Goal: Task Accomplishment & Management: Use online tool/utility

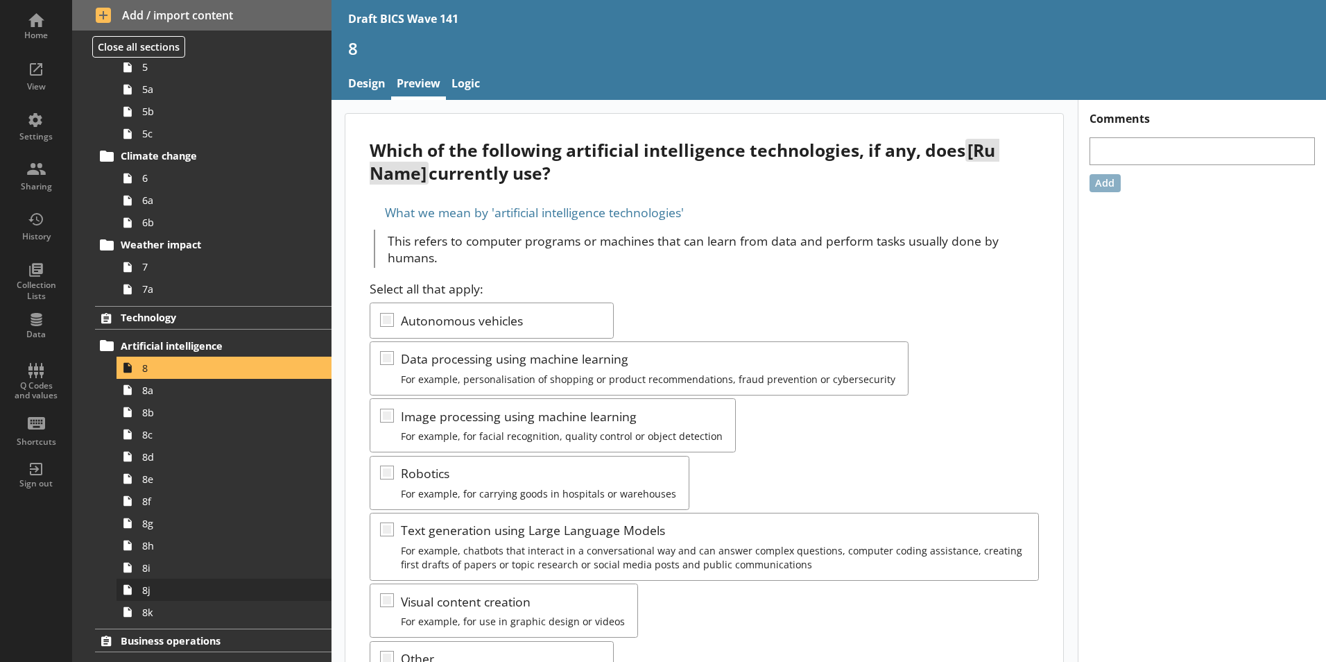
scroll to position [416, 0]
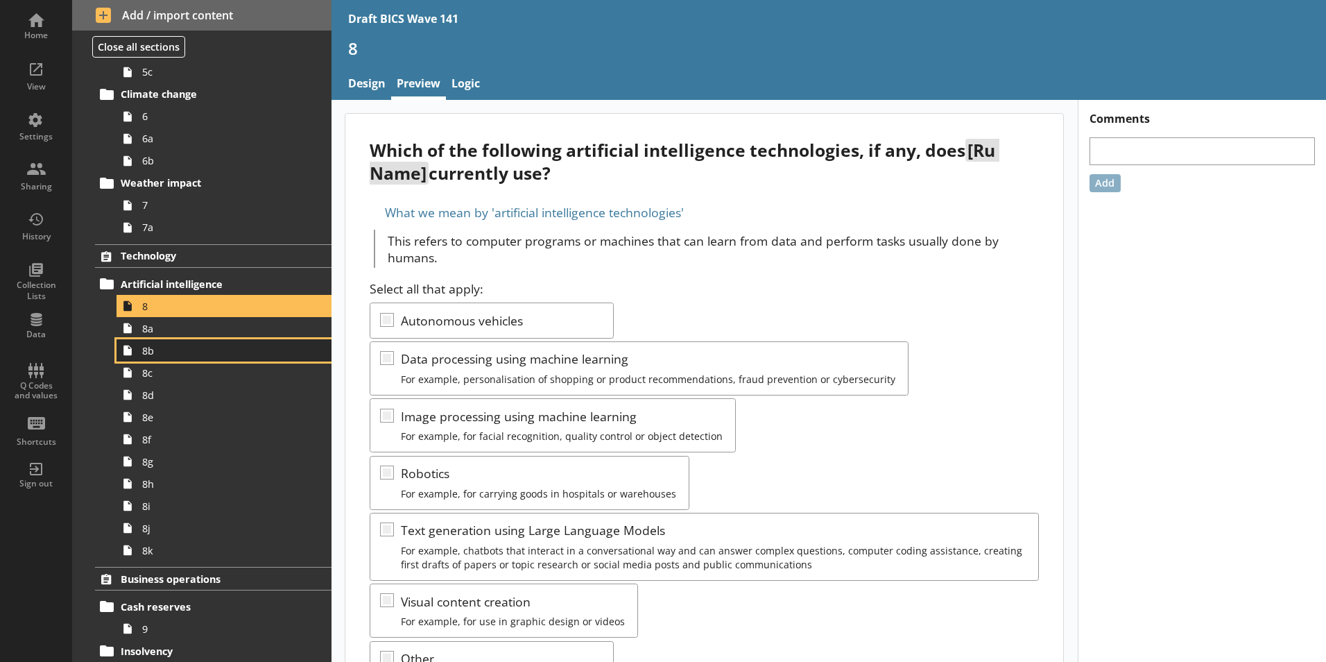
click at [150, 356] on span "8b" at bounding box center [219, 350] width 154 height 13
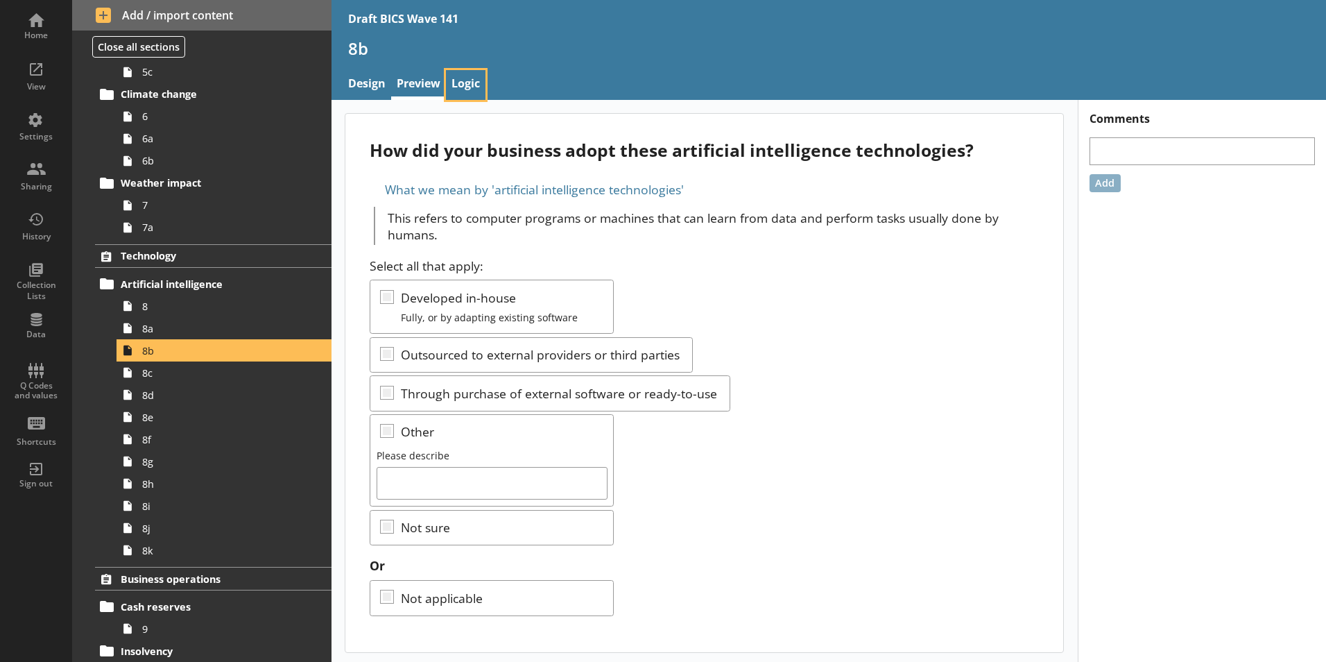
click at [469, 81] on link "Logic" at bounding box center [466, 85] width 40 height 30
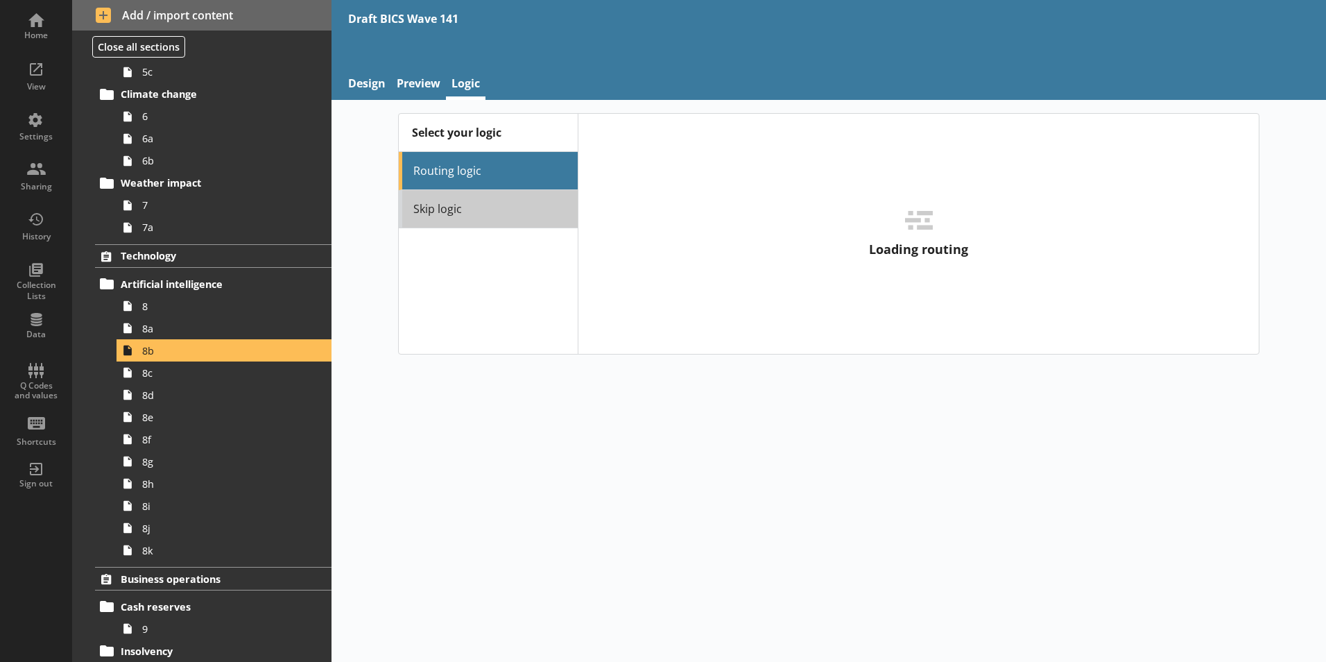
click at [441, 209] on link "Skip logic" at bounding box center [488, 209] width 179 height 38
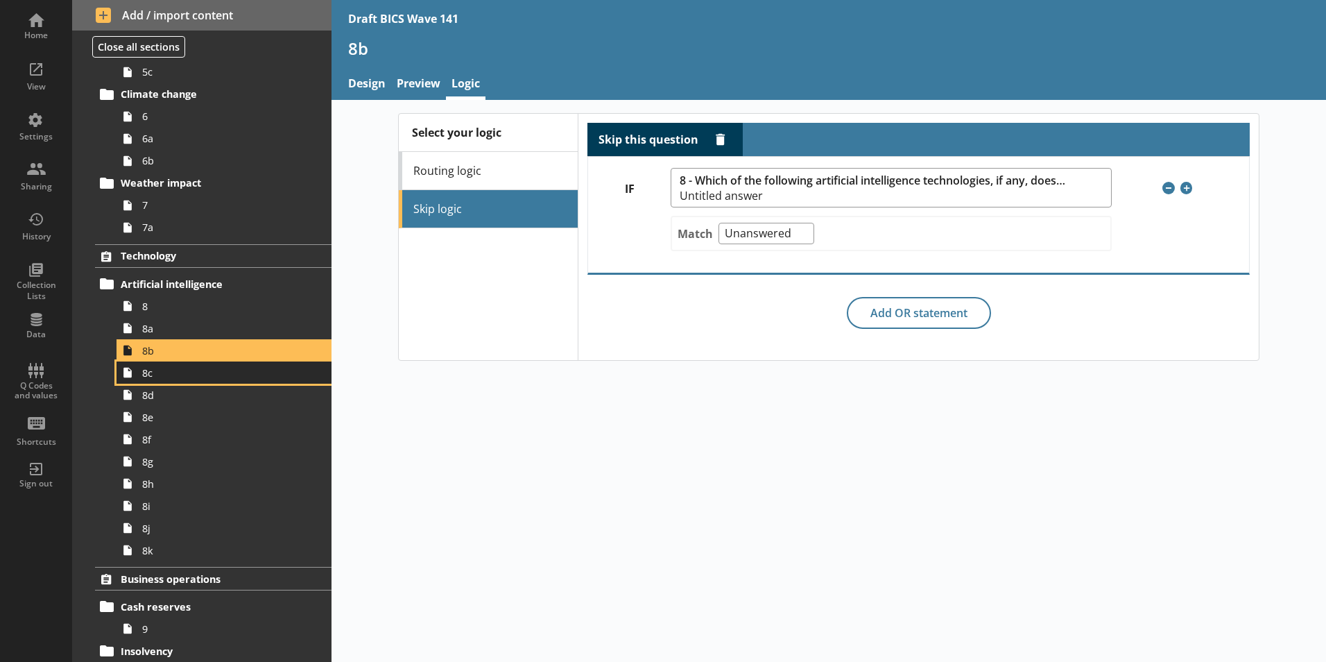
click at [151, 379] on span "8c" at bounding box center [219, 372] width 154 height 13
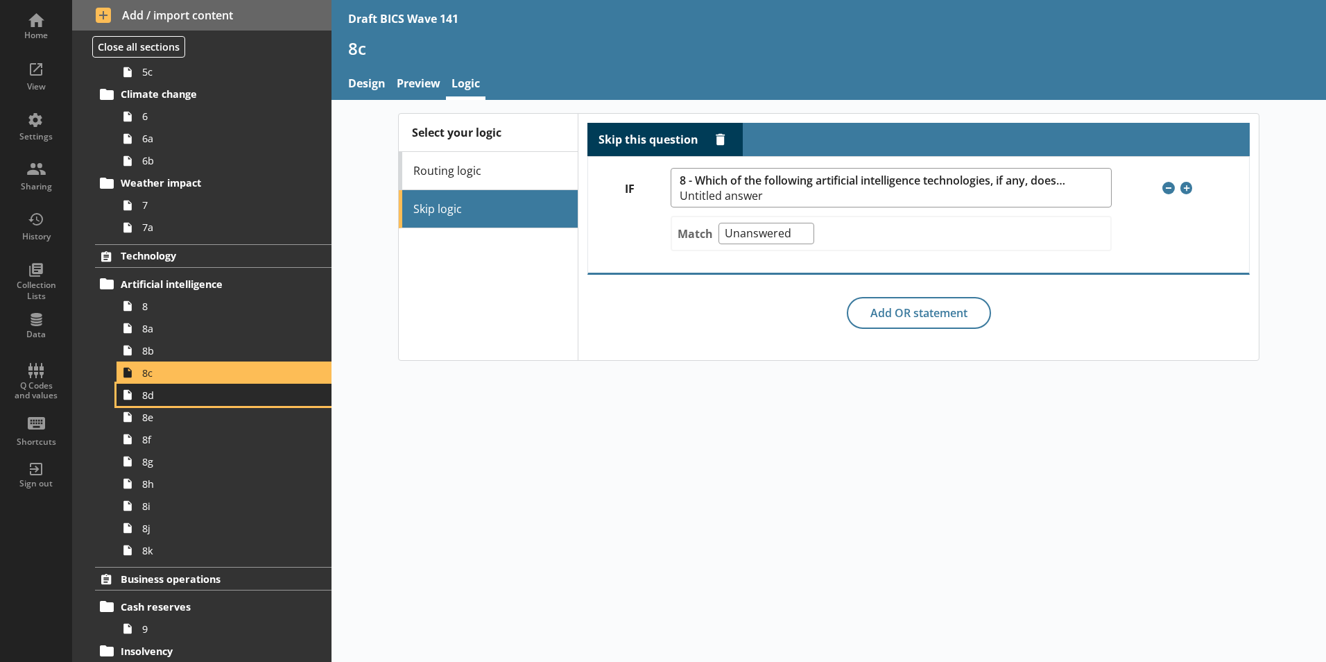
click at [152, 402] on link "8d" at bounding box center [224, 394] width 215 height 22
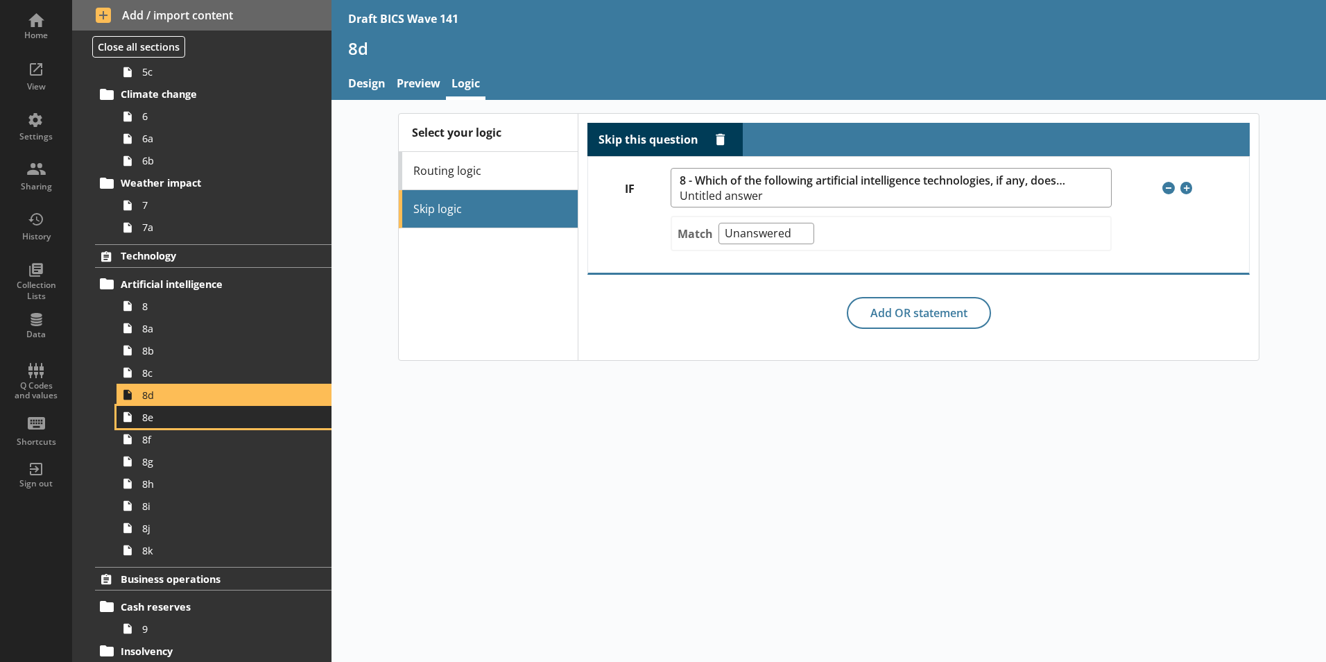
click at [153, 425] on link "8e" at bounding box center [224, 417] width 215 height 22
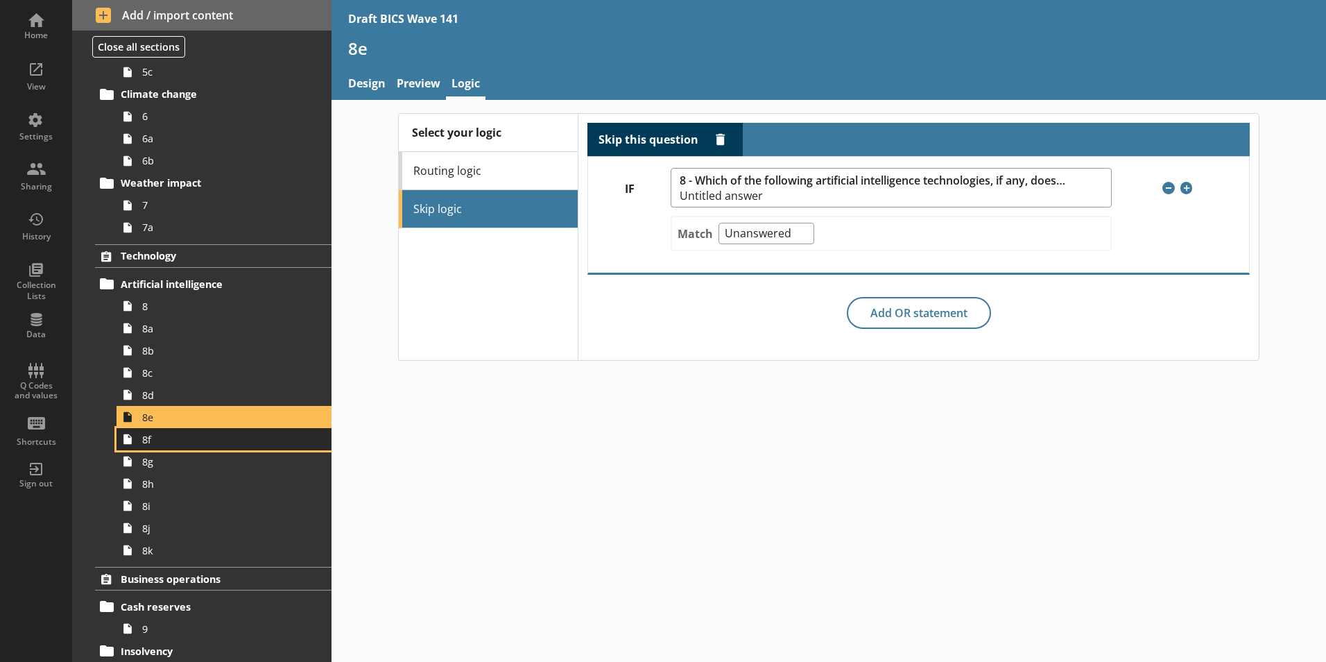
click at [149, 447] on link "8f" at bounding box center [224, 439] width 215 height 22
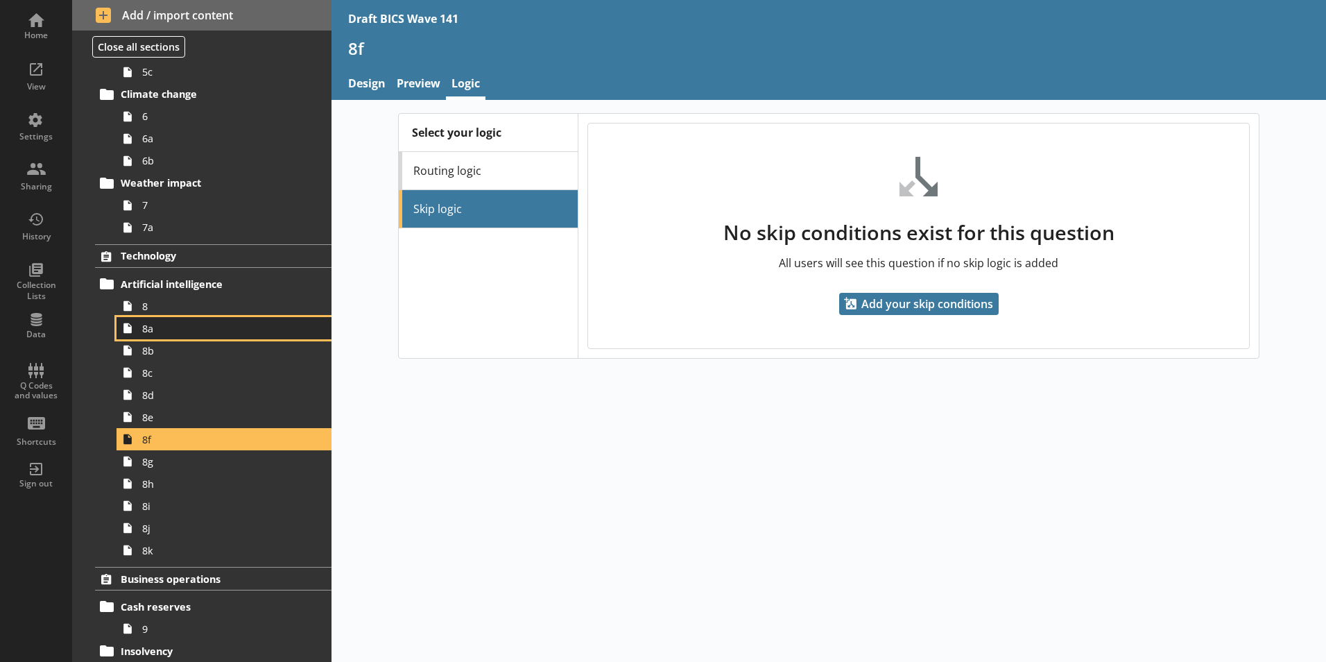
click at [150, 334] on span "8a" at bounding box center [219, 328] width 154 height 13
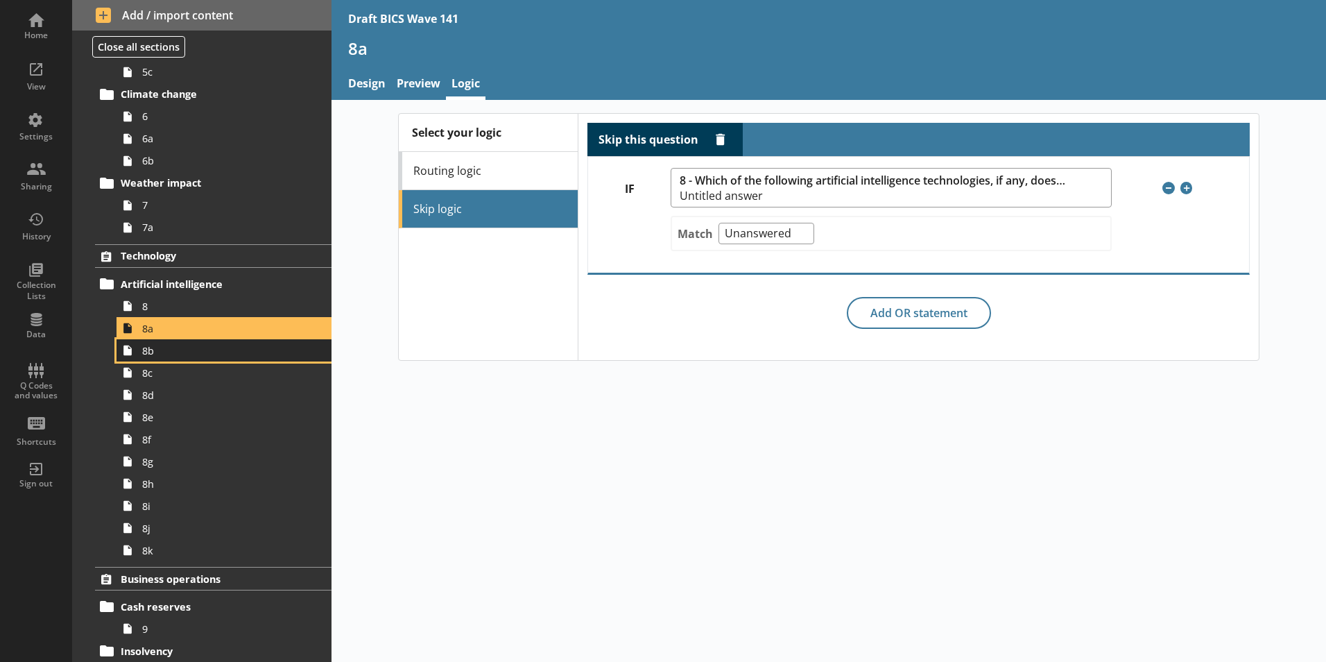
click at [149, 356] on span "8b" at bounding box center [219, 350] width 154 height 13
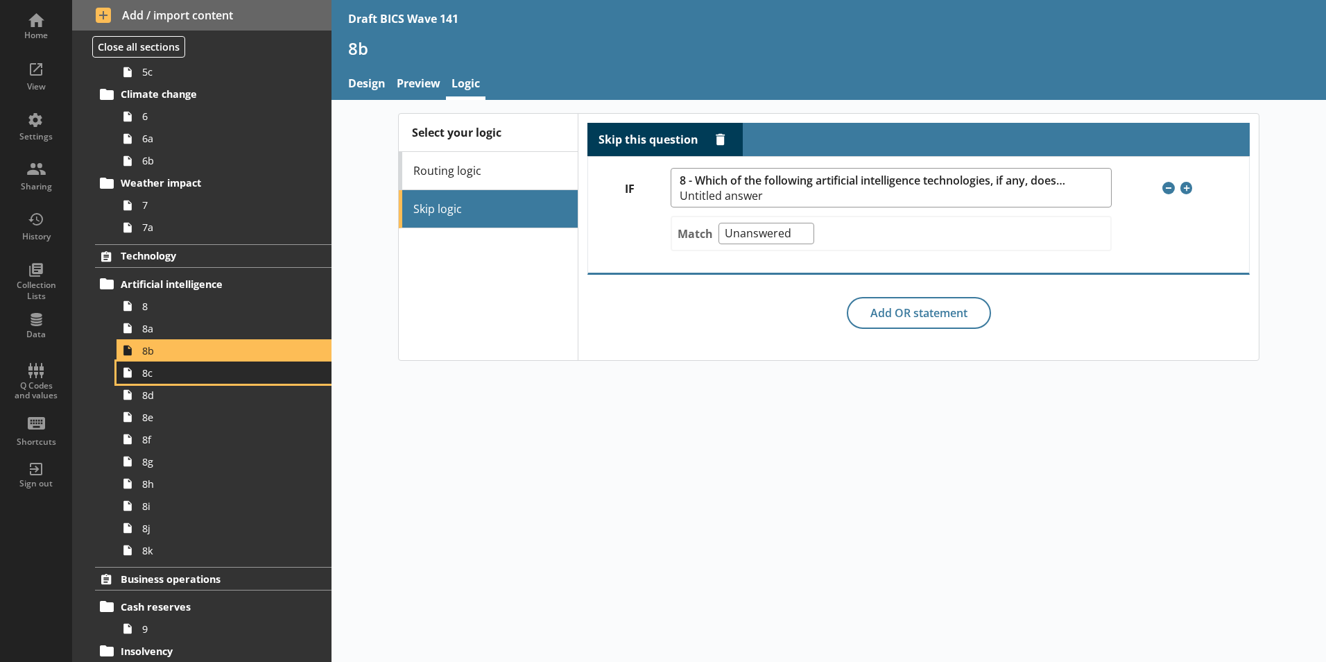
click at [150, 379] on span "8c" at bounding box center [219, 372] width 154 height 13
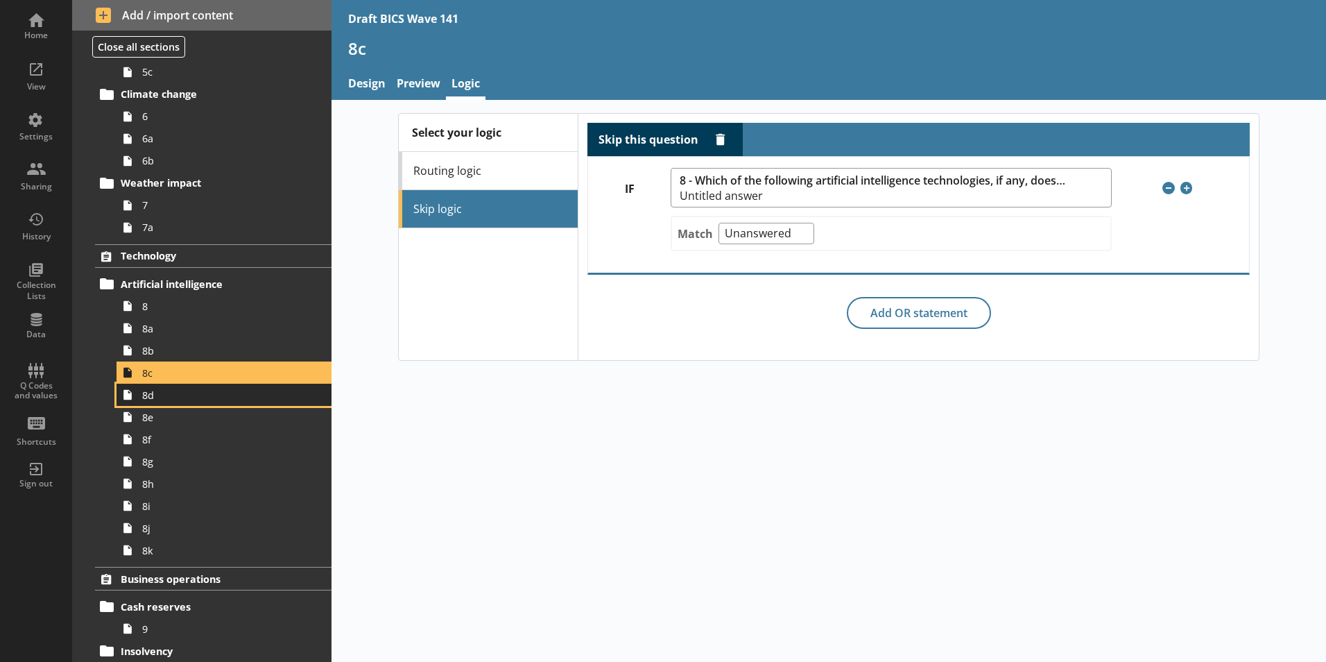
click at [144, 396] on span "8d" at bounding box center [219, 394] width 154 height 13
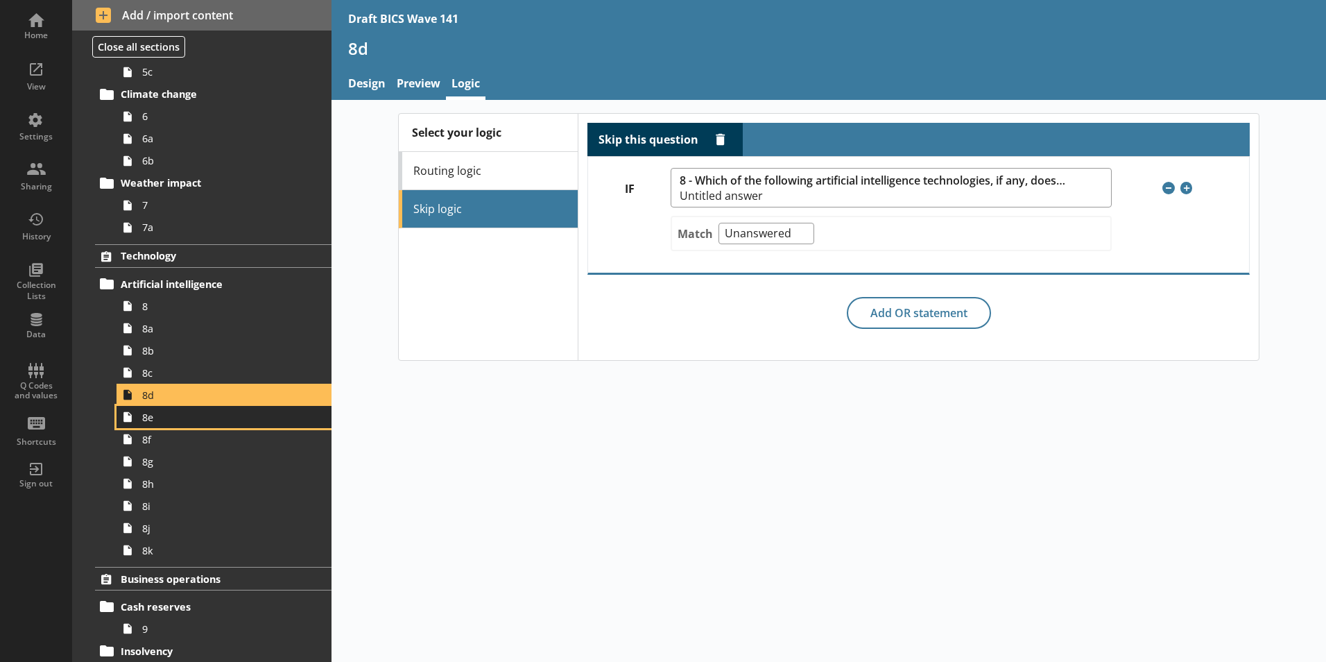
click at [154, 424] on link "8e" at bounding box center [224, 417] width 215 height 22
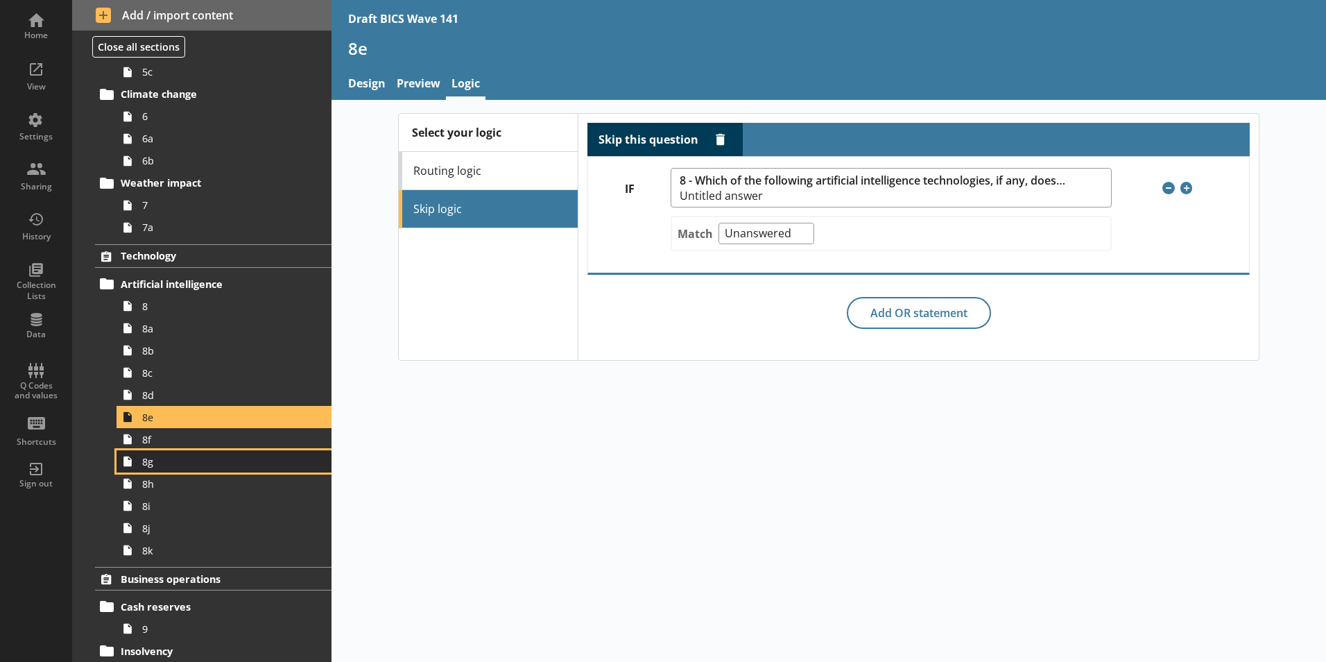
click at [155, 466] on span "8g" at bounding box center [219, 461] width 154 height 13
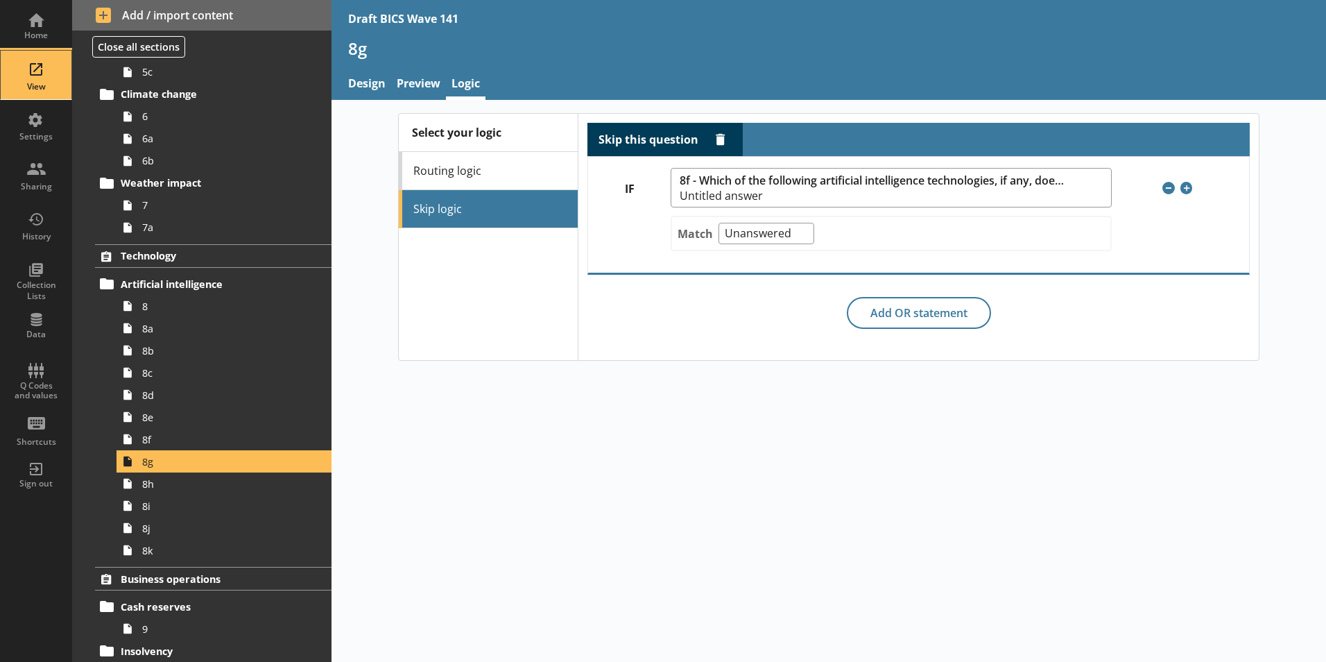
click at [42, 74] on div "View" at bounding box center [36, 75] width 49 height 49
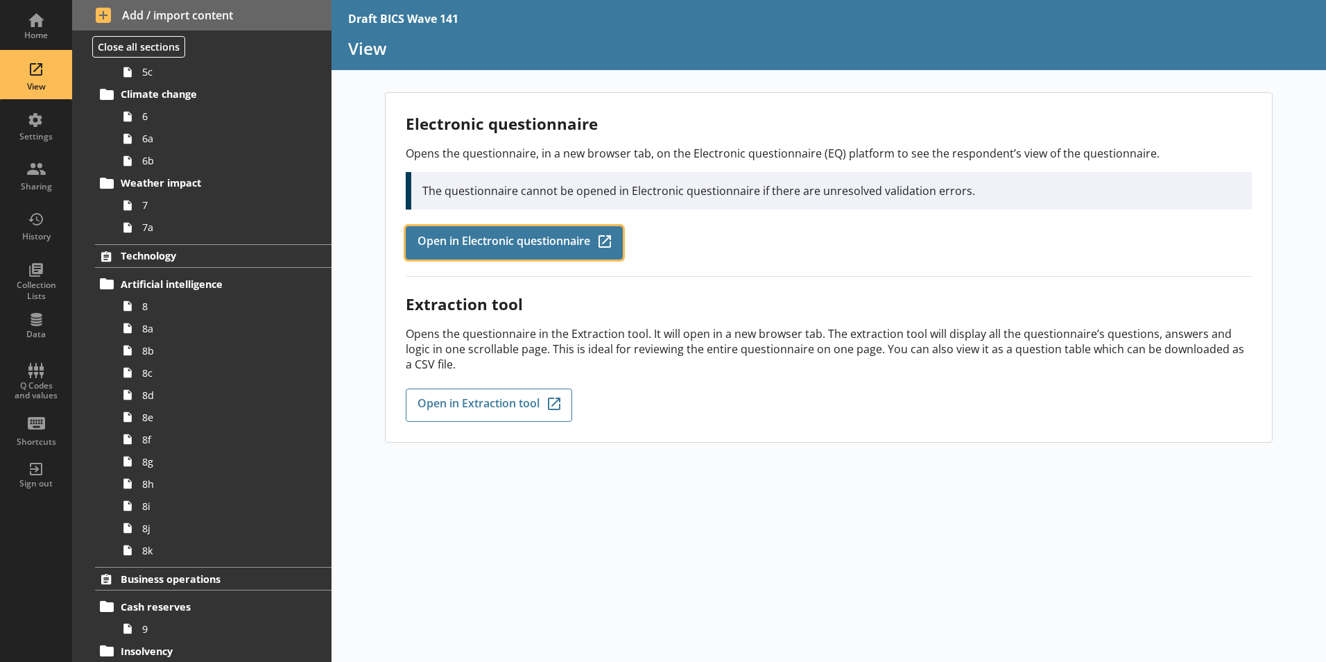
click at [564, 227] on link "Open in Electronic questionnaire Q-Codes_Icon Created with Sketch." at bounding box center [514, 242] width 217 height 33
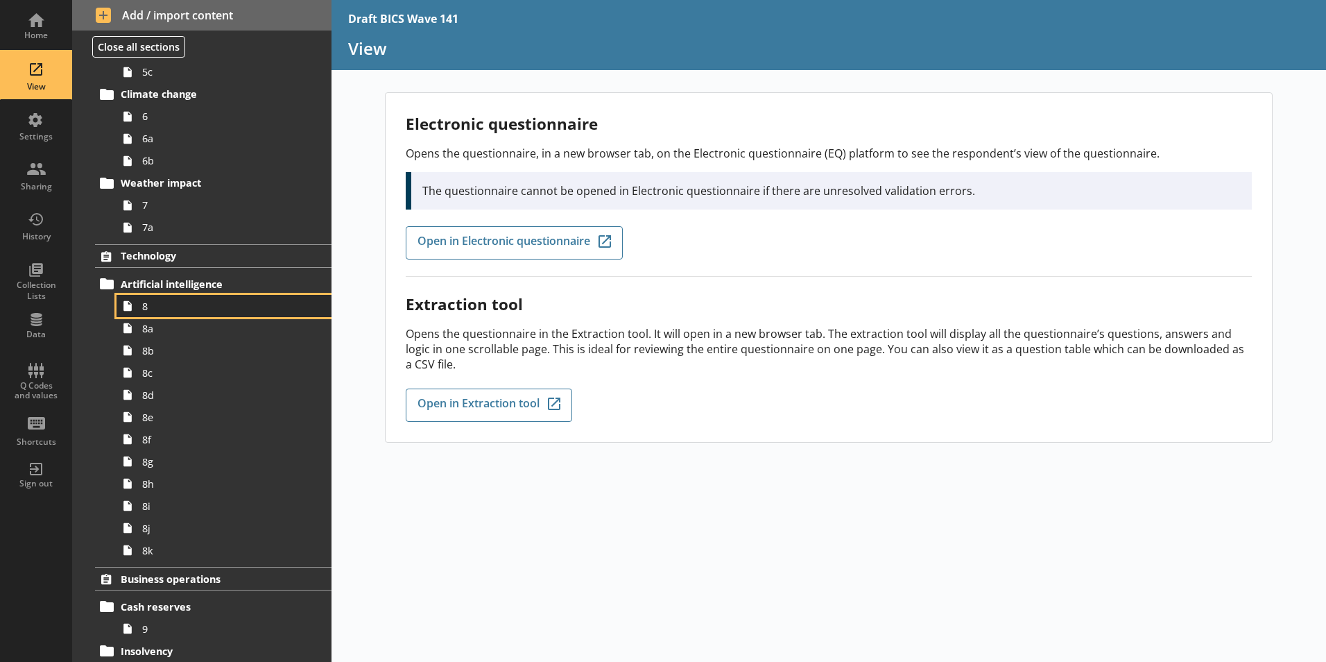
click at [164, 309] on span "8" at bounding box center [219, 306] width 154 height 13
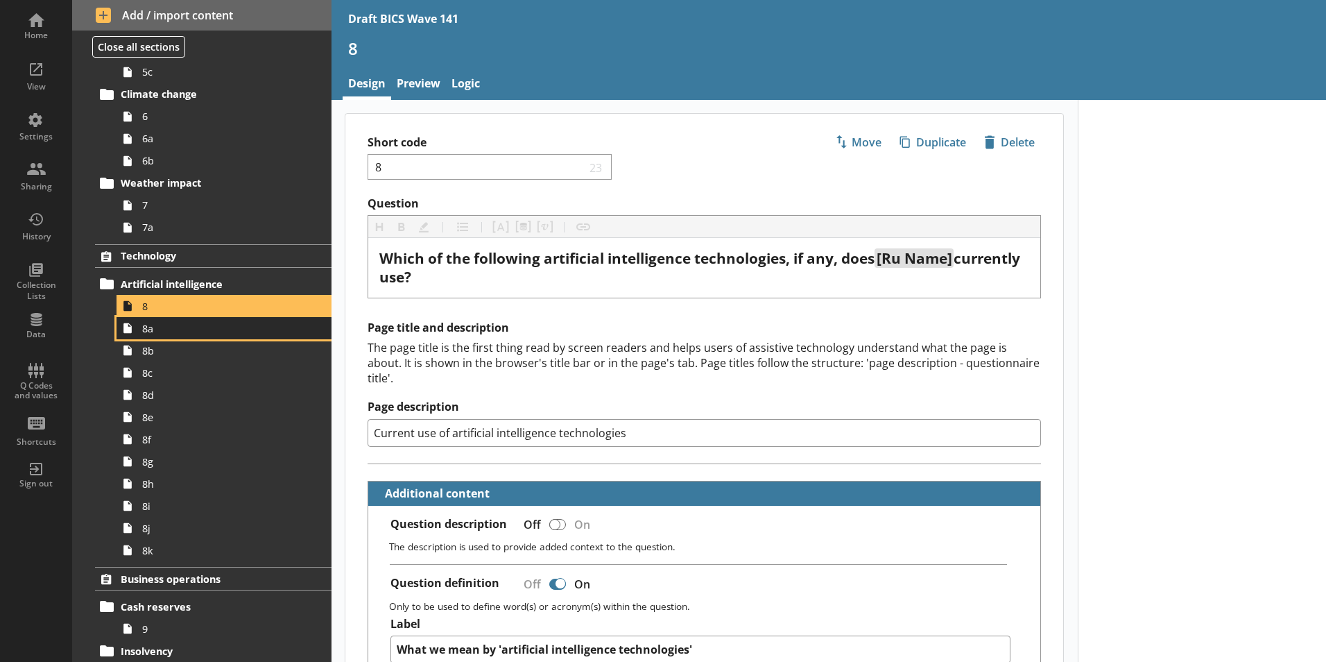
click at [164, 334] on span "8a" at bounding box center [219, 328] width 154 height 13
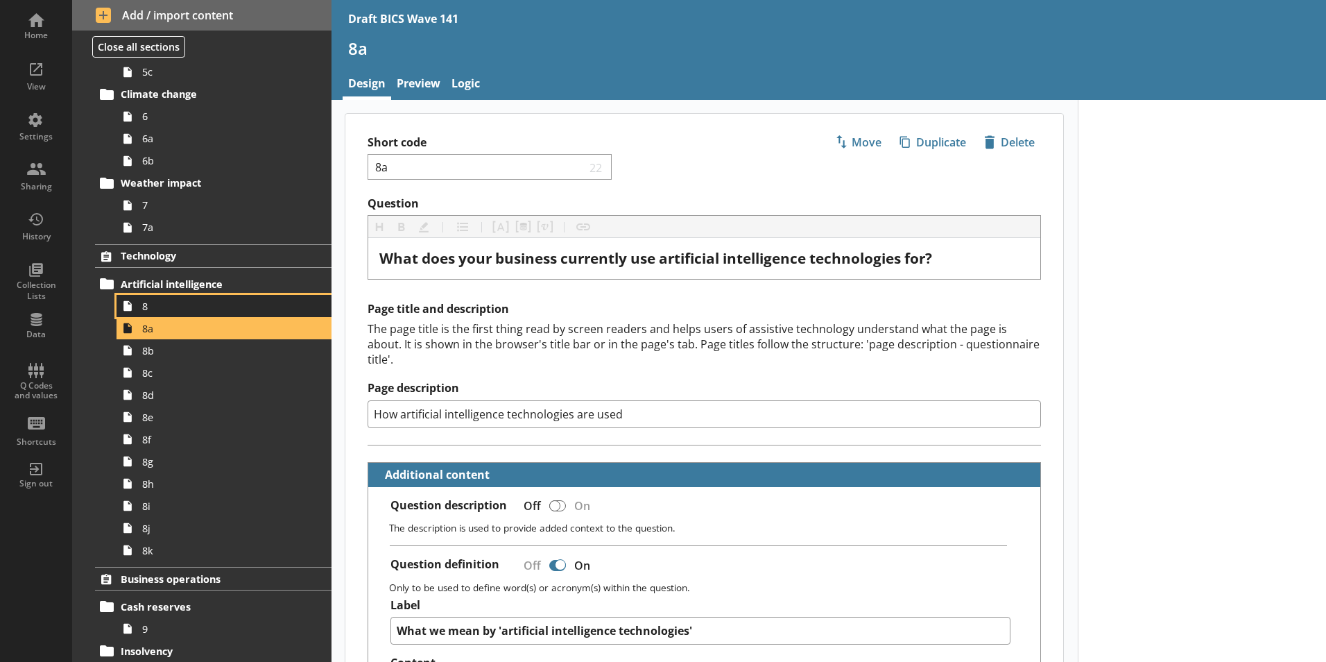
click at [152, 313] on link "8" at bounding box center [224, 306] width 215 height 22
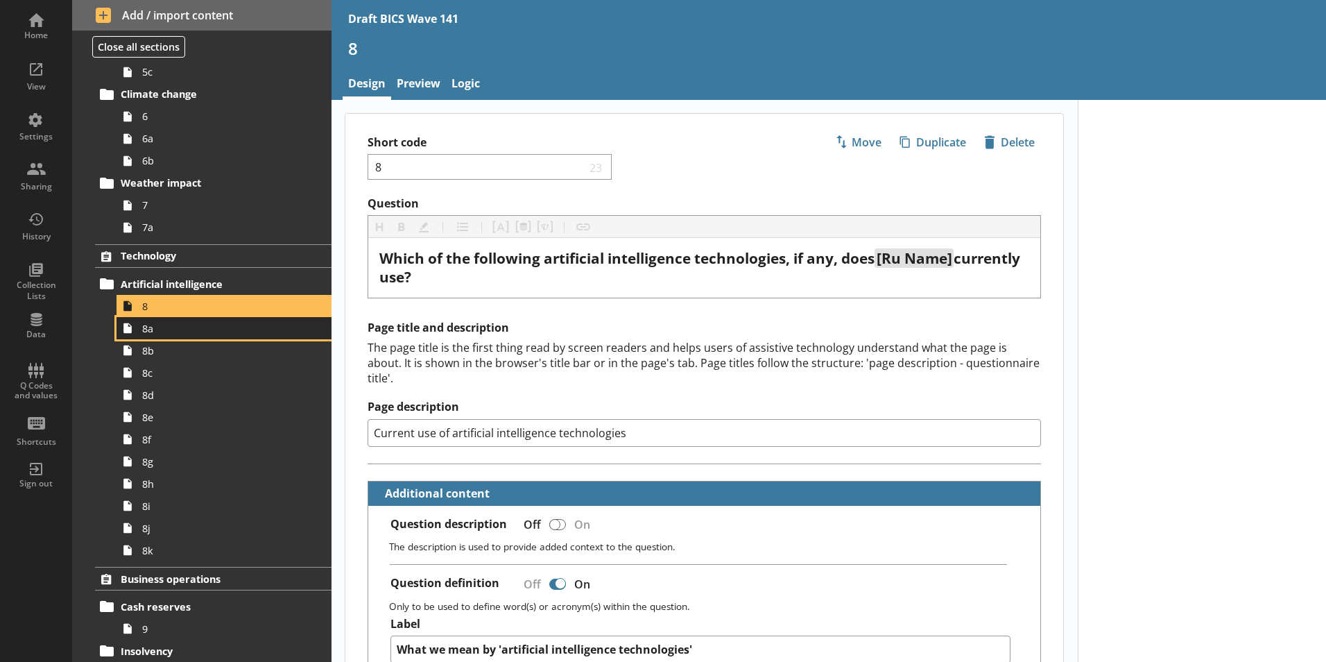
click at [155, 334] on span "8a" at bounding box center [219, 328] width 154 height 13
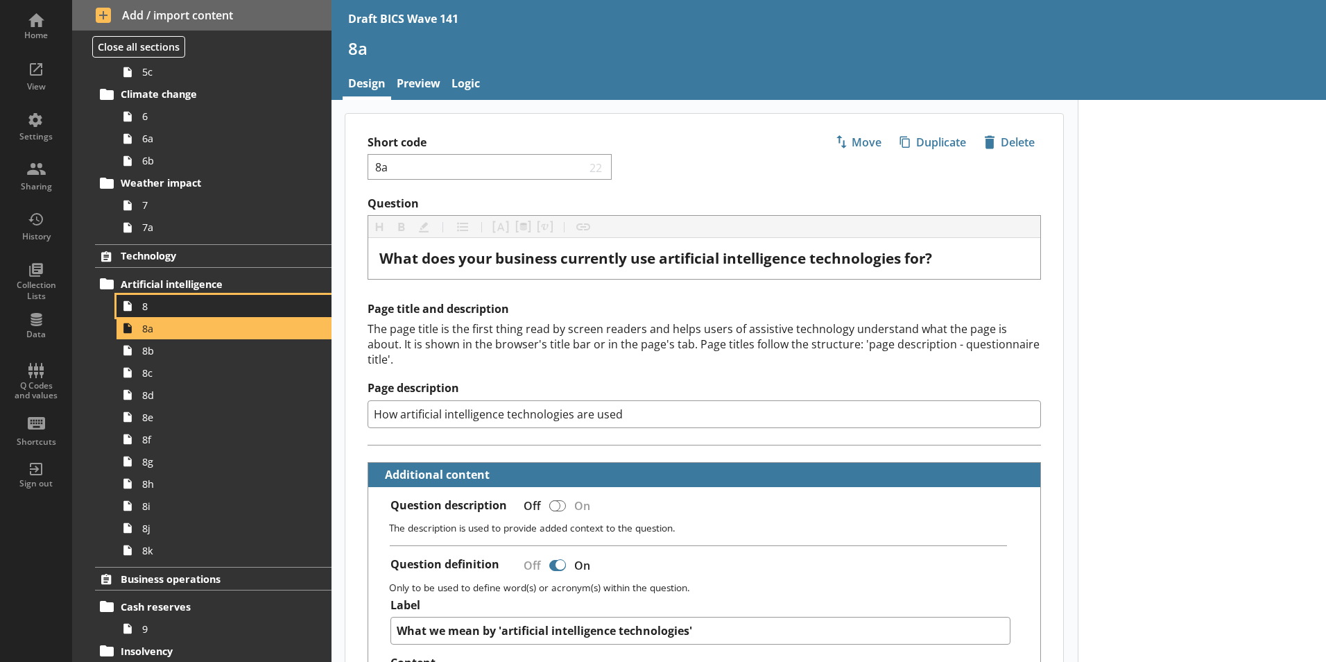
click at [151, 311] on span "8" at bounding box center [219, 306] width 154 height 13
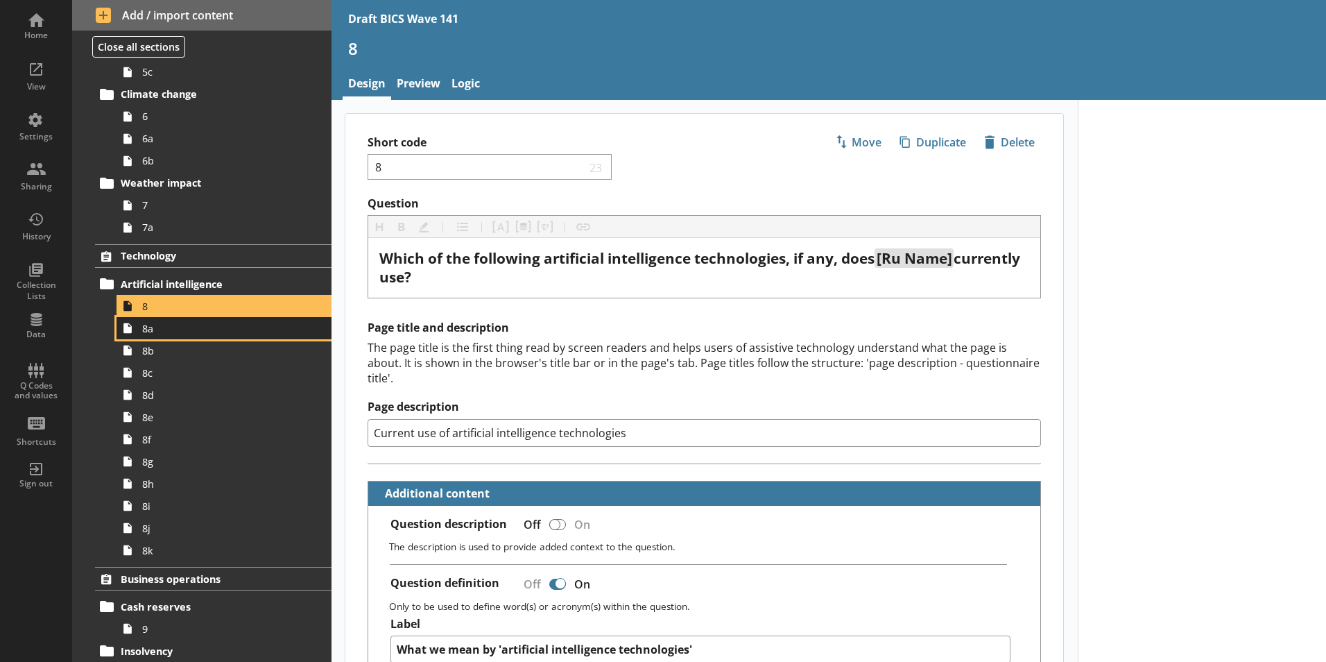
click at [145, 336] on link "8a" at bounding box center [224, 328] width 215 height 22
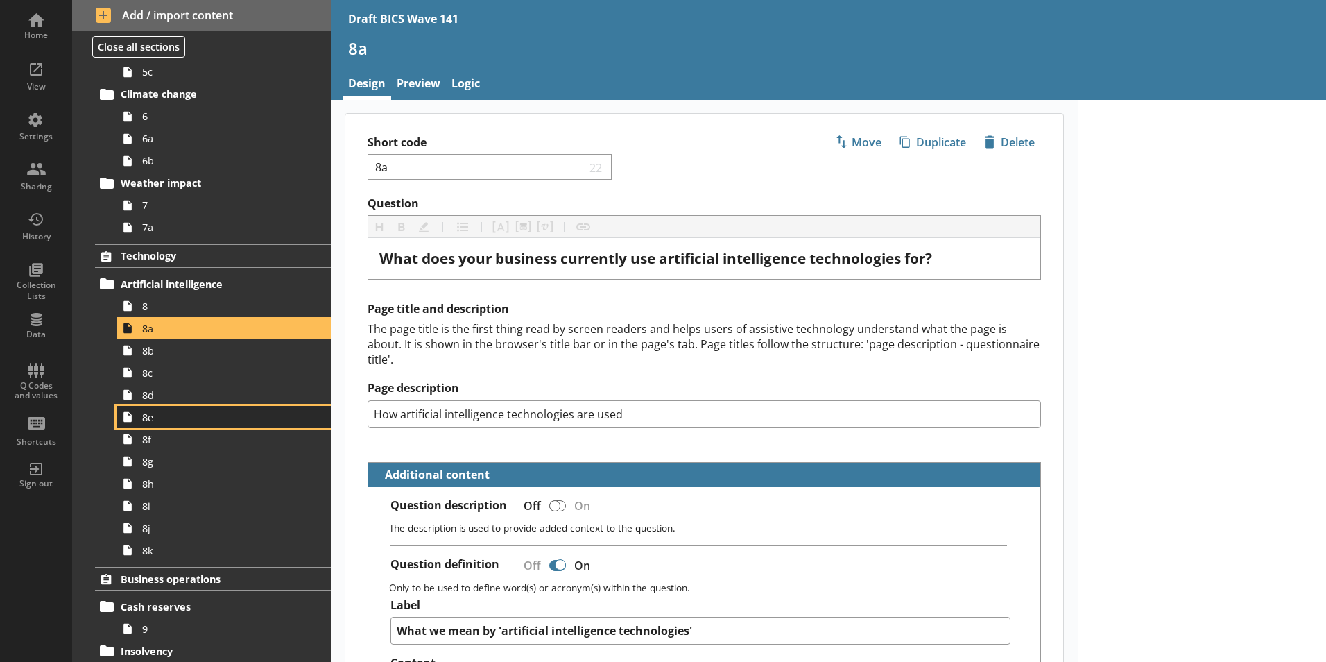
click at [146, 422] on span "8e" at bounding box center [219, 417] width 154 height 13
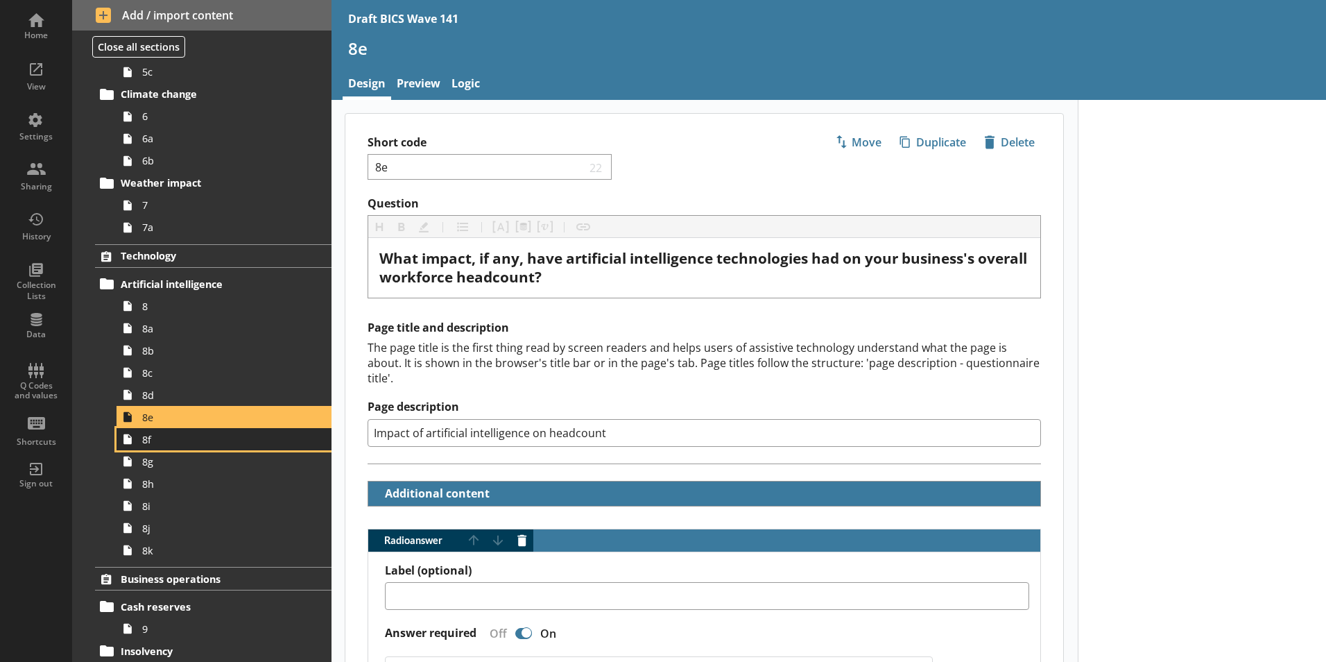
click at [144, 444] on span "8f" at bounding box center [219, 439] width 154 height 13
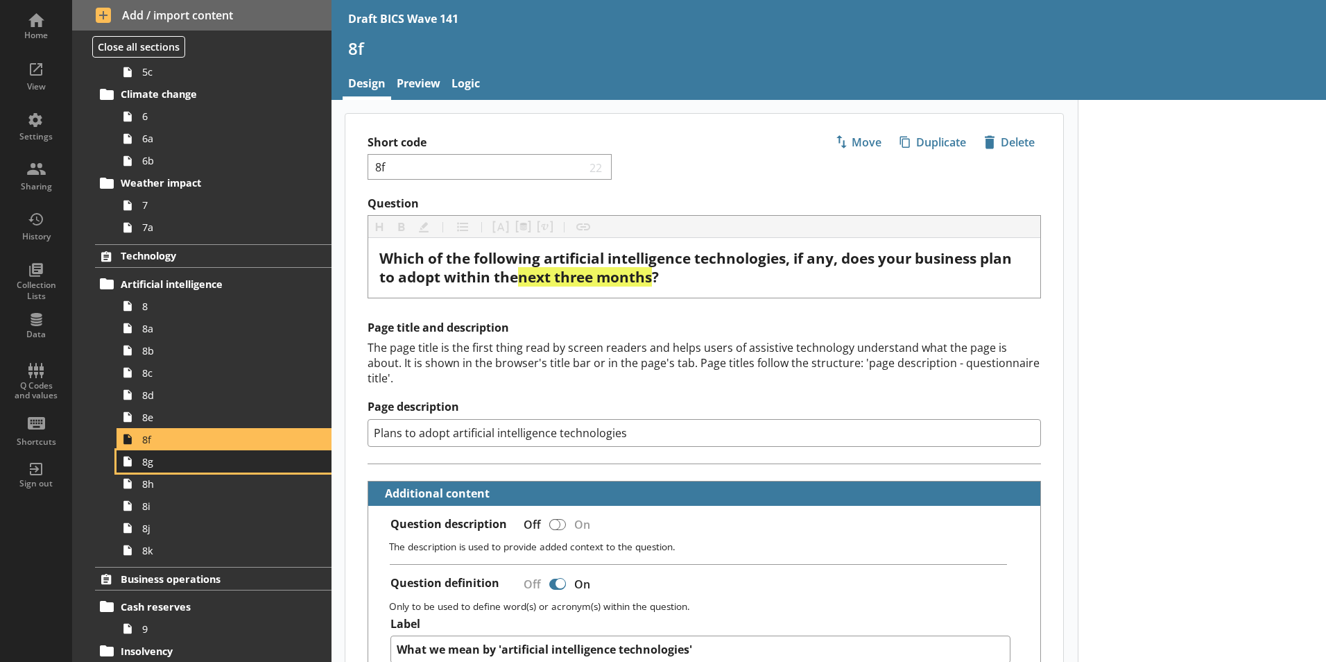
click at [150, 463] on span "8g" at bounding box center [219, 461] width 154 height 13
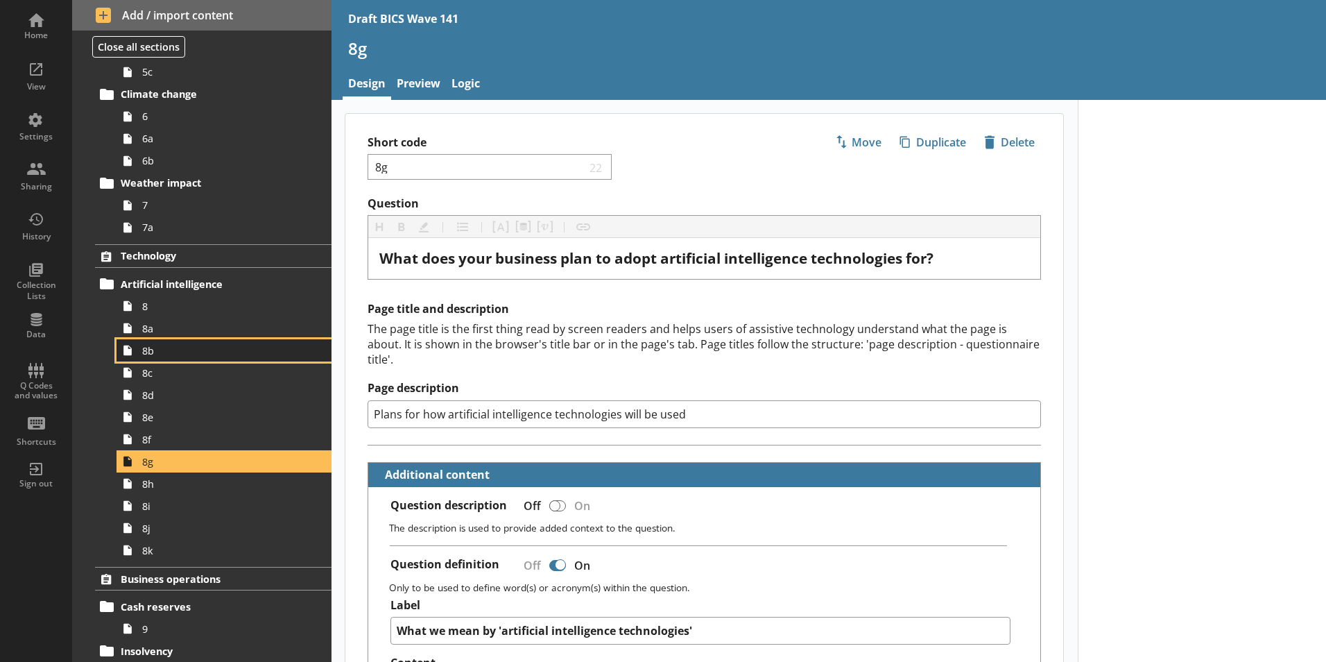
click at [148, 350] on span "8b" at bounding box center [219, 350] width 154 height 13
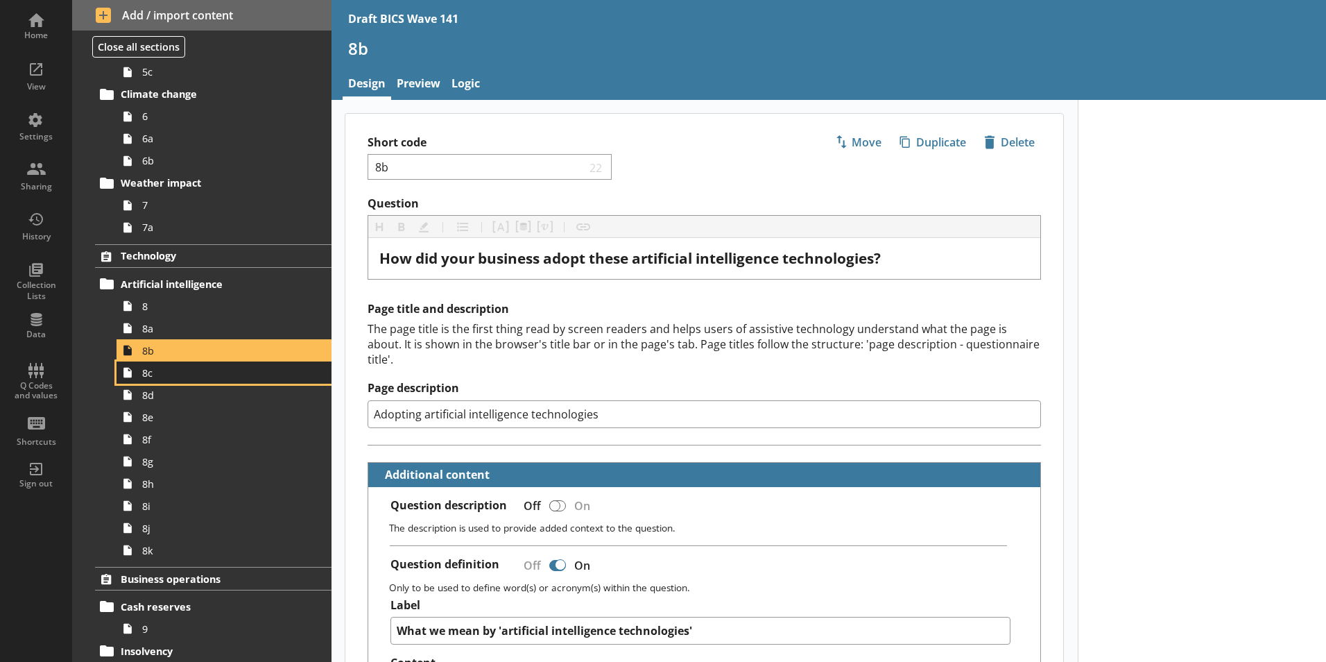
click at [150, 381] on link "8c" at bounding box center [224, 372] width 215 height 22
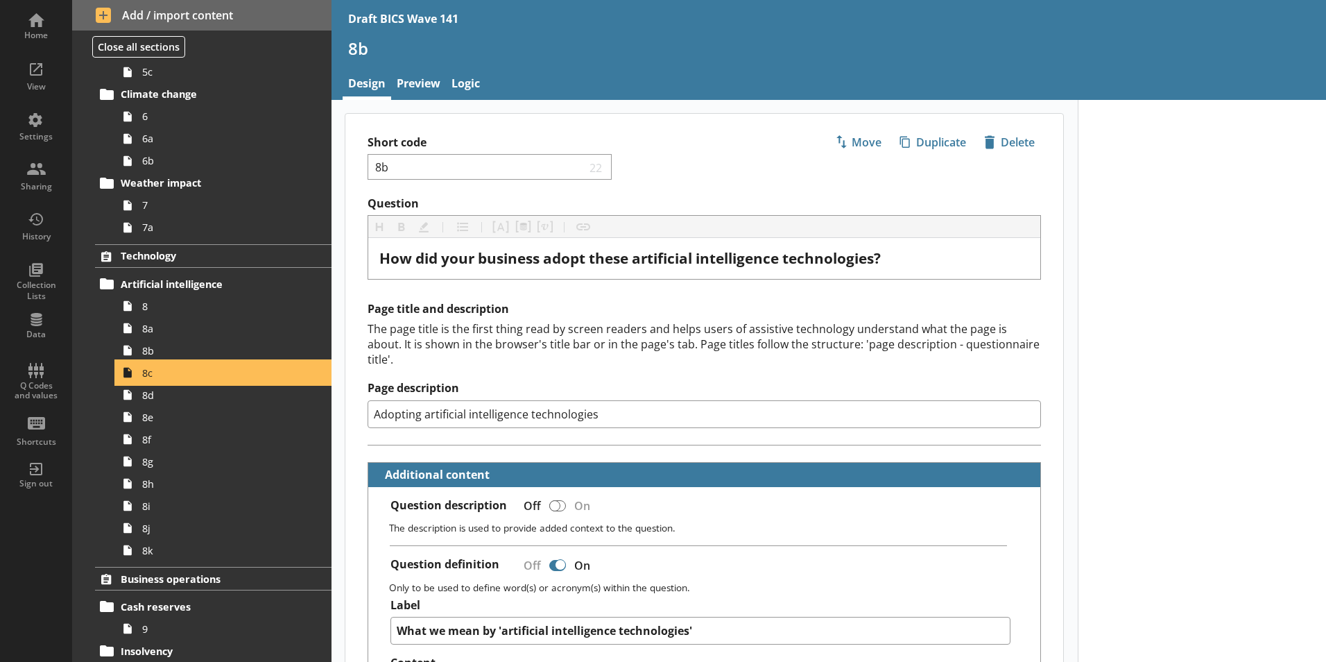
click at [155, 377] on span "8c" at bounding box center [219, 372] width 154 height 13
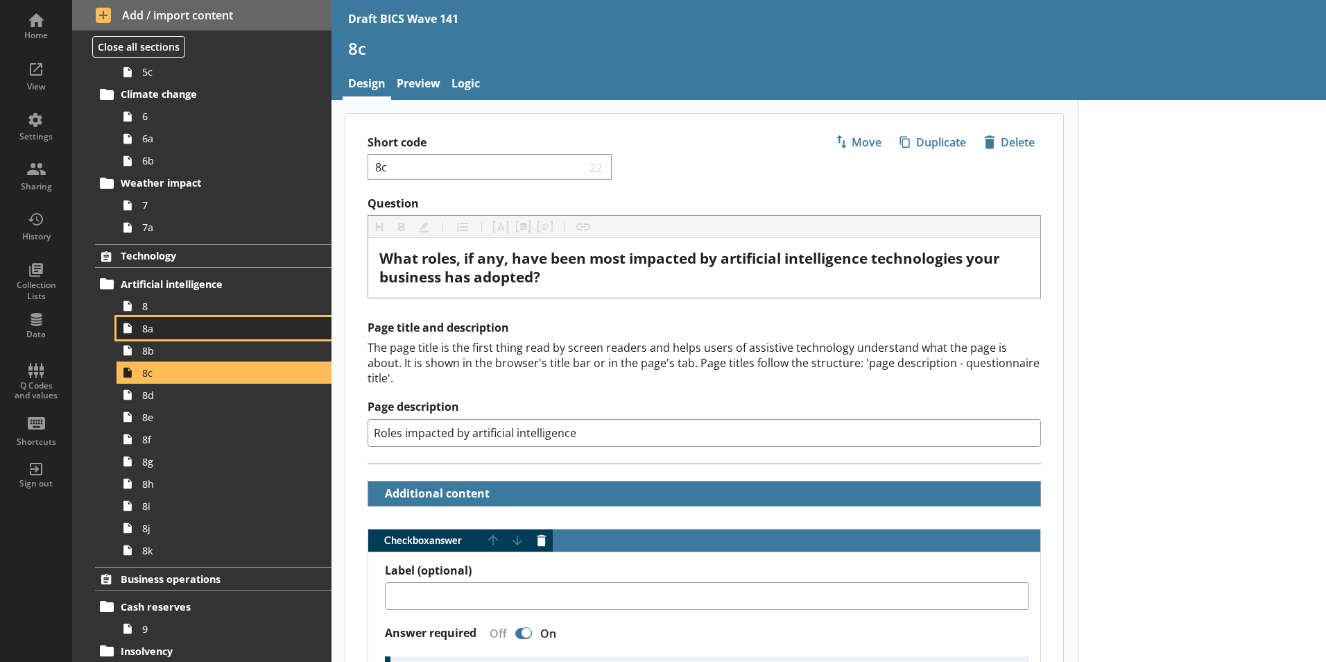
click at [144, 333] on span "8a" at bounding box center [219, 328] width 154 height 13
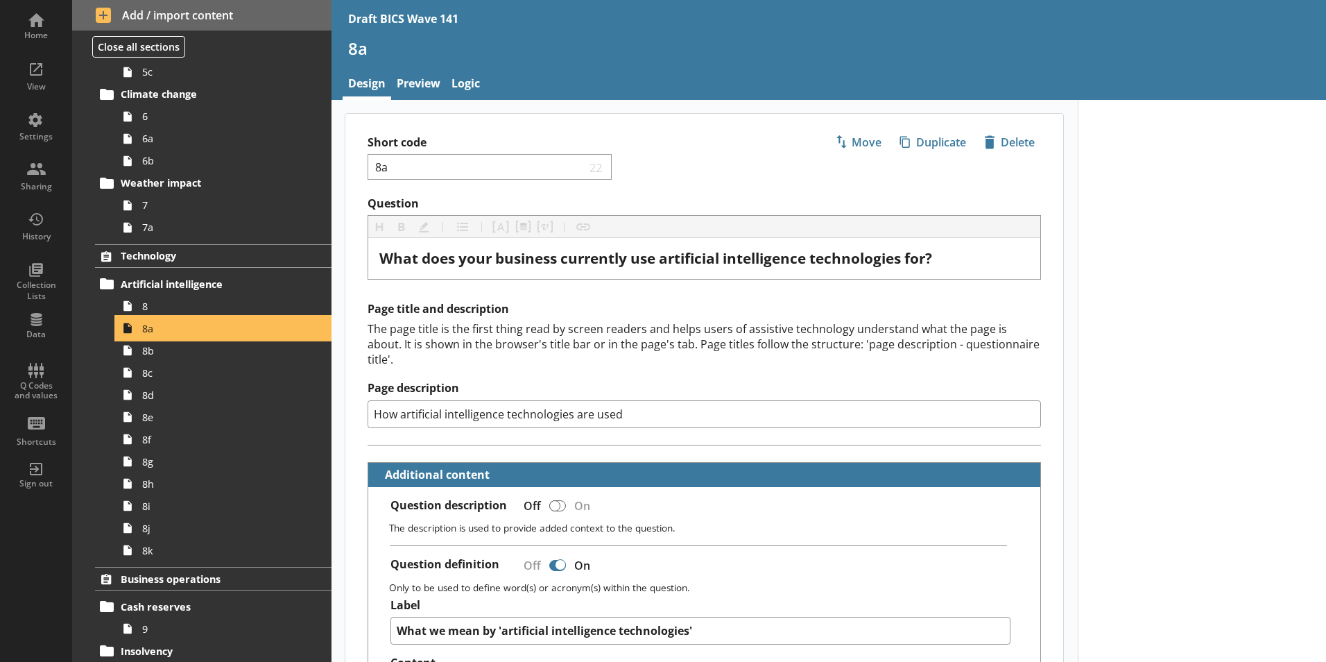
type textarea "x"
click at [467, 82] on link "Logic" at bounding box center [466, 85] width 40 height 30
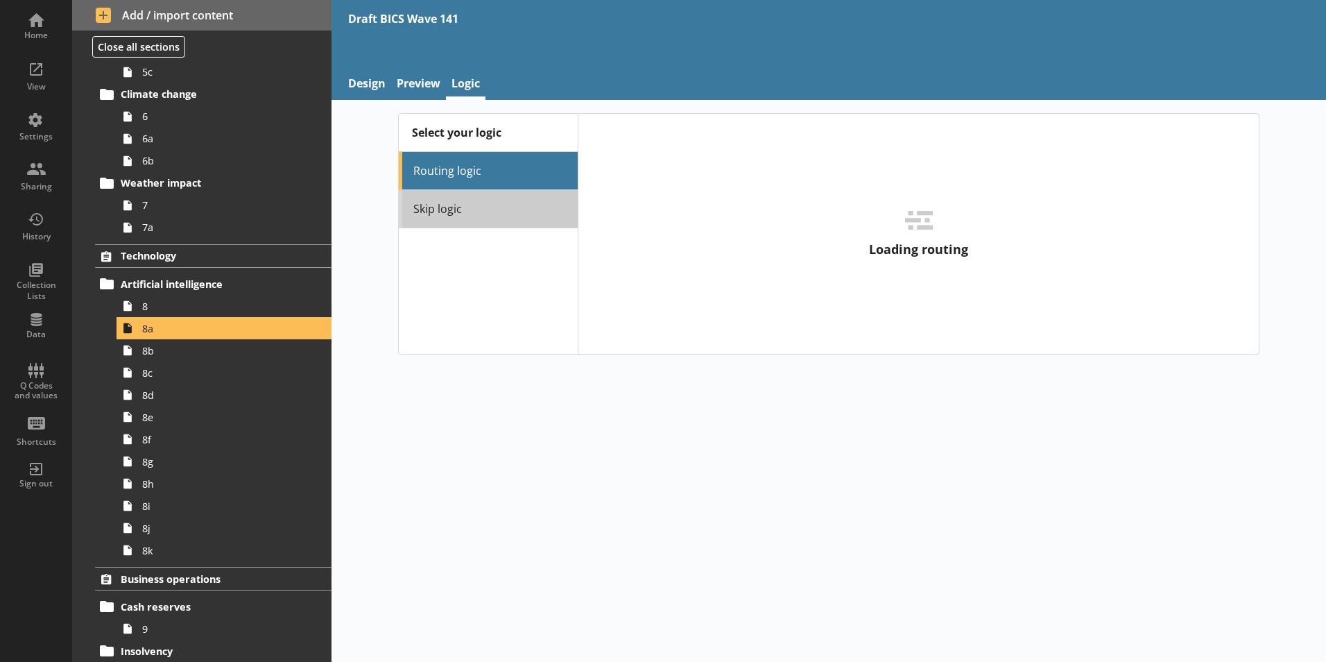
click at [454, 218] on link "Skip logic" at bounding box center [488, 209] width 179 height 38
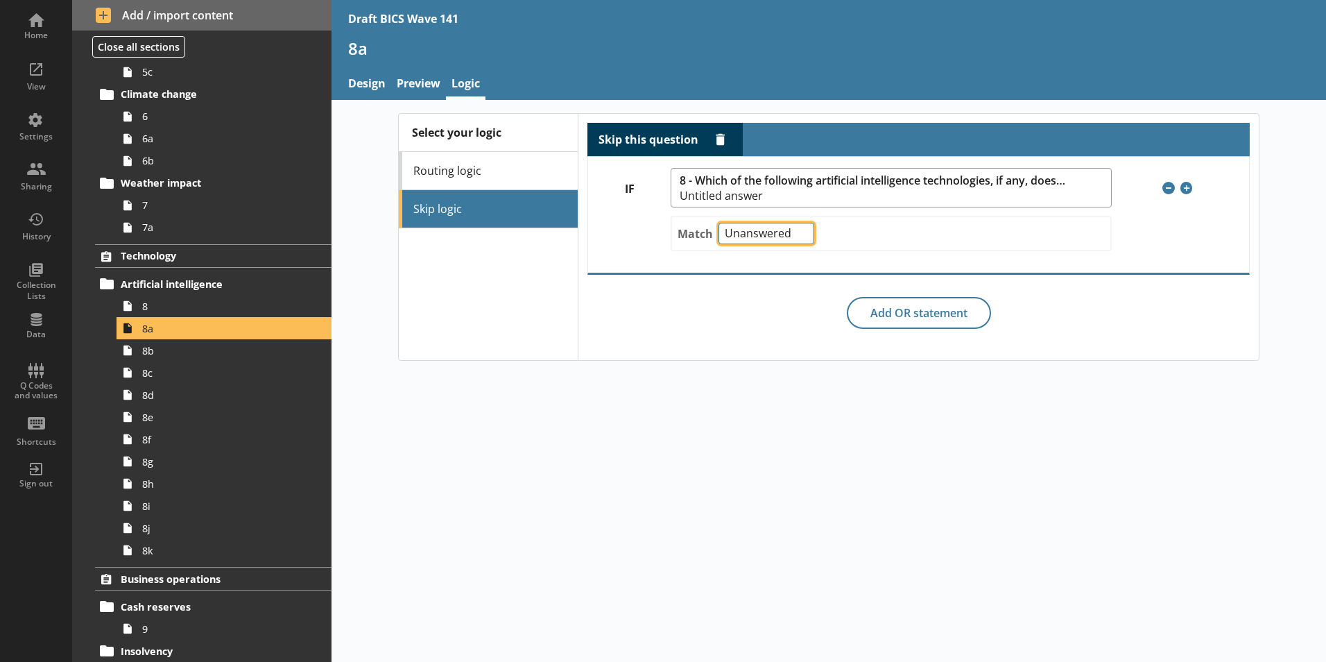
click at [800, 236] on select "Any of Not any of All of Count of Unanswered" at bounding box center [766, 233] width 96 height 21
select select "AnyOf"
click at [718, 223] on select "Any of Not any of All of Count of Unanswered" at bounding box center [766, 233] width 96 height 21
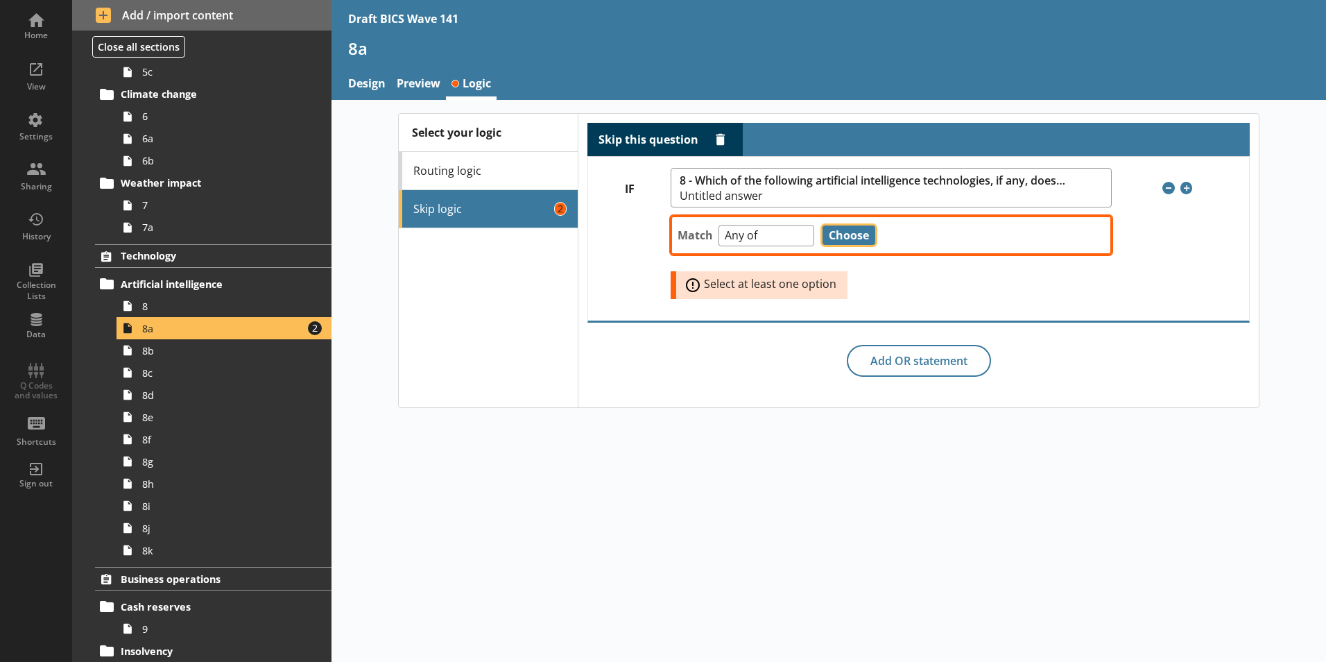
click at [849, 231] on button "Choose" at bounding box center [848, 234] width 53 height 19
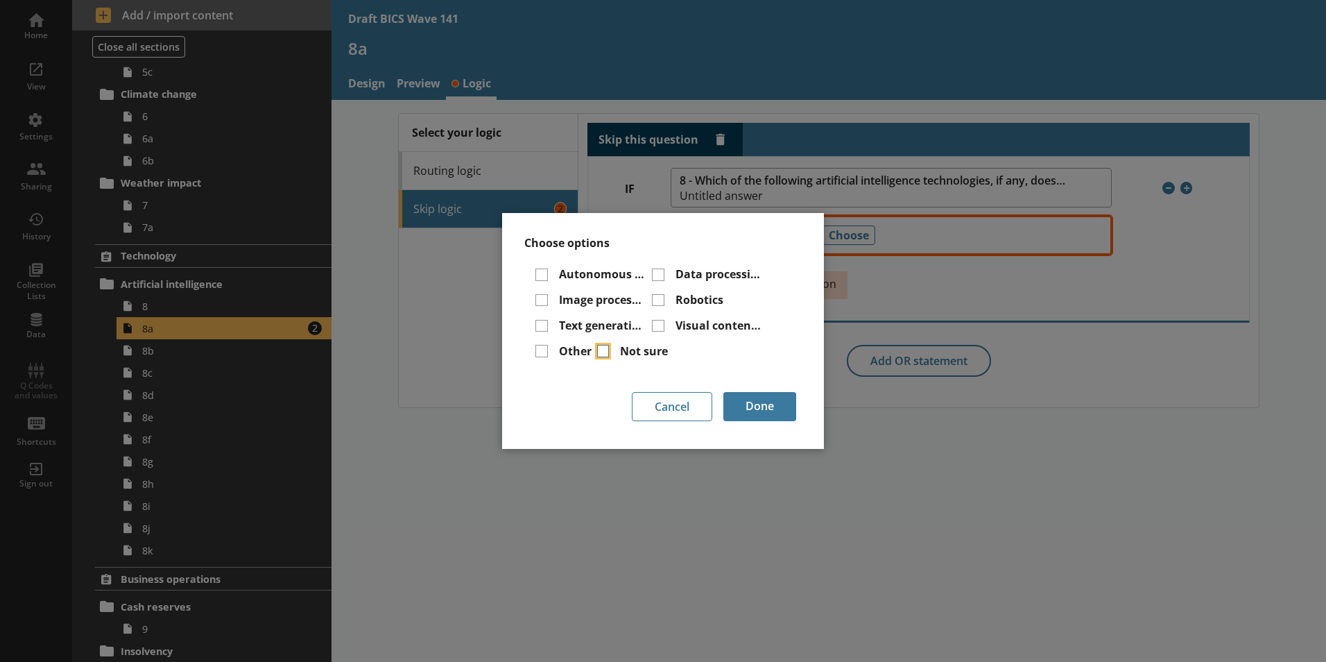
click at [607, 347] on input "Not sure" at bounding box center [603, 351] width 12 height 12
checkbox input "true"
click at [677, 404] on button "Cancel" at bounding box center [672, 406] width 80 height 29
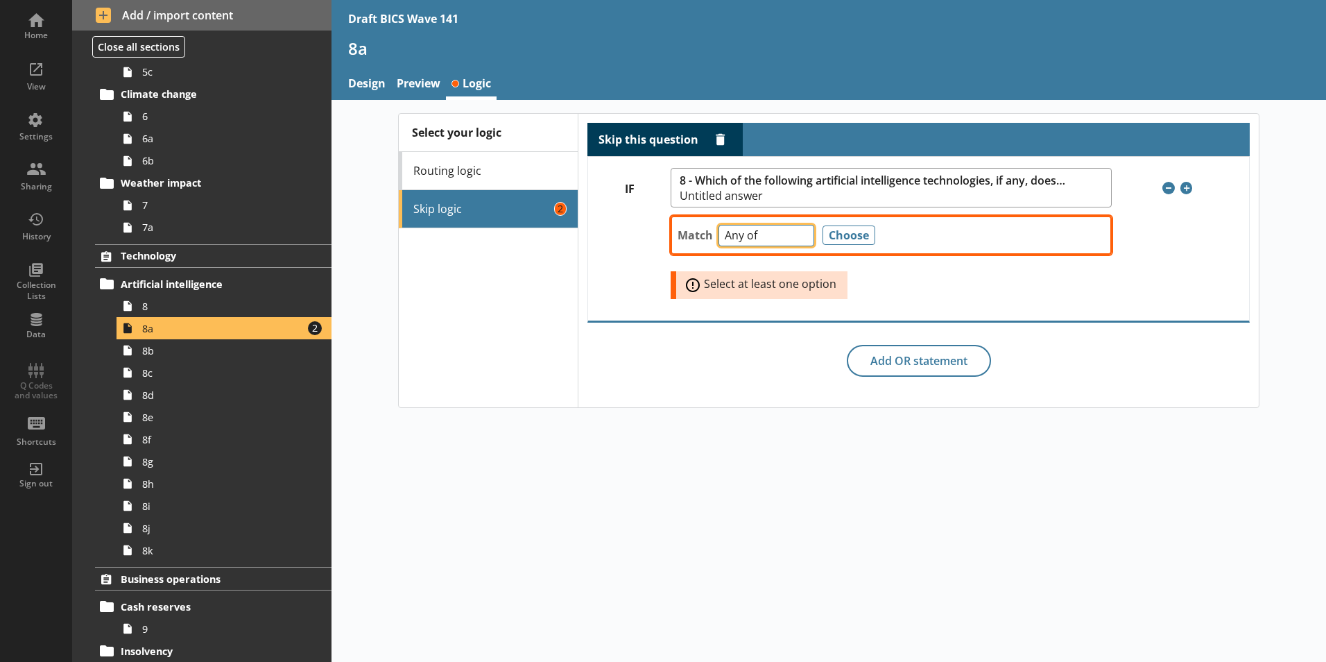
click at [802, 239] on select "Any of Not any of All of Count of Unanswered" at bounding box center [766, 235] width 96 height 21
select select "Unanswered"
click at [718, 225] on select "Any of Not any of All of Count of Unanswered" at bounding box center [766, 235] width 96 height 21
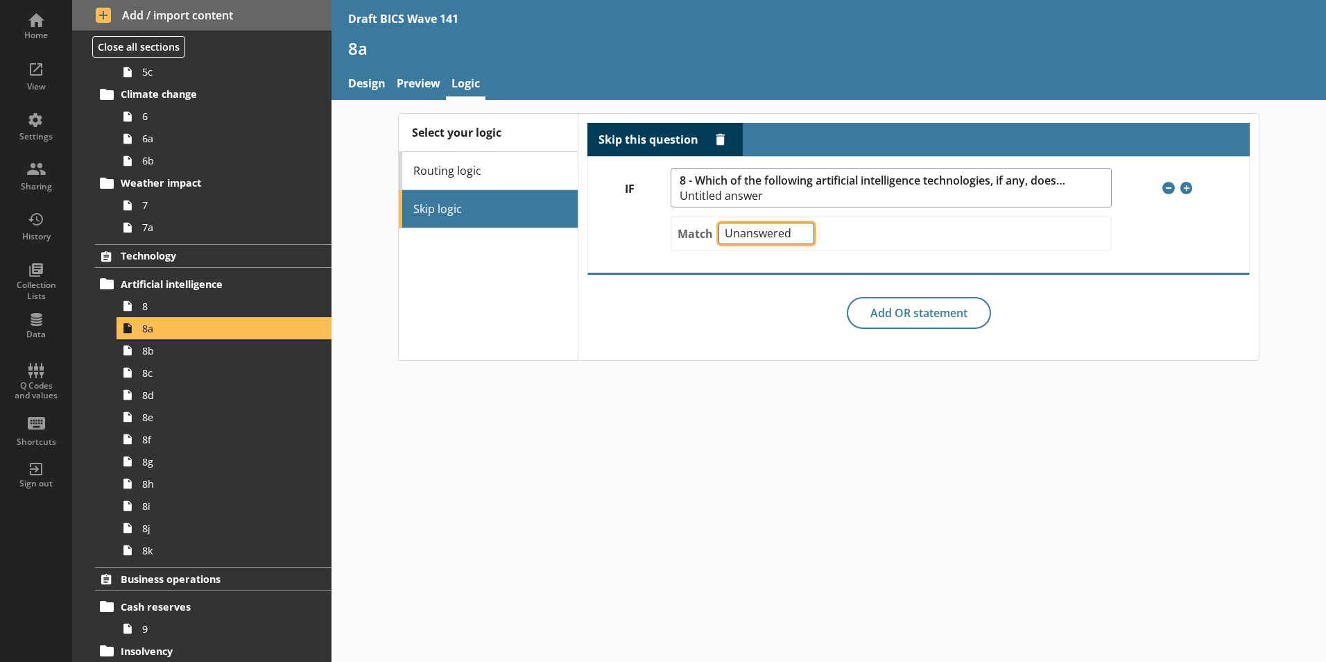
click at [793, 241] on select "Any of Not any of All of Count of Unanswered" at bounding box center [766, 233] width 96 height 21
click at [718, 223] on select "Any of Not any of All of Count of Unanswered" at bounding box center [766, 233] width 96 height 21
click at [161, 359] on link "8b" at bounding box center [224, 350] width 215 height 22
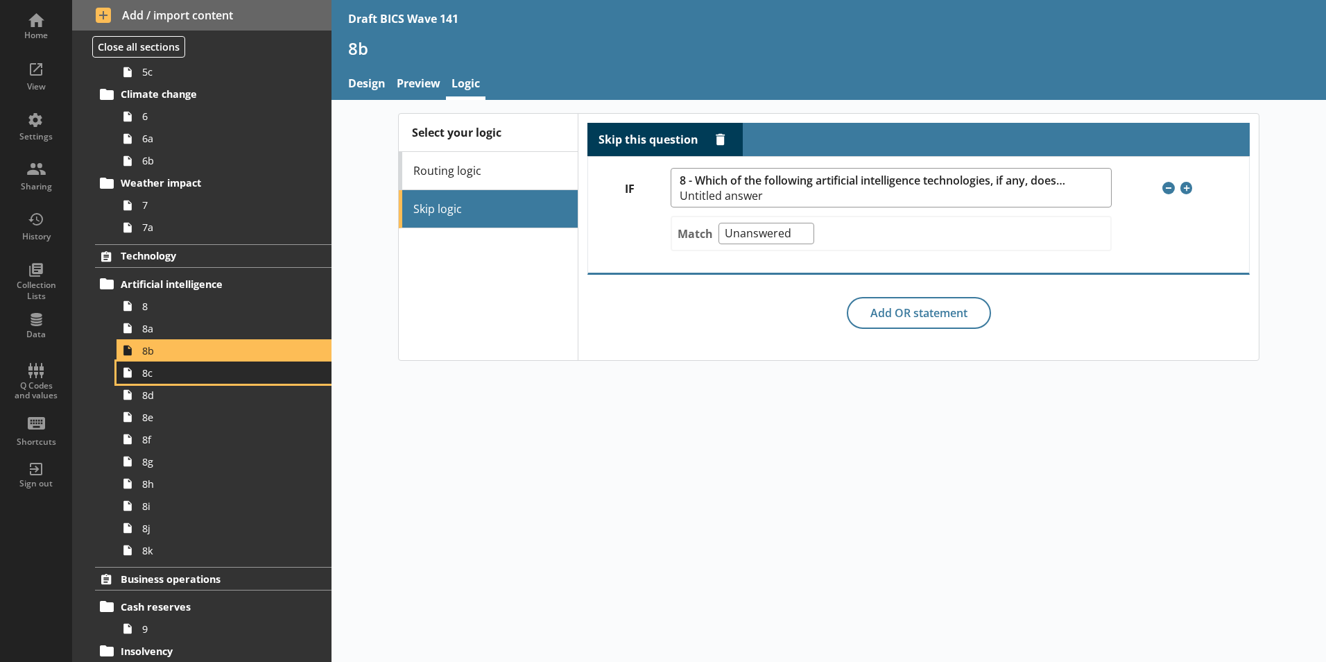
click at [156, 377] on span "8c" at bounding box center [219, 372] width 154 height 13
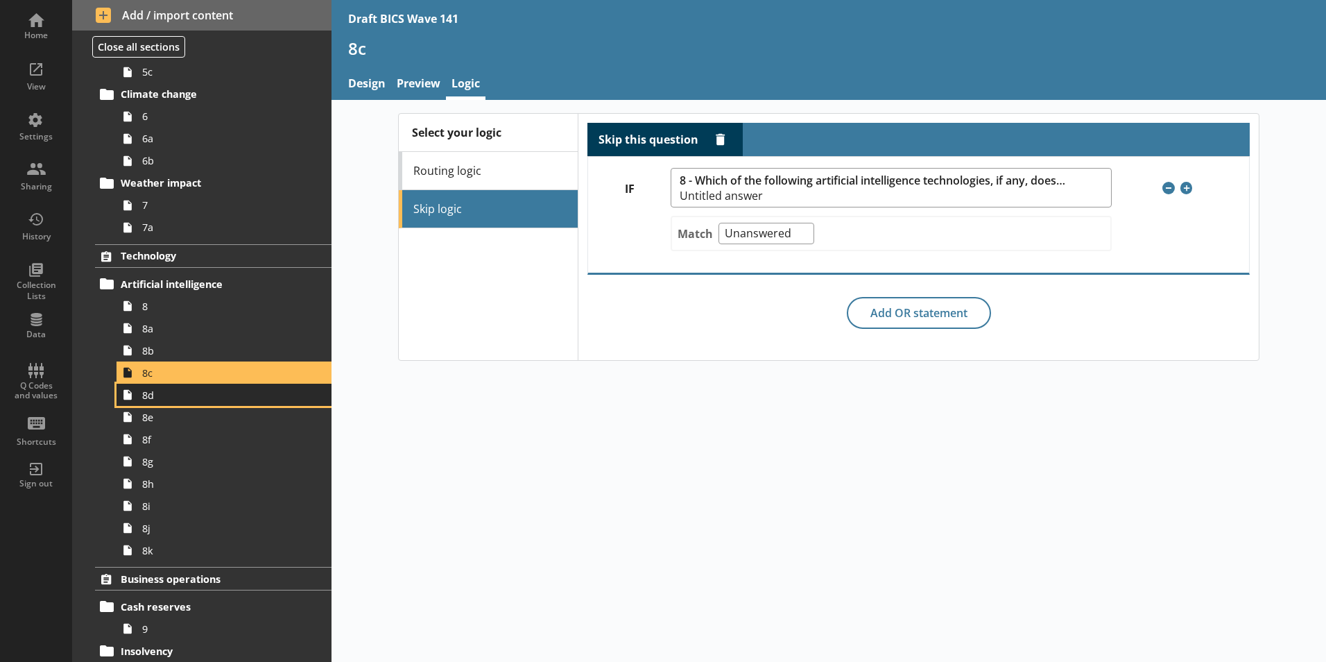
click at [156, 398] on span "8d" at bounding box center [219, 394] width 154 height 13
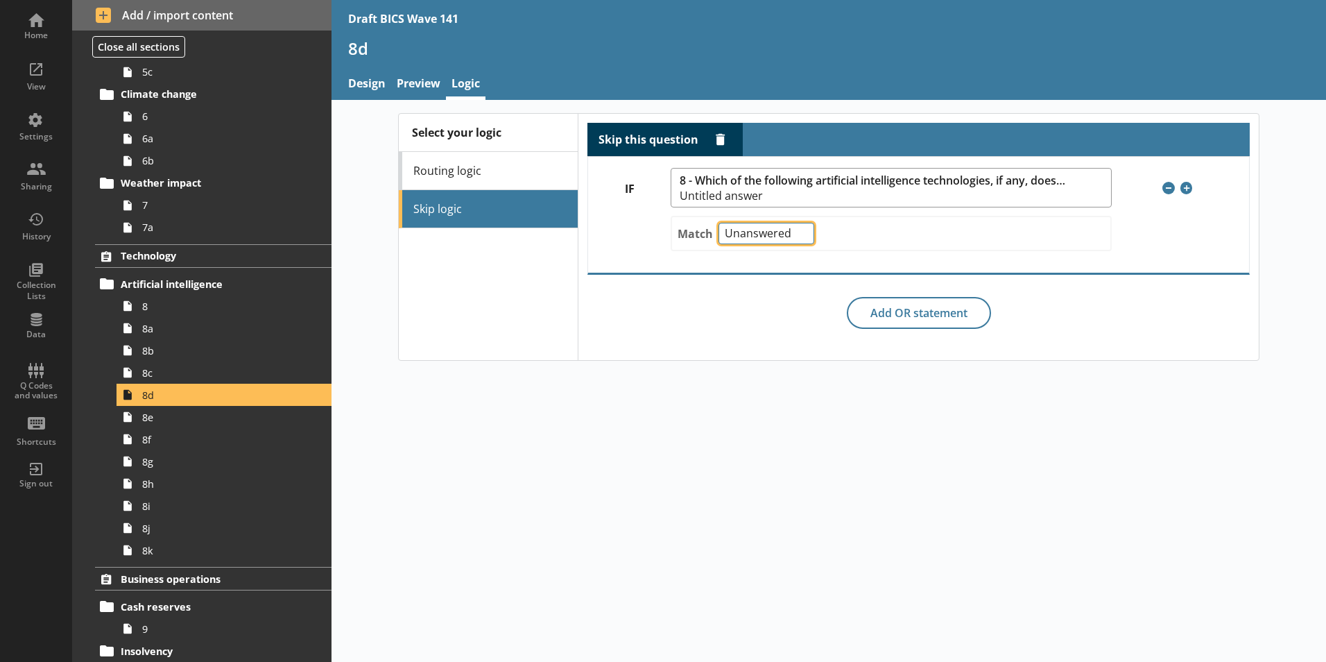
click at [795, 234] on select "Any of Not any of All of Count of Unanswered" at bounding box center [766, 233] width 96 height 21
click at [863, 237] on div "Match Any of Not any of All of Count of Unanswered" at bounding box center [891, 233] width 440 height 35
click at [168, 306] on span "8" at bounding box center [219, 306] width 154 height 13
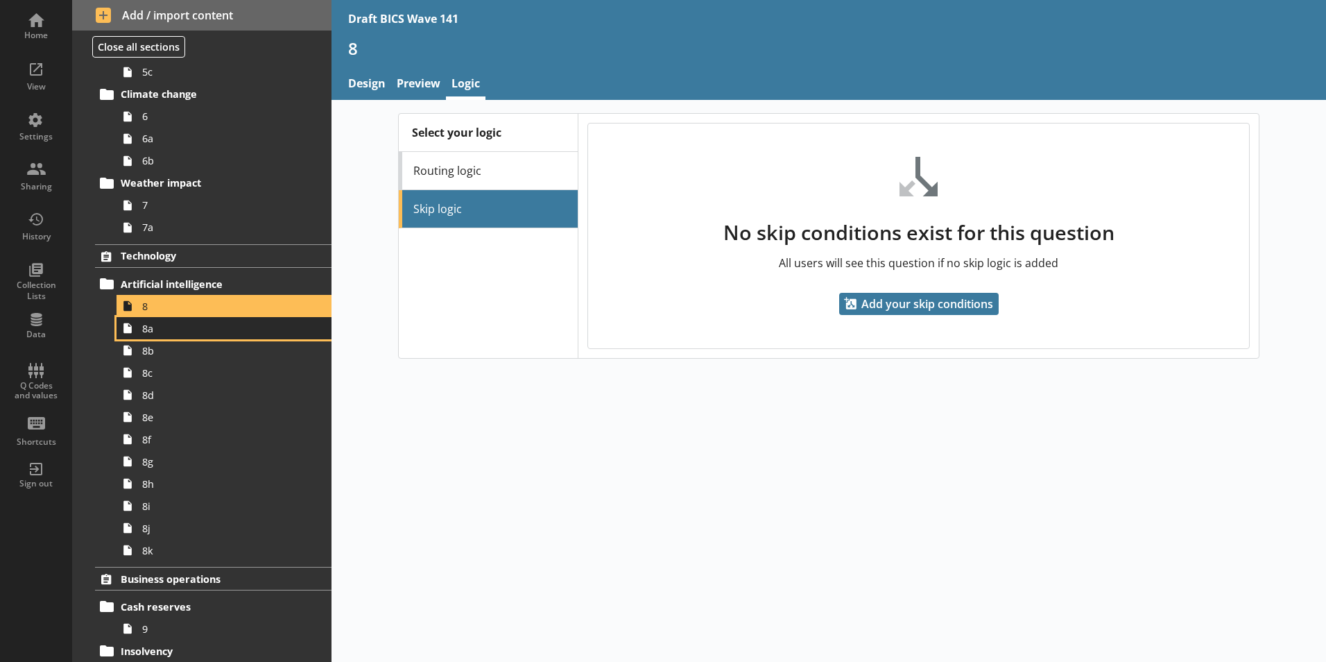
click at [164, 334] on span "8a" at bounding box center [219, 328] width 154 height 13
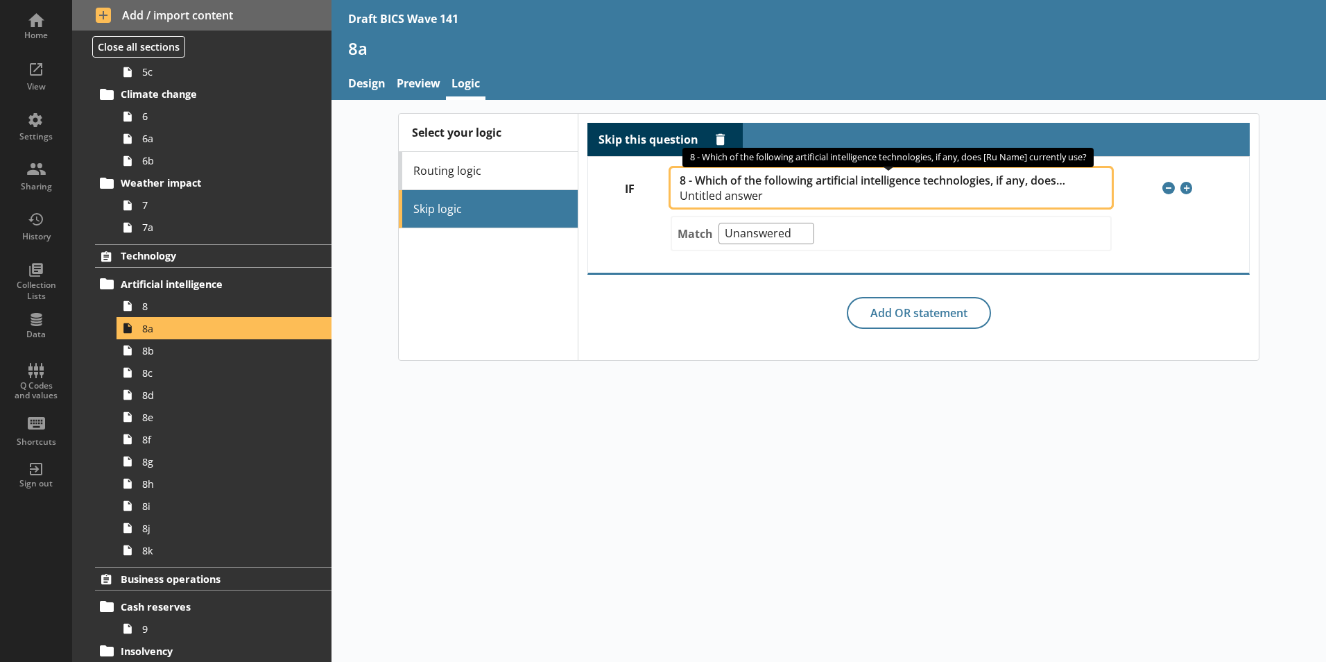
click at [922, 178] on span "8 - Which of the following artificial intelligence technologies, if any, does […" at bounding box center [873, 180] width 386 height 13
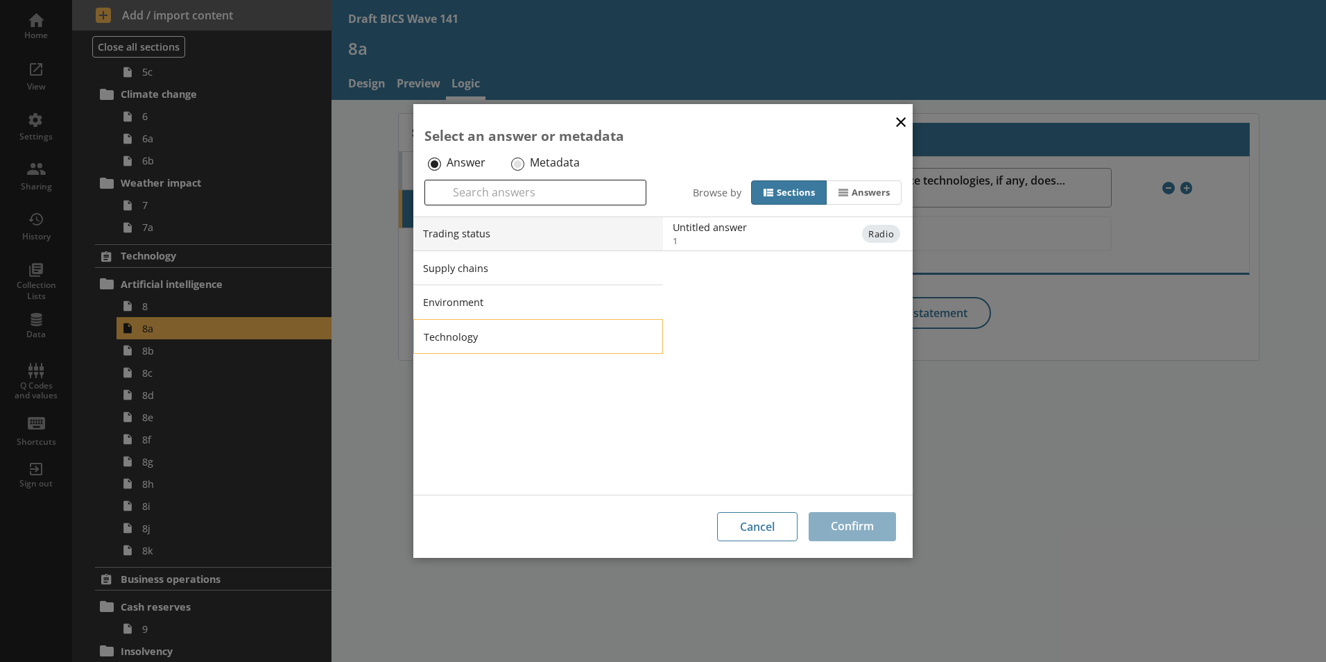
click at [643, 334] on li "Technology" at bounding box center [538, 336] width 250 height 35
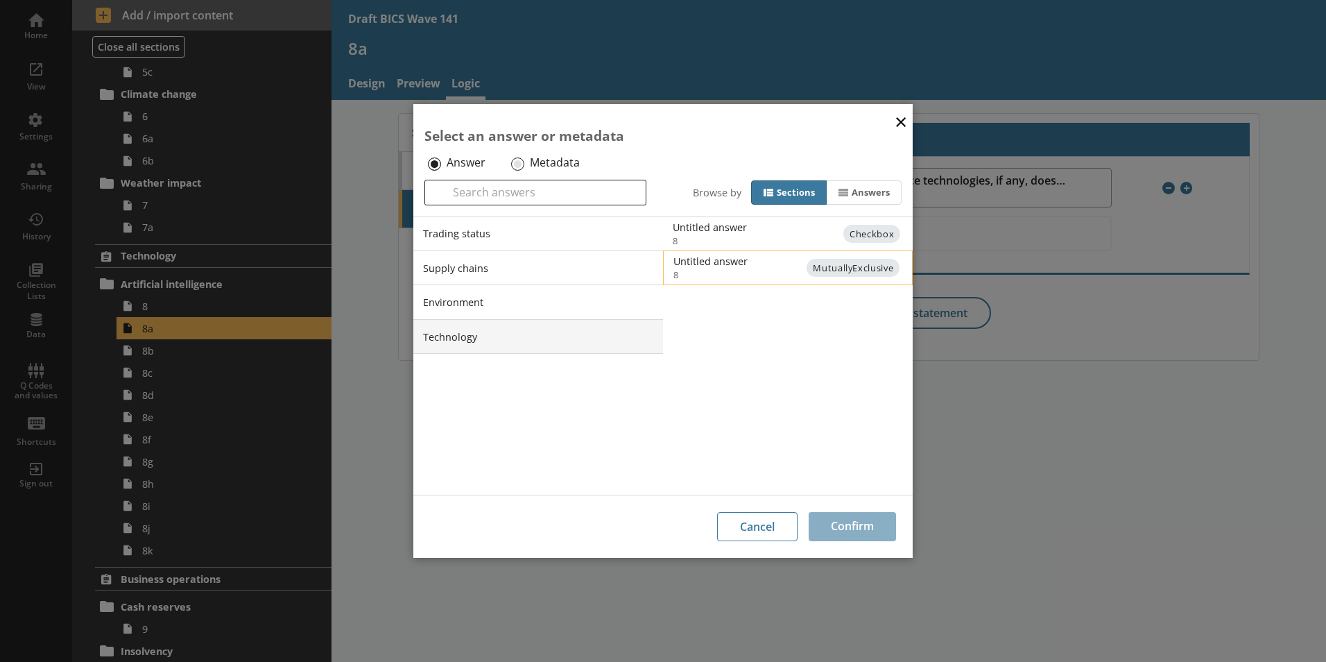
click at [864, 266] on span "MutuallyExclusive" at bounding box center [852, 268] width 93 height 18
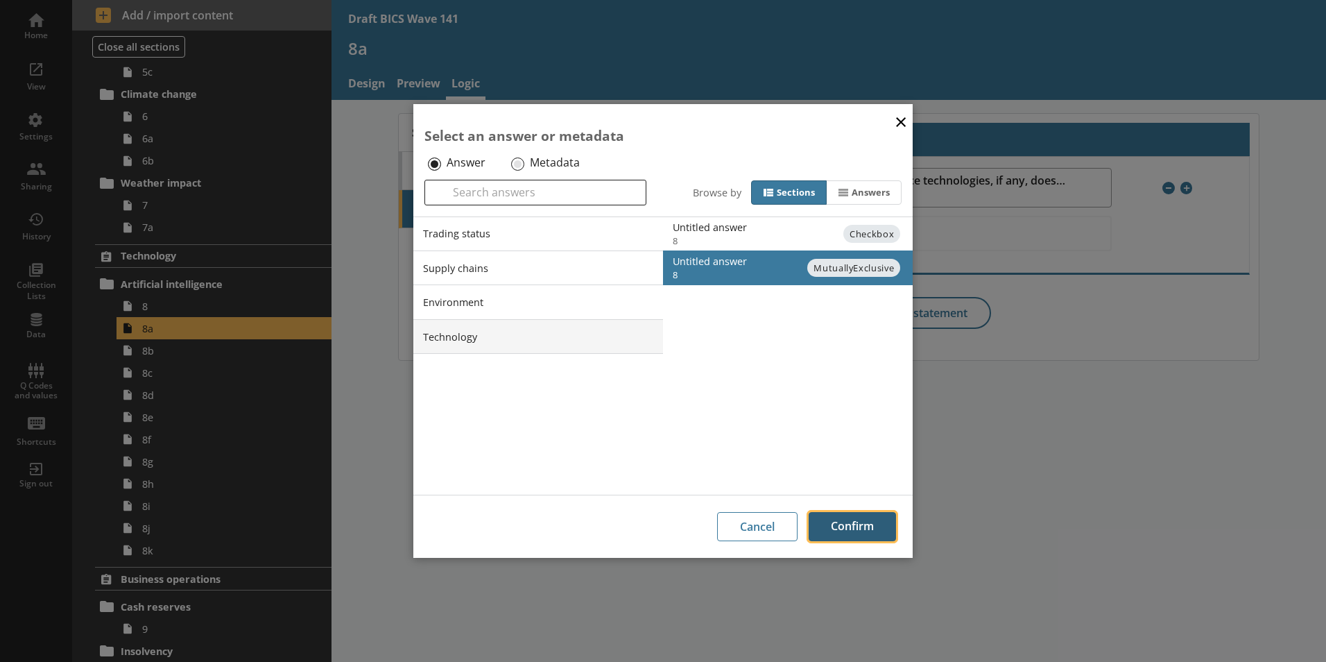
click at [865, 519] on button "Confirm" at bounding box center [852, 526] width 87 height 29
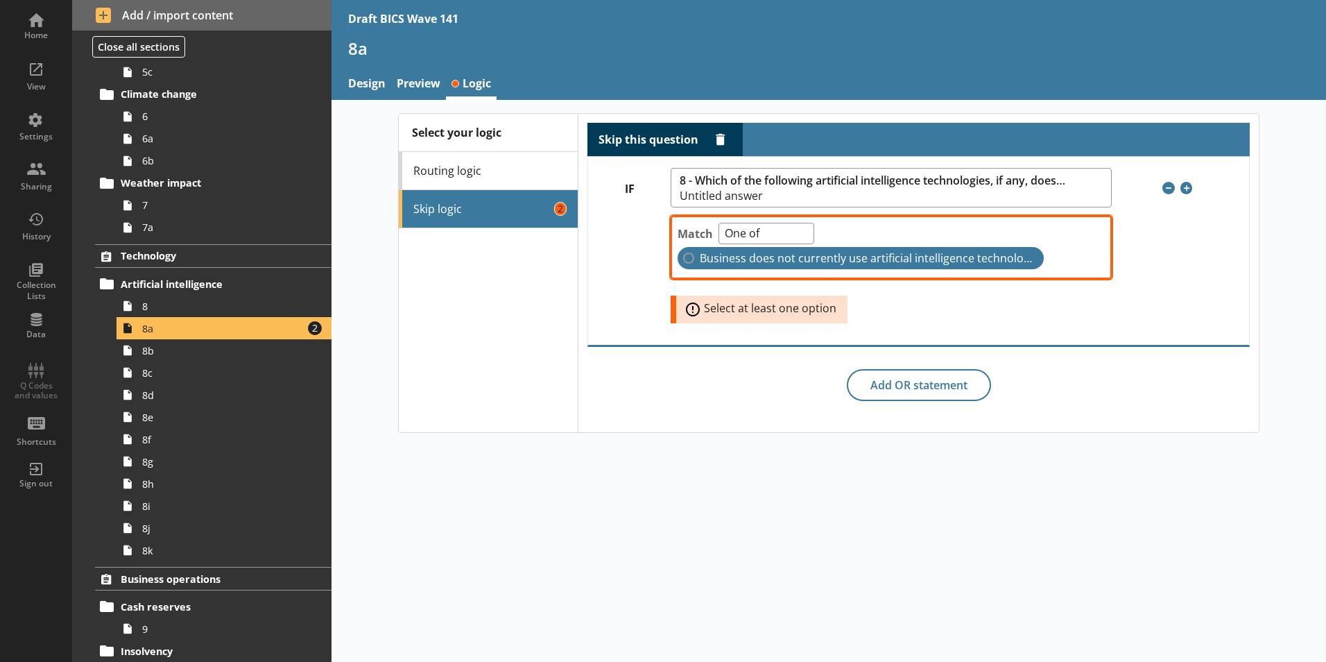
click at [700, 260] on span "Business does not currently use artificial intelligence technologies" at bounding box center [866, 258] width 333 height 15
click at [694, 260] on input "Business does not currently use artificial intelligence technologies" at bounding box center [688, 257] width 11 height 11
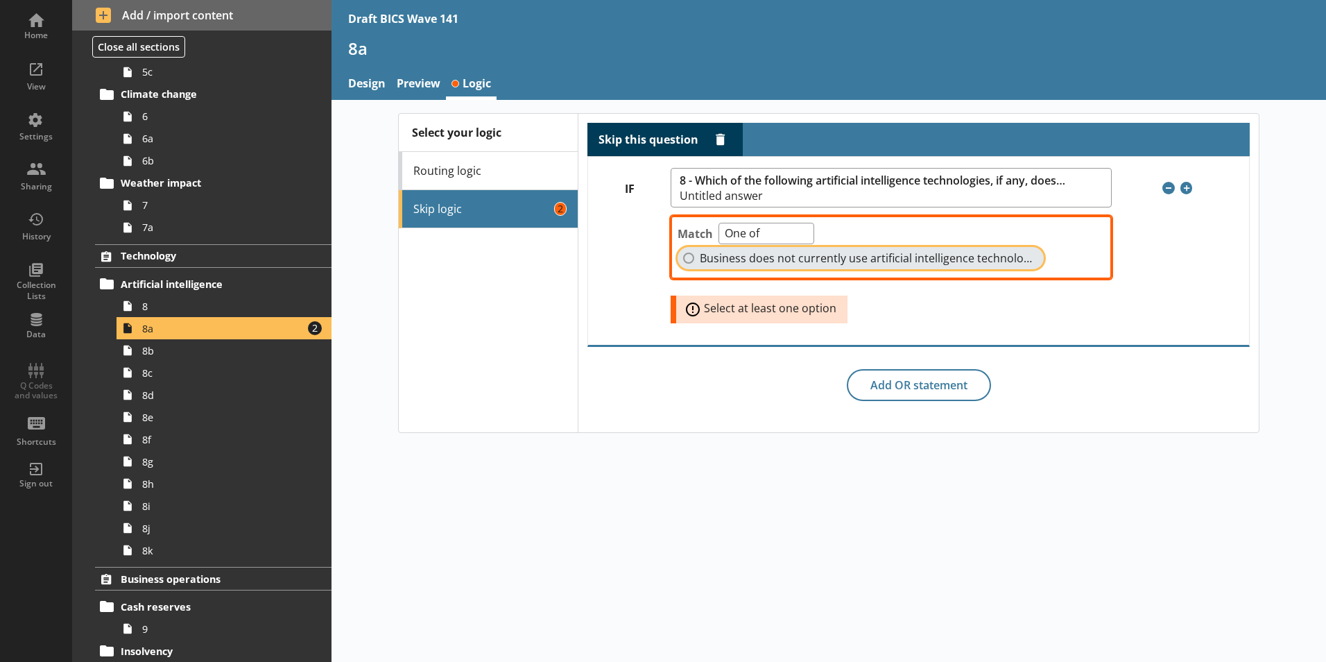
checkbox input "true"
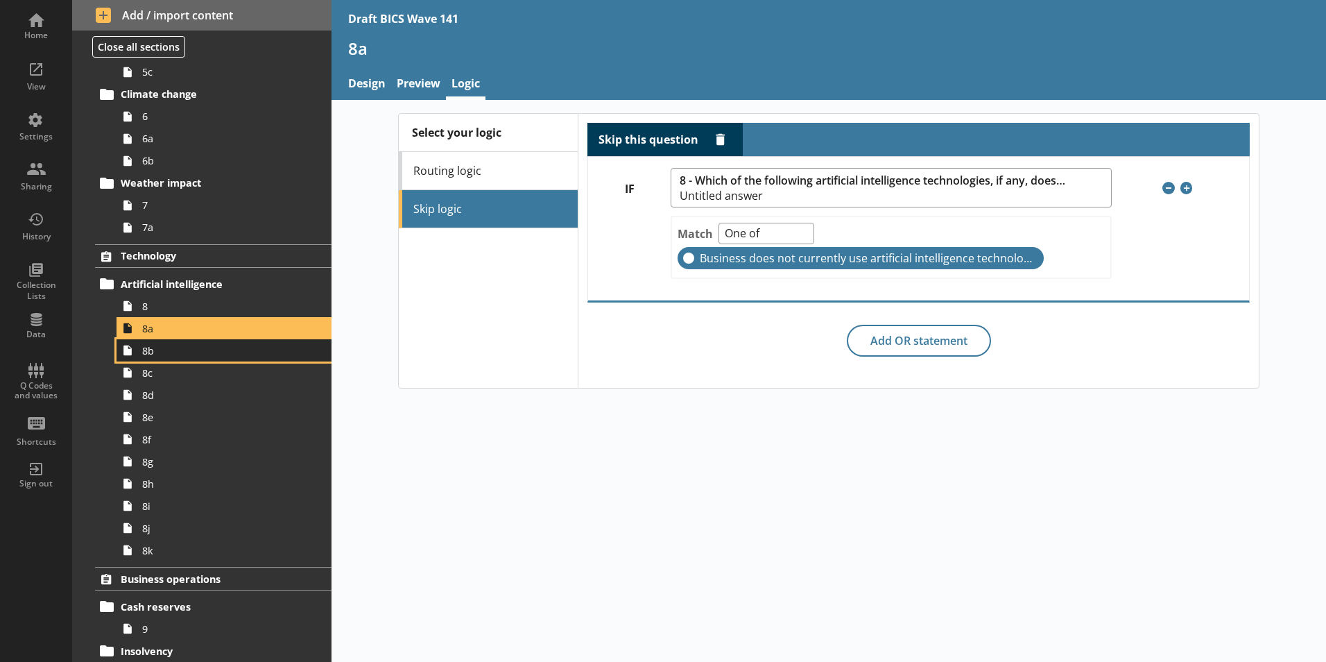
click at [146, 357] on link "8b" at bounding box center [224, 350] width 215 height 22
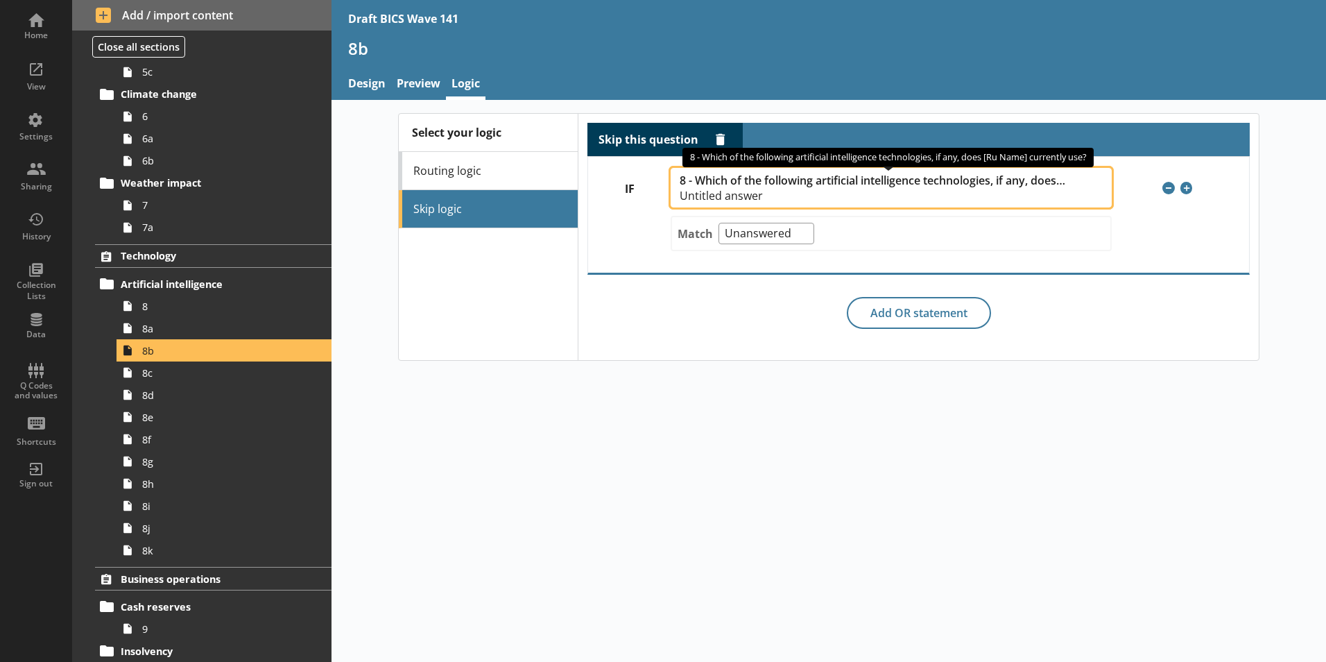
click at [884, 175] on span "8 - Which of the following artificial intelligence technologies, if any, does […" at bounding box center [873, 180] width 386 height 13
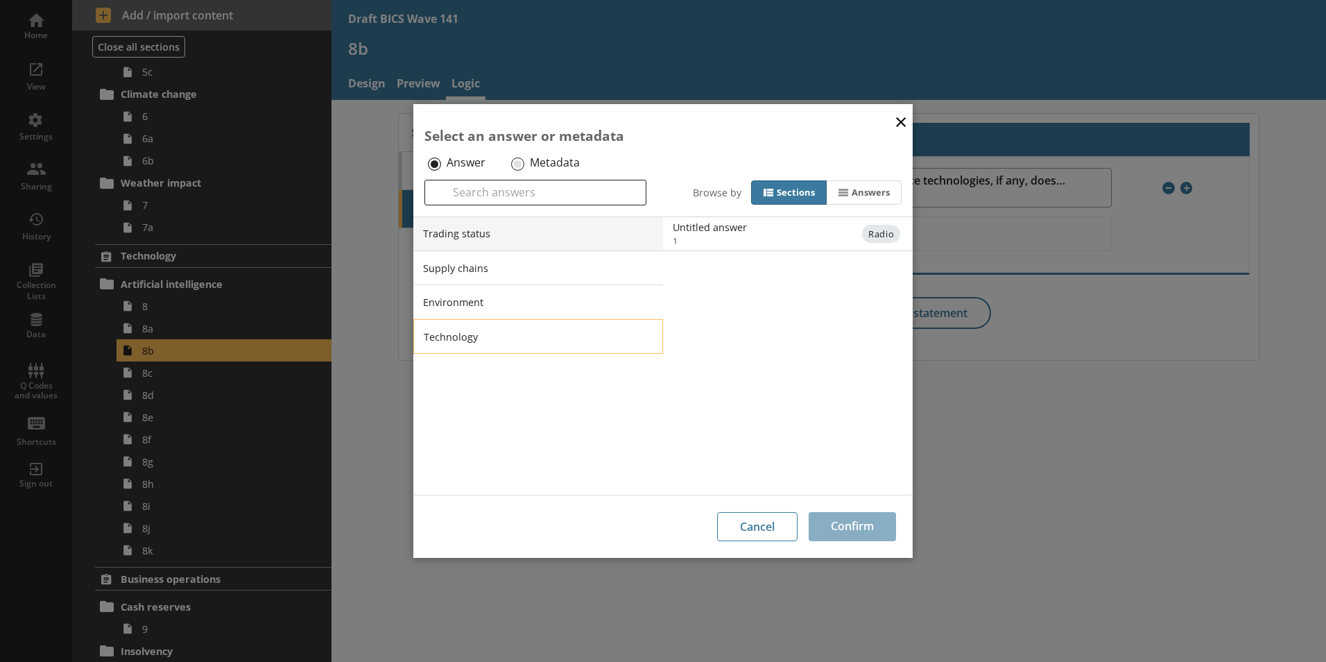
click at [460, 334] on li "Technology" at bounding box center [538, 336] width 250 height 35
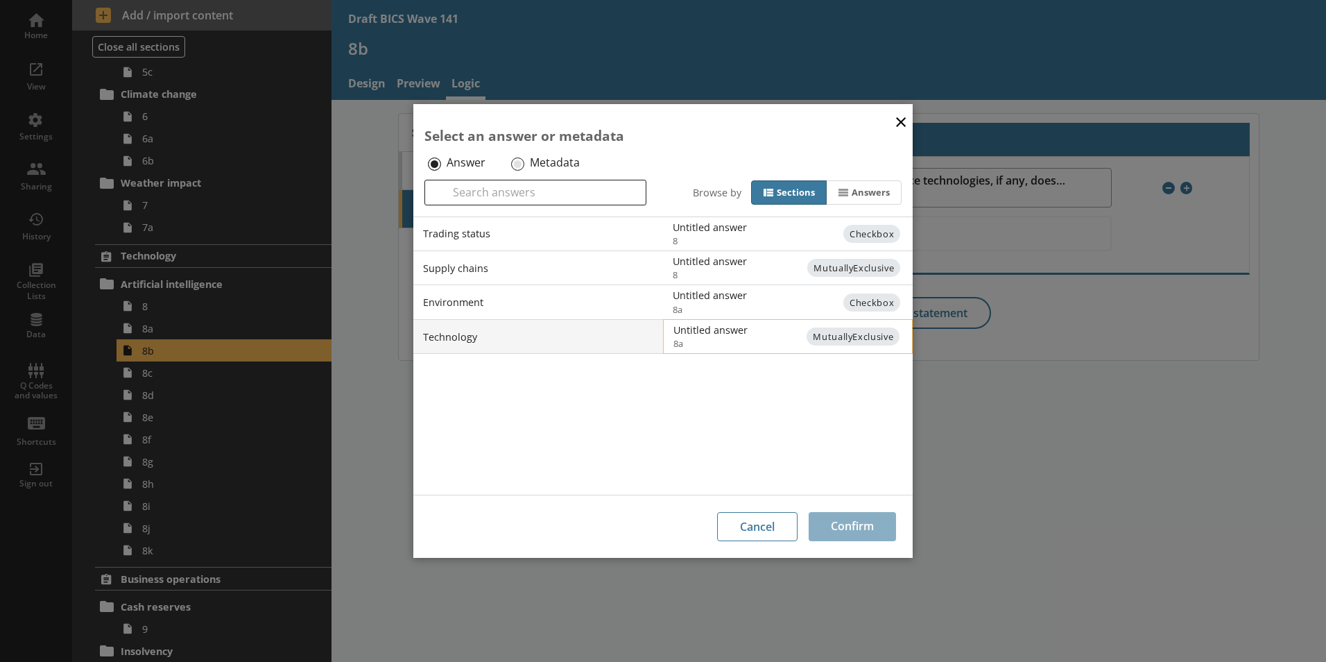
click at [852, 338] on span "MutuallyExclusive" at bounding box center [852, 336] width 93 height 18
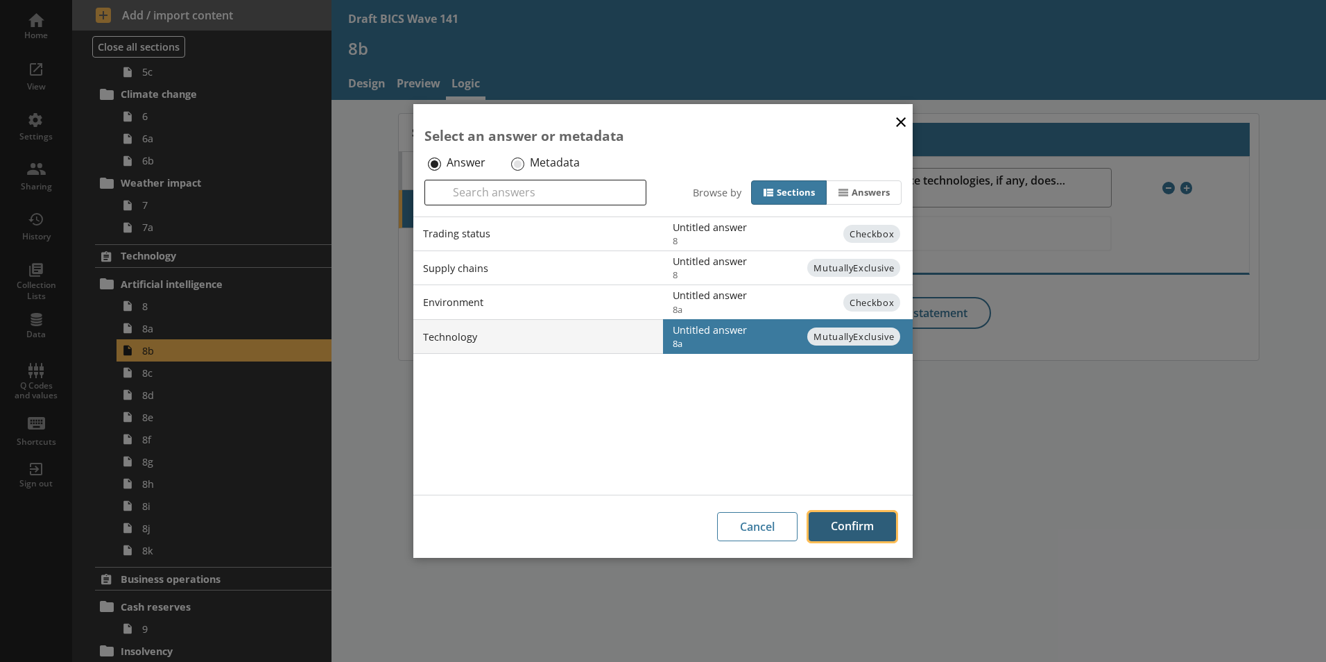
click at [847, 526] on button "Confirm" at bounding box center [852, 526] width 87 height 29
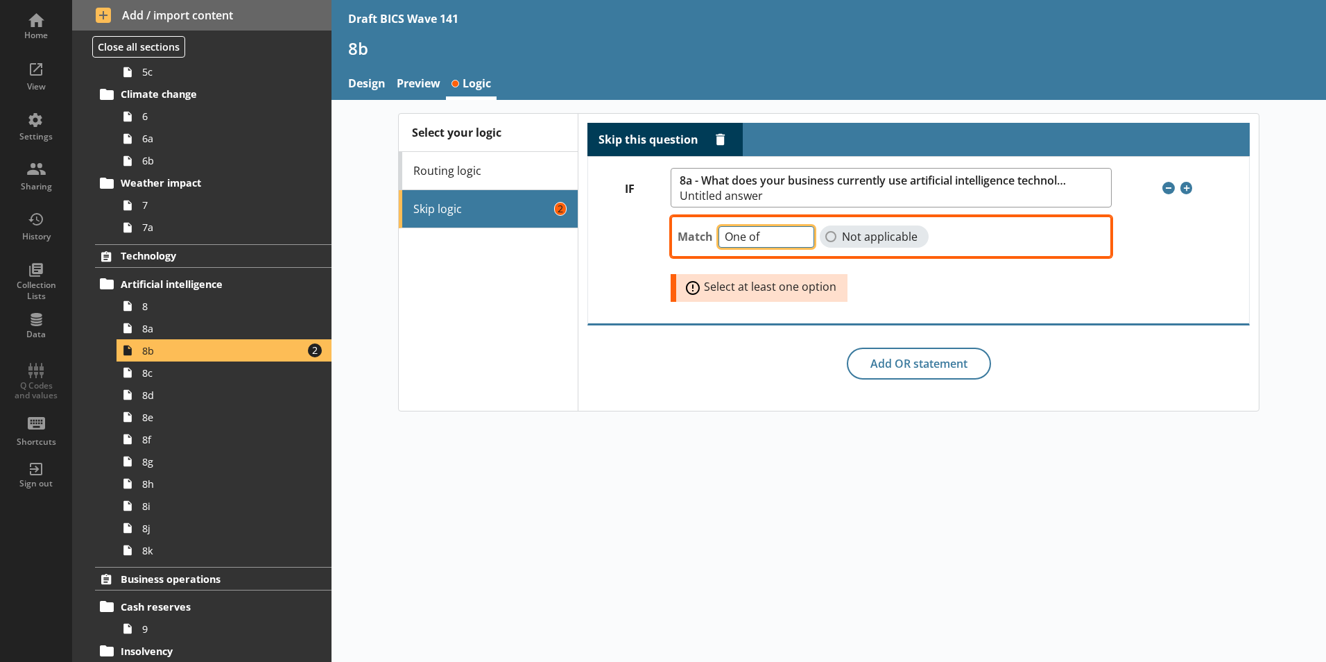
click at [800, 237] on select "One of Unanswered" at bounding box center [766, 236] width 96 height 21
select select "Unanswered"
click at [718, 226] on select "One of Unanswered" at bounding box center [766, 236] width 96 height 21
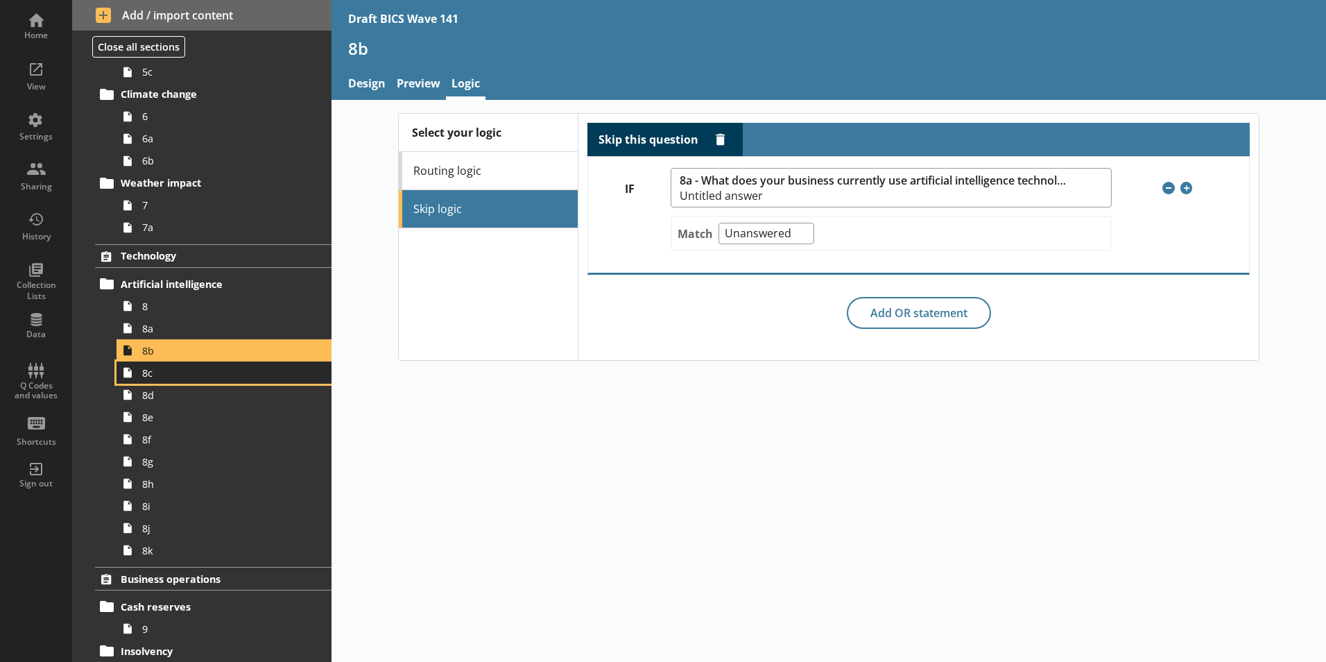
click at [152, 376] on span "8c" at bounding box center [219, 372] width 154 height 13
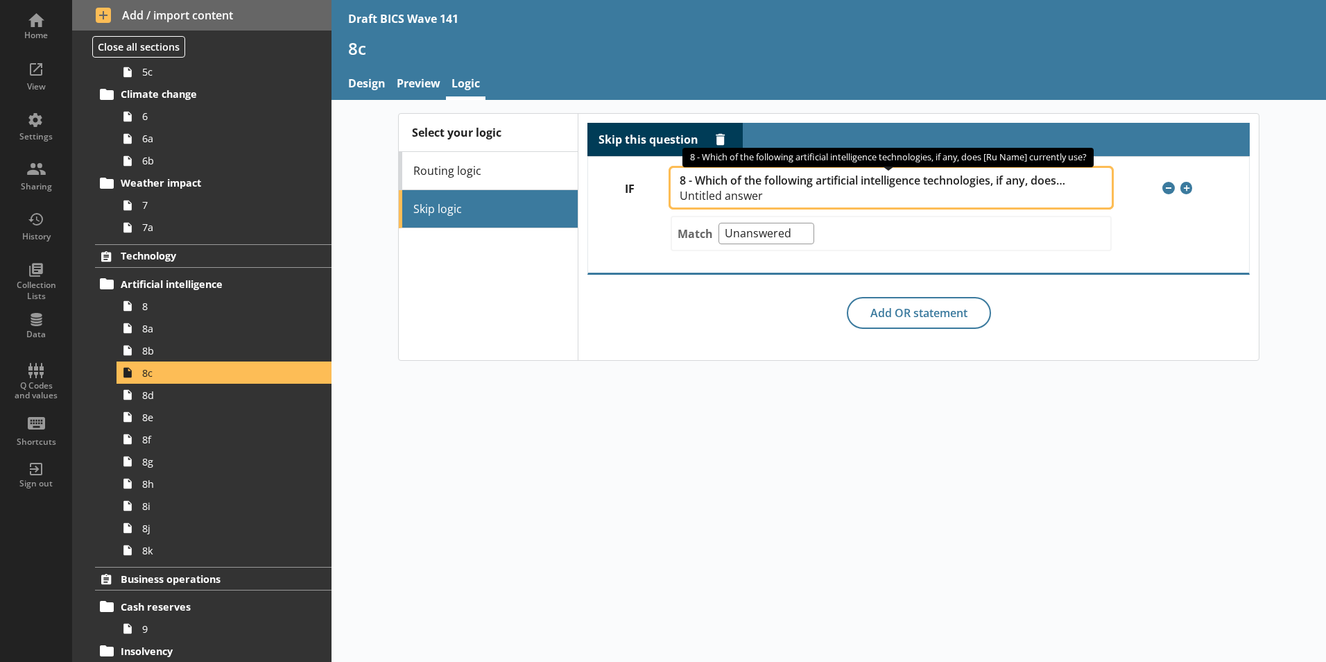
click at [835, 176] on span "8 - Which of the following artificial intelligence technologies, if any, does […" at bounding box center [873, 180] width 386 height 13
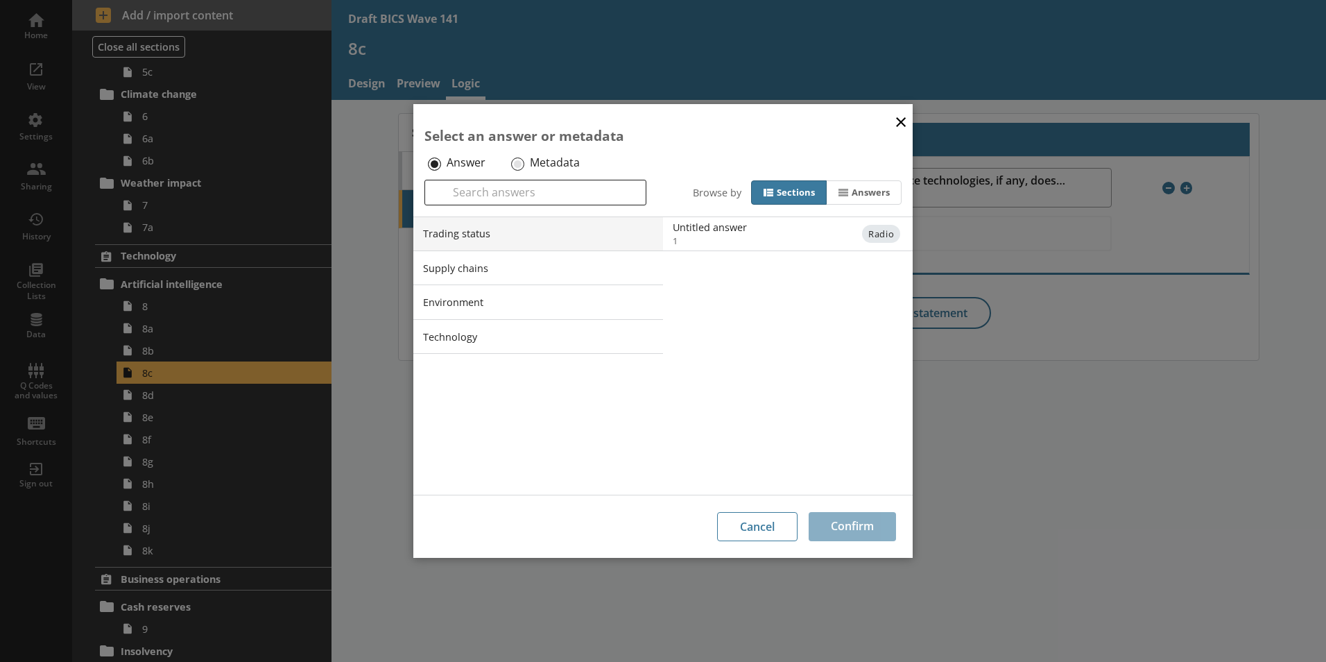
click at [981, 177] on div "× Select an answer or metadata Answer Metadata Search Browse by Sections Answer…" at bounding box center [663, 331] width 1326 height 662
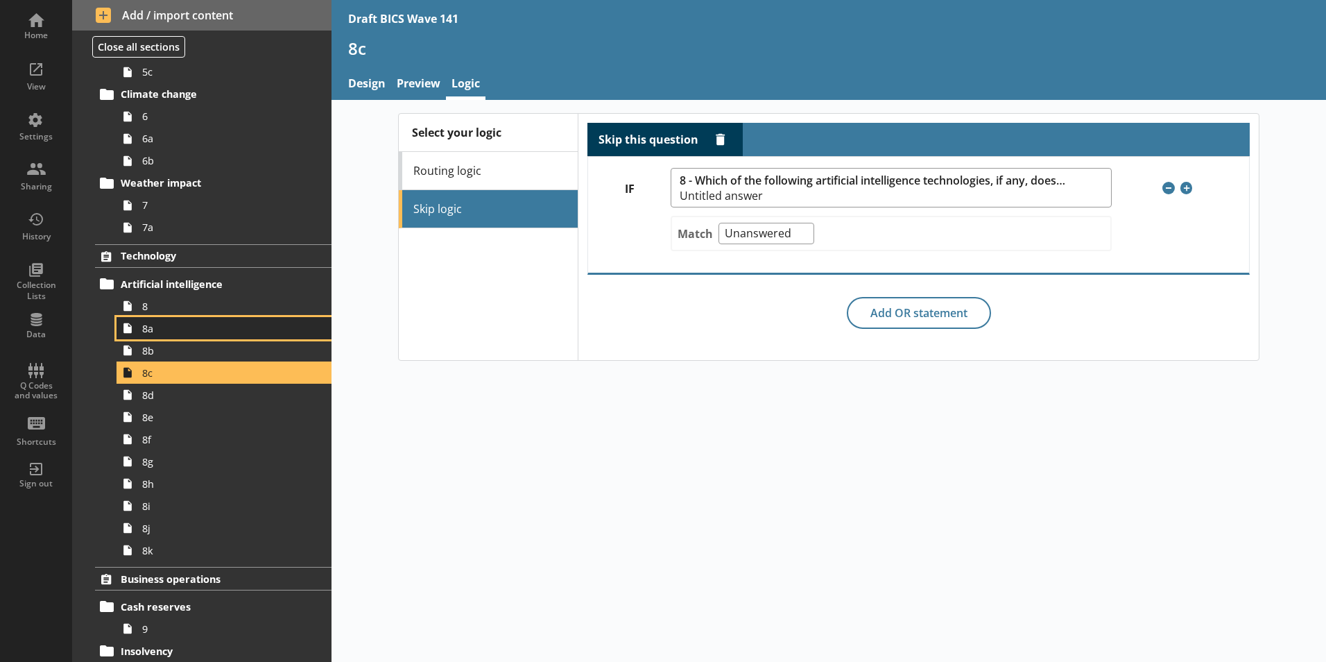
click at [160, 332] on span "8a" at bounding box center [219, 328] width 154 height 13
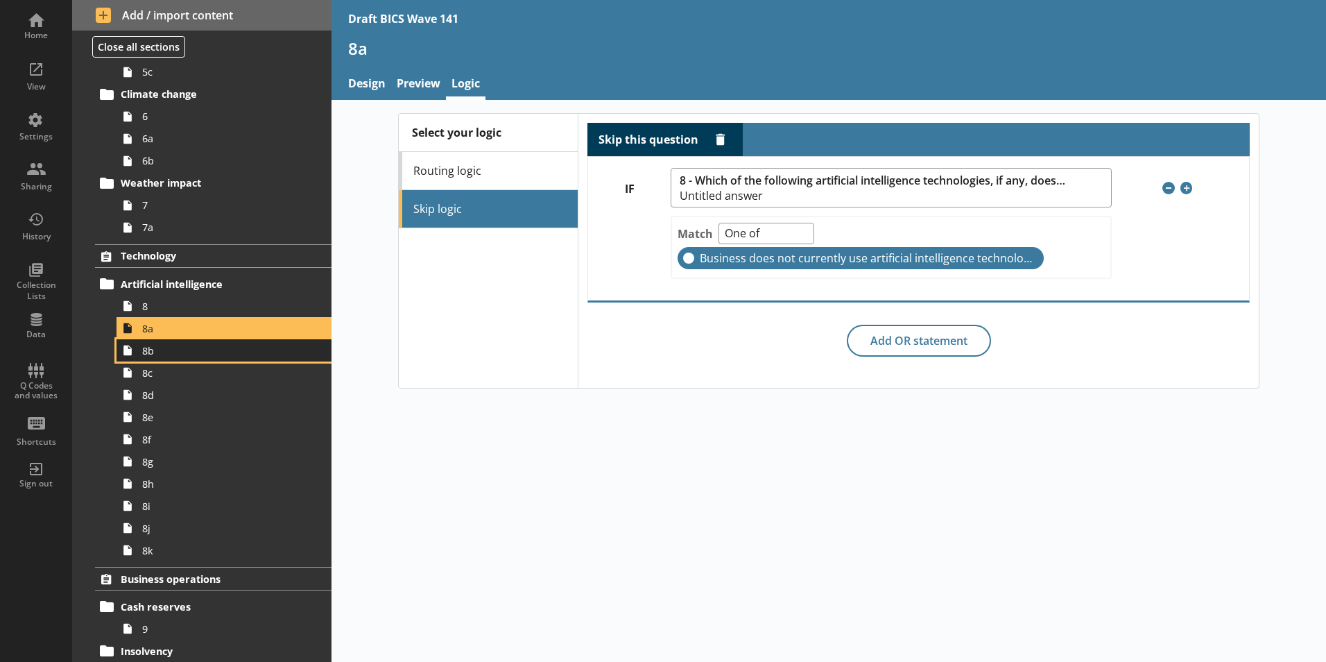
click at [151, 359] on link "8b" at bounding box center [224, 350] width 215 height 22
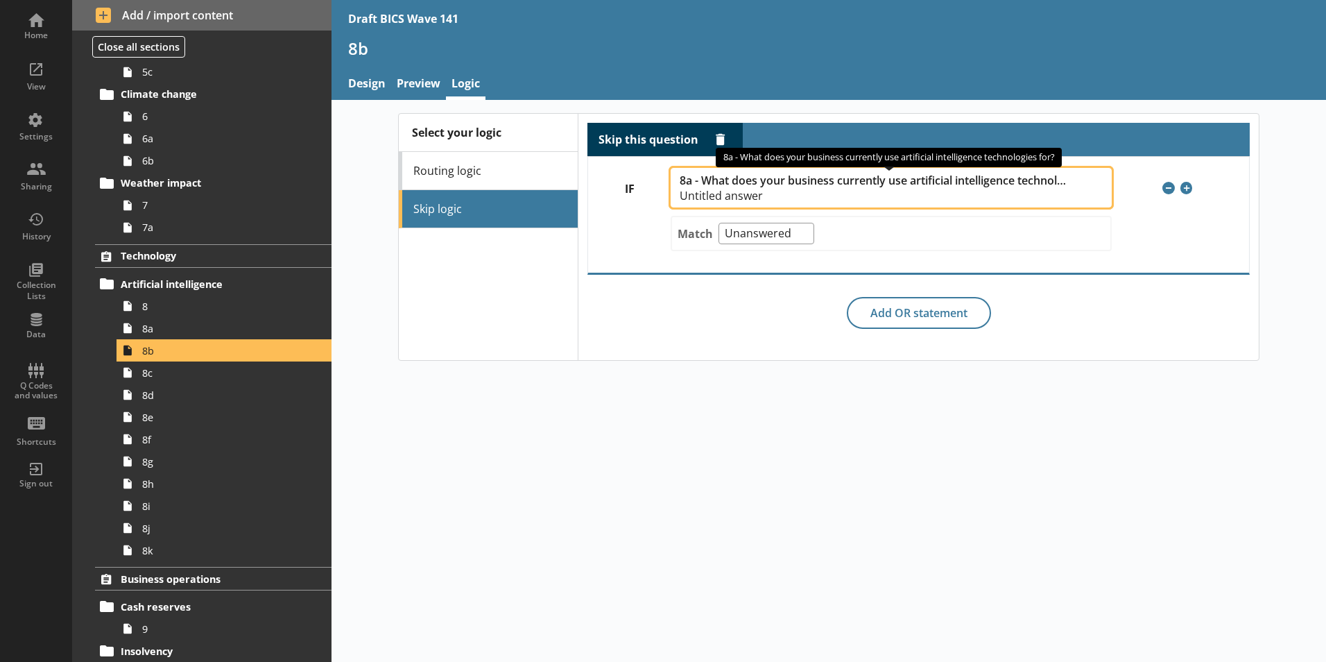
click at [847, 179] on span "8a - What does your business currently use artificial intelligence technologies…" at bounding box center [873, 180] width 386 height 13
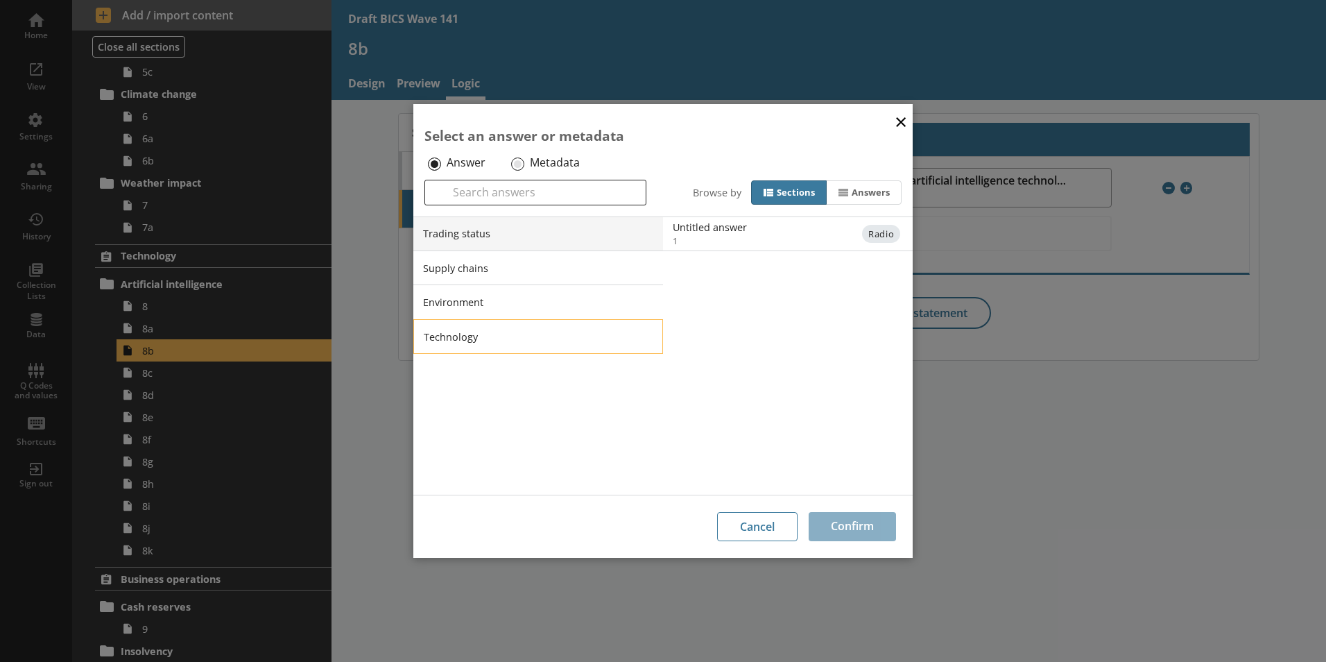
click at [641, 338] on li "Technology" at bounding box center [538, 336] width 250 height 35
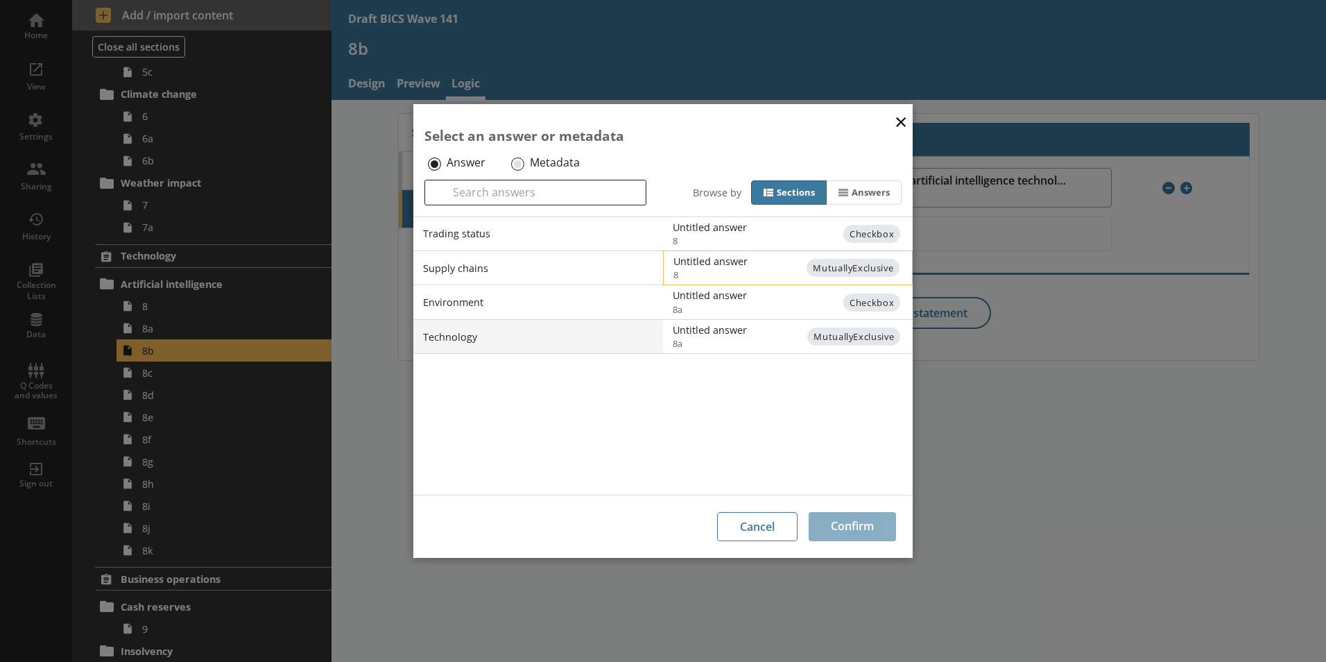
click at [775, 270] on span "8" at bounding box center [799, 274] width 252 height 12
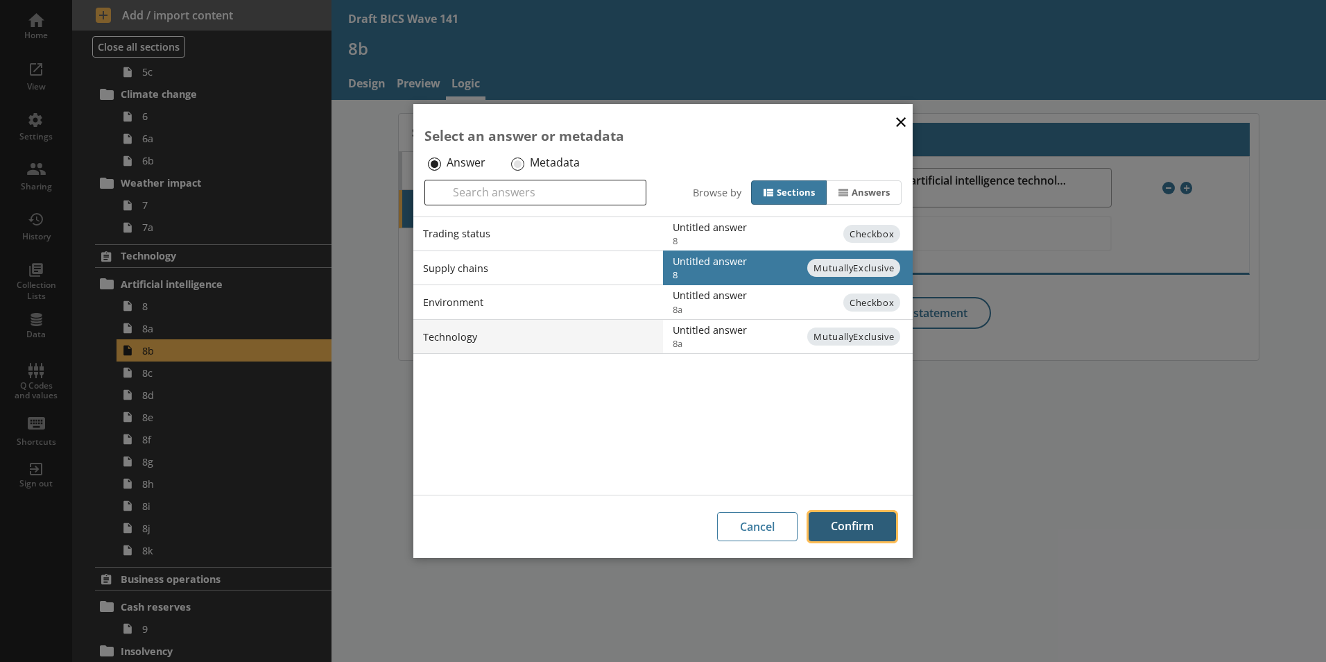
click at [863, 523] on button "Confirm" at bounding box center [852, 526] width 87 height 29
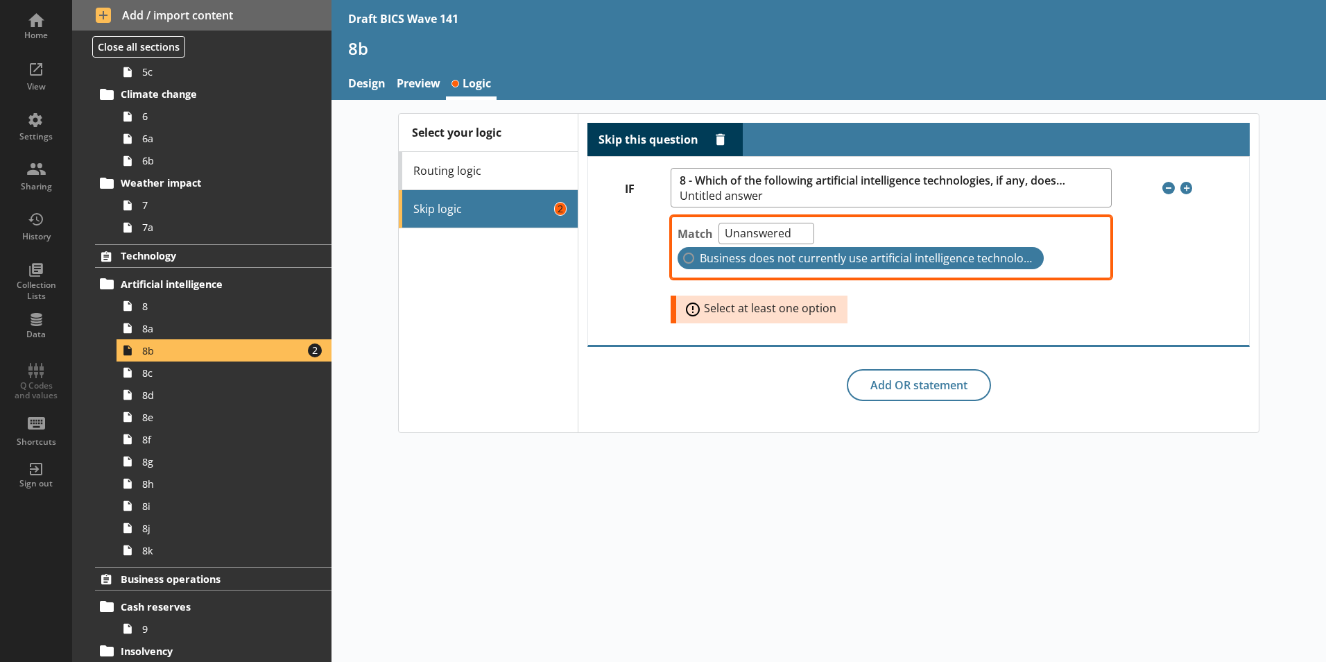
click at [689, 258] on label "Business does not currently use artificial intelligence technologies" at bounding box center [861, 258] width 366 height 22
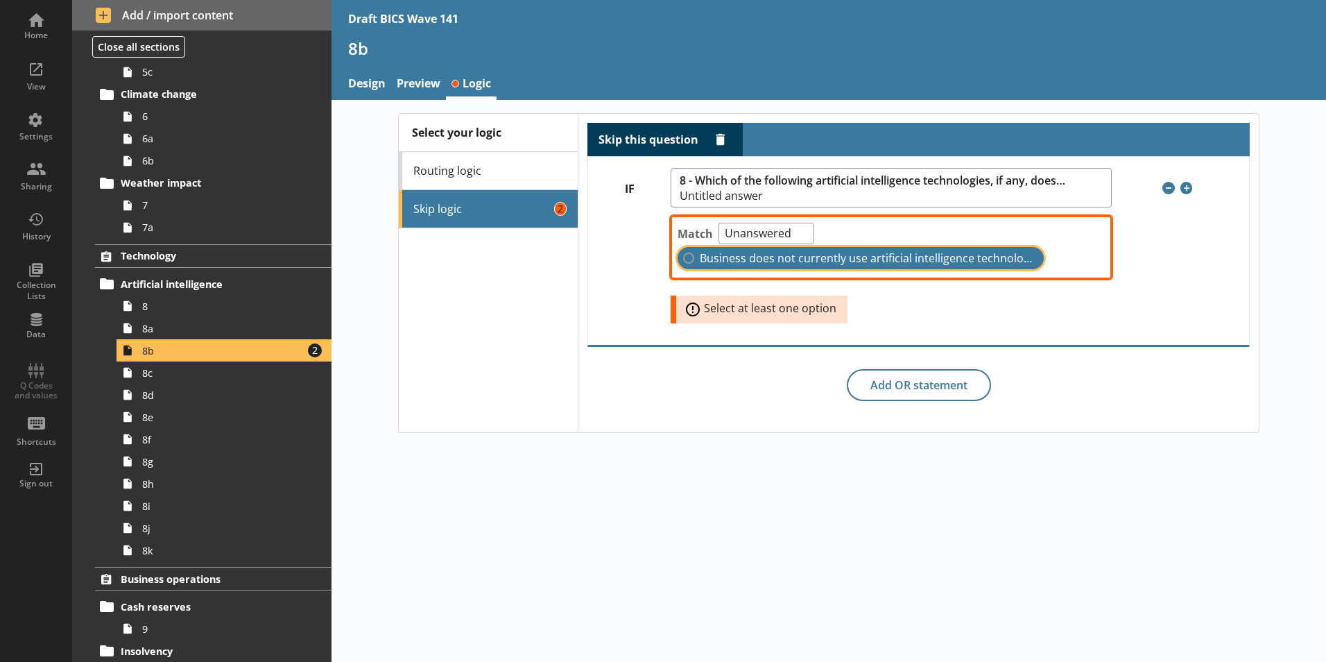
click at [689, 258] on input "Business does not currently use artificial intelligence technologies" at bounding box center [688, 257] width 11 height 11
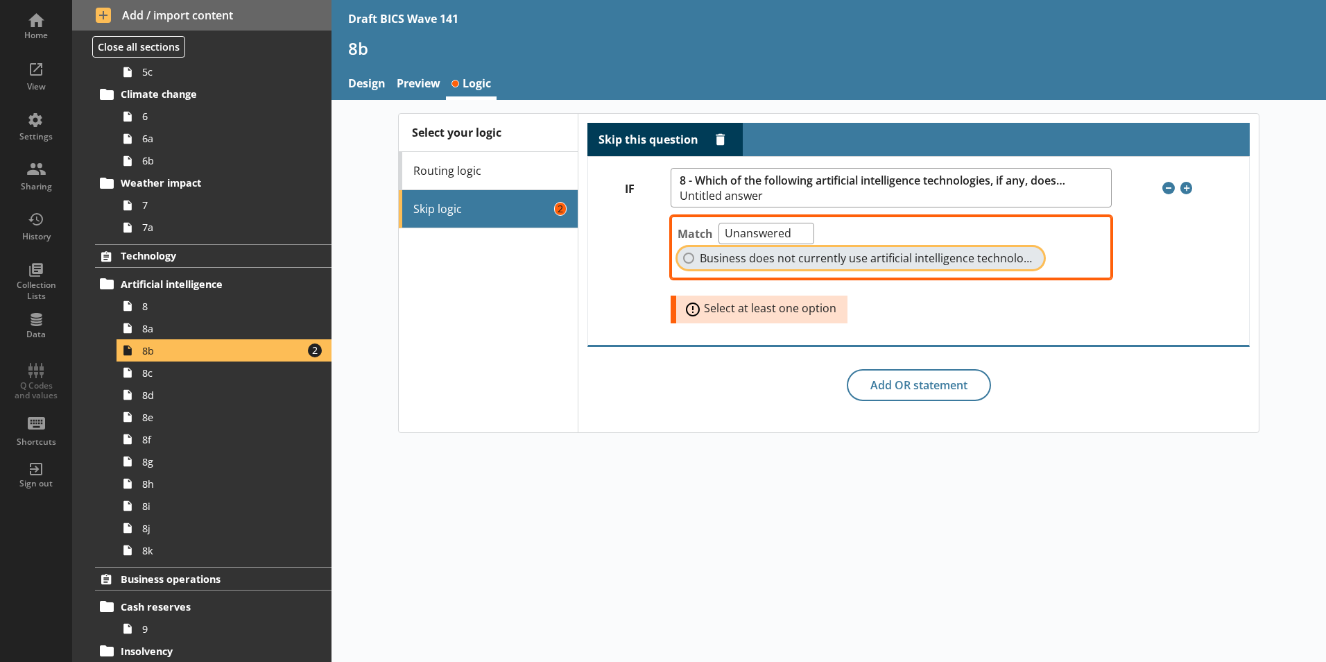
checkbox input "true"
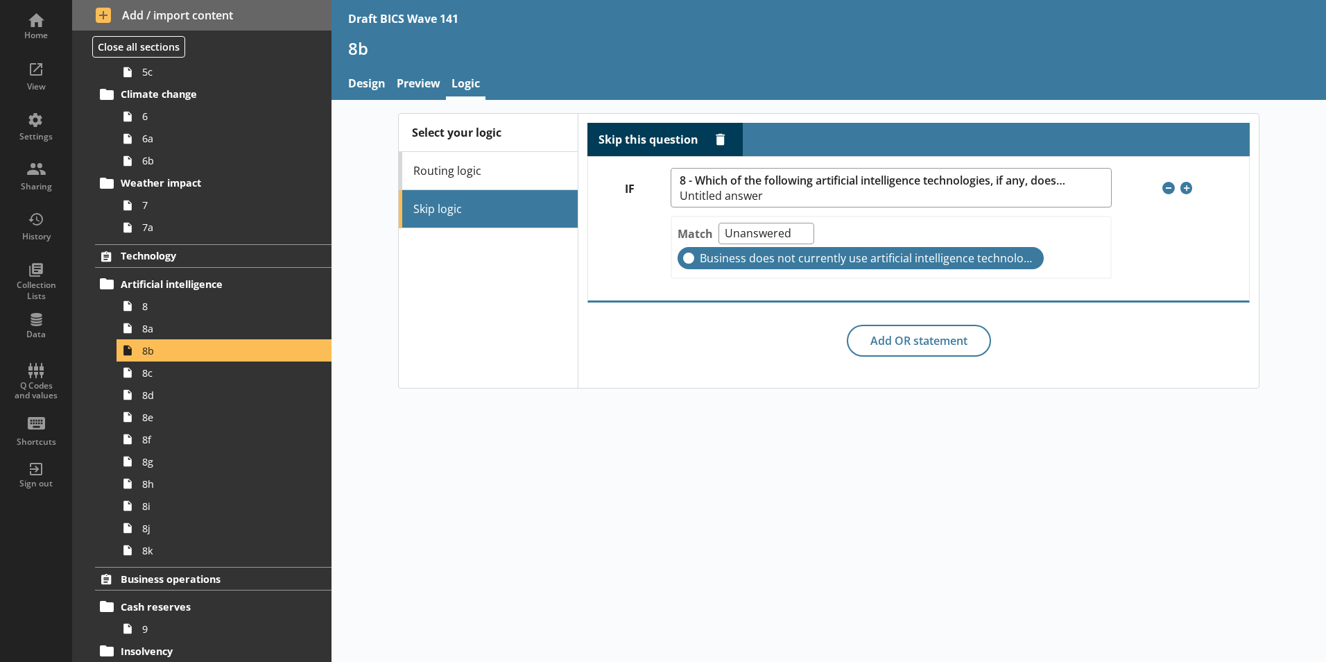
click at [735, 408] on div "Select your logic Routing logic Skip logic Skip this question Delete rule IF 8 …" at bounding box center [828, 381] width 994 height 562
click at [754, 426] on div "Select your logic Routing logic Skip logic Skip this question Delete rule IF 8 …" at bounding box center [828, 381] width 994 height 562
click at [800, 232] on select "One of Unanswered" at bounding box center [766, 233] width 96 height 21
select select "OneOf"
click at [718, 223] on select "One of Unanswered" at bounding box center [766, 233] width 96 height 21
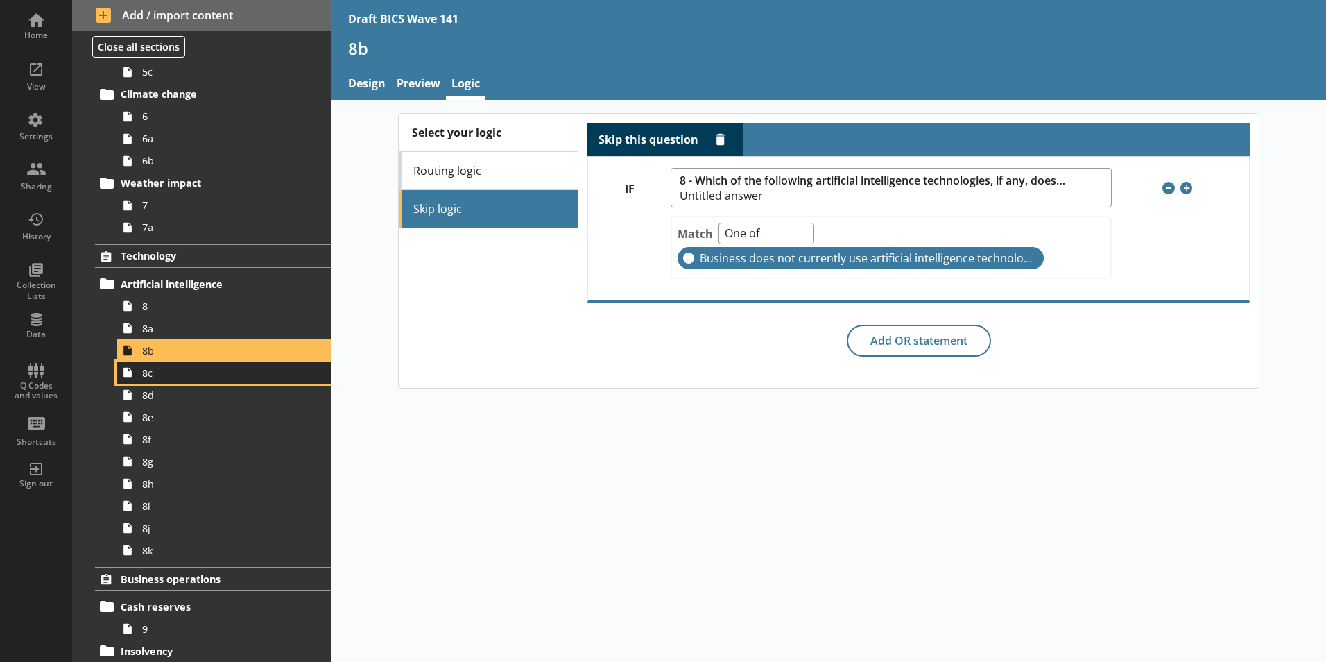
click at [151, 374] on span "8c" at bounding box center [219, 372] width 154 height 13
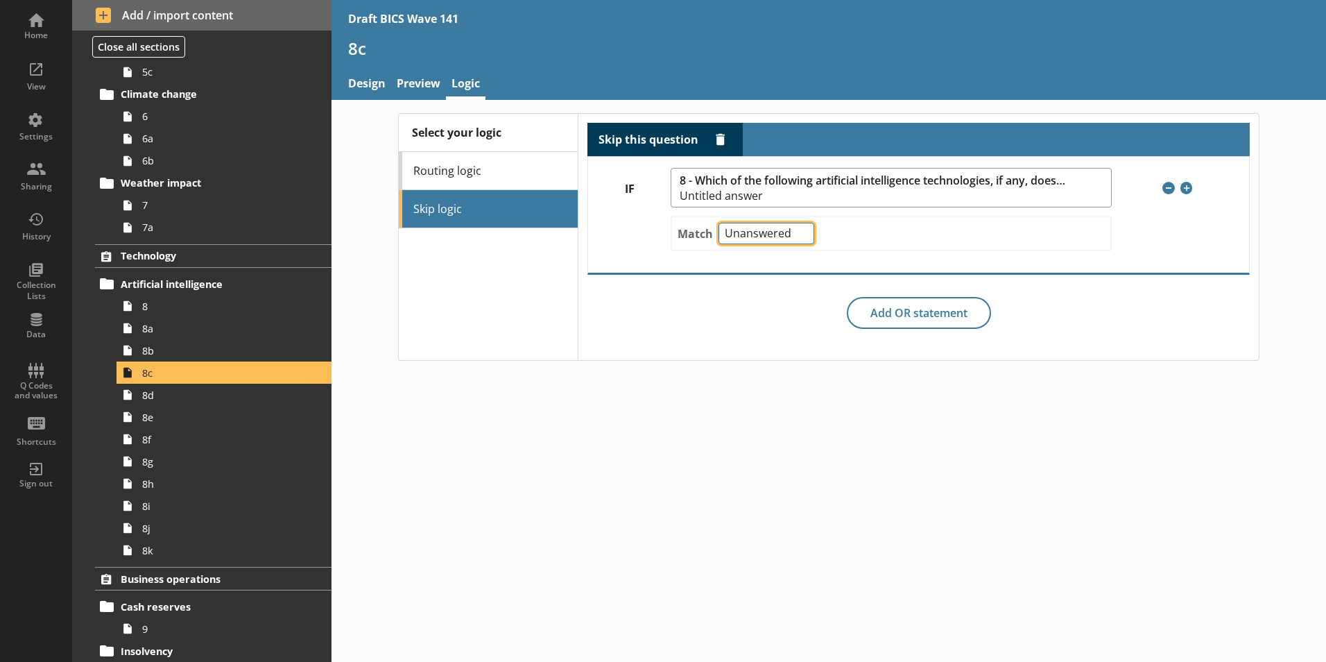
click at [800, 228] on select "One of Unanswered" at bounding box center [766, 233] width 96 height 21
select select "OneOf"
click at [718, 223] on select "One of Unanswered" at bounding box center [766, 233] width 96 height 21
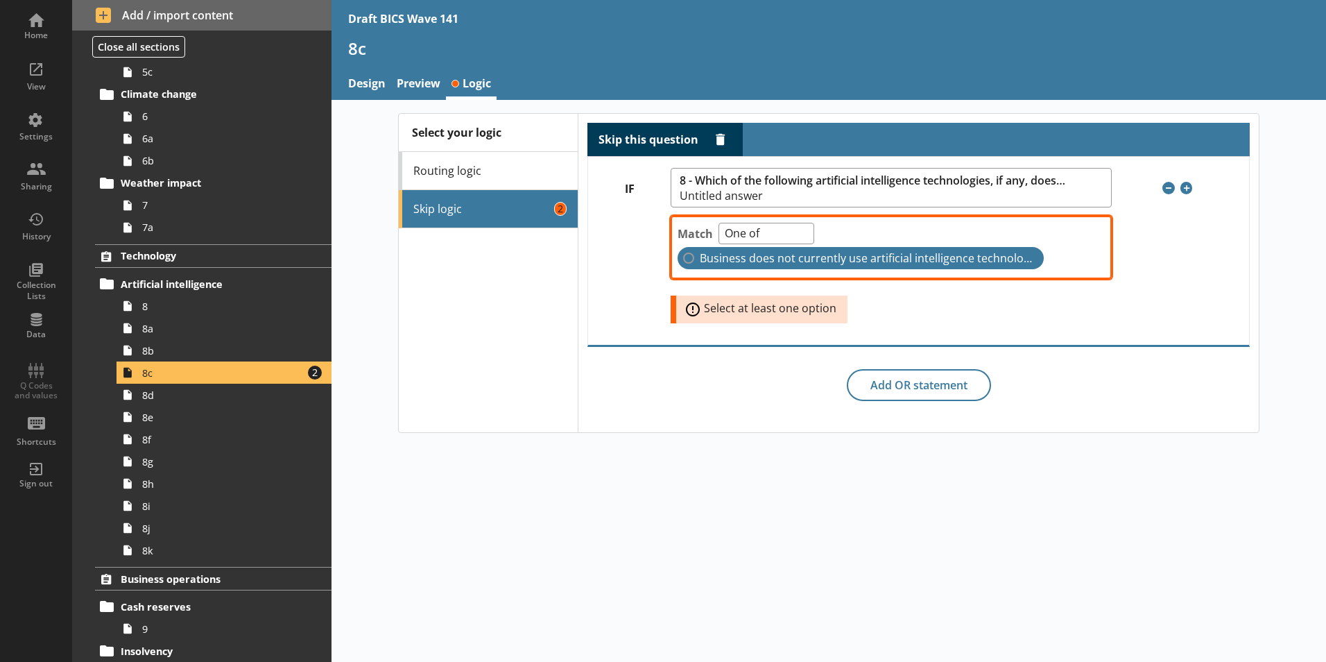
click at [744, 259] on span "Business does not currently use artificial intelligence technologies" at bounding box center [866, 258] width 333 height 15
click at [694, 259] on input "Business does not currently use artificial intelligence technologies" at bounding box center [688, 257] width 11 height 11
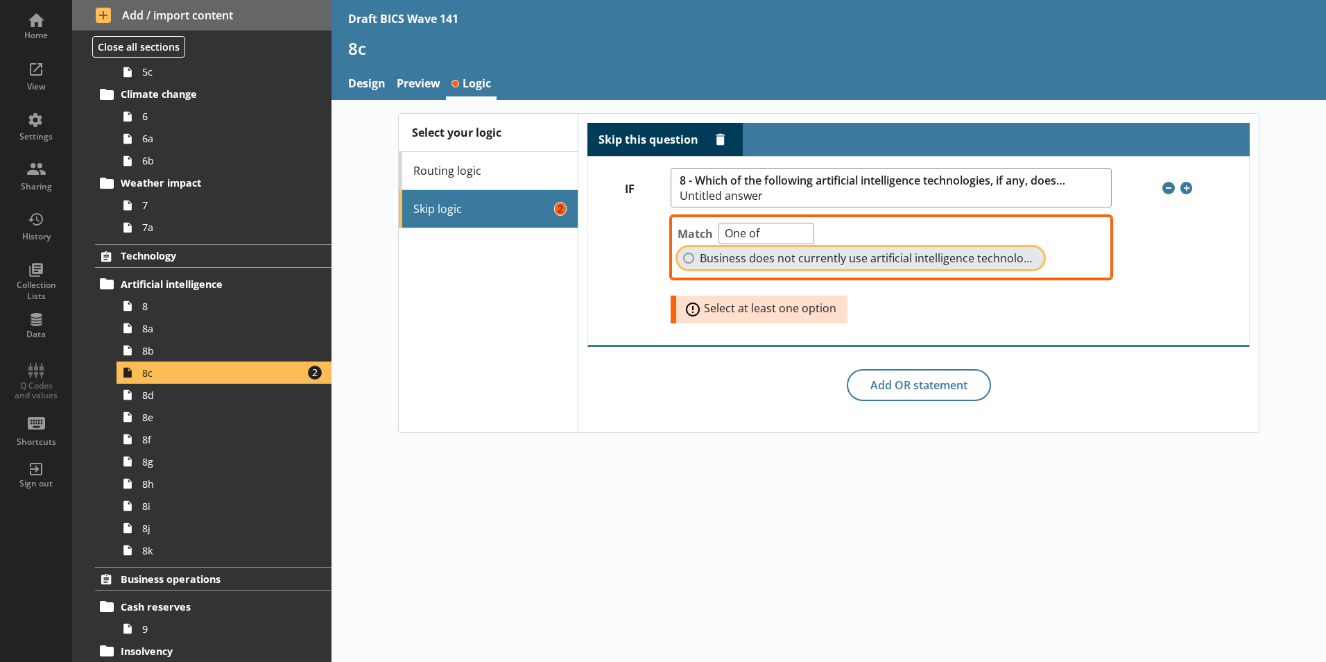
checkbox input "true"
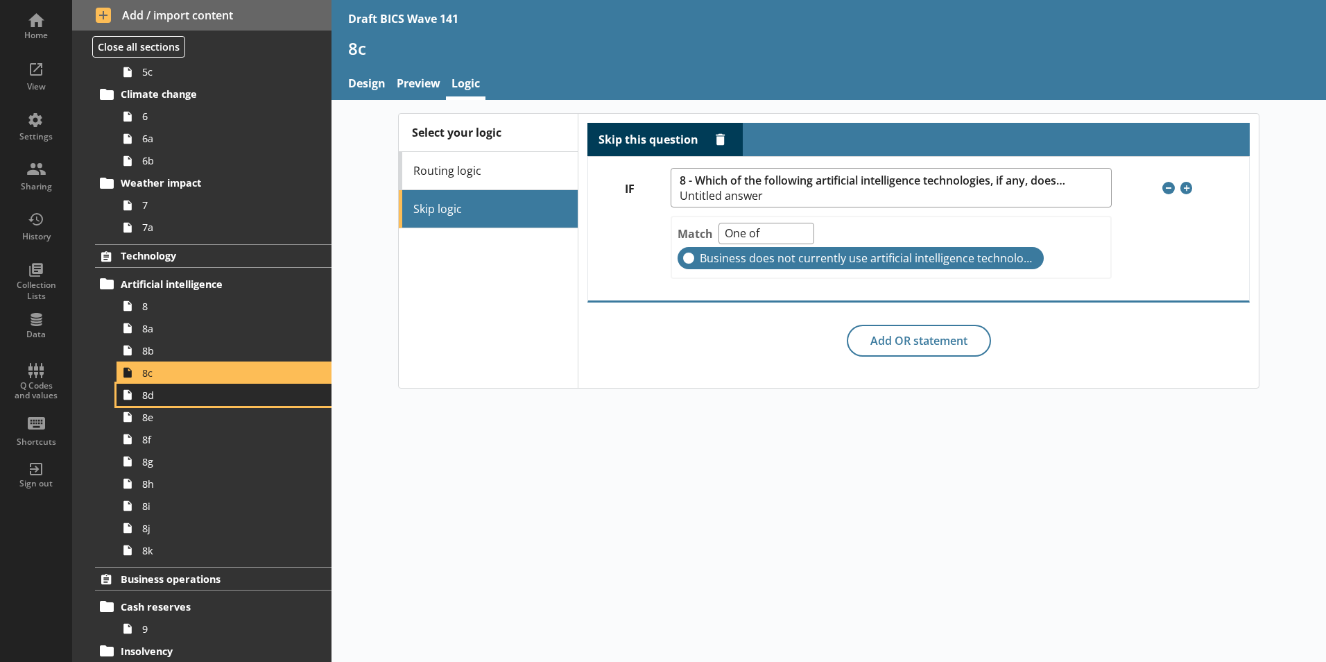
click at [150, 399] on span "8d" at bounding box center [219, 394] width 154 height 13
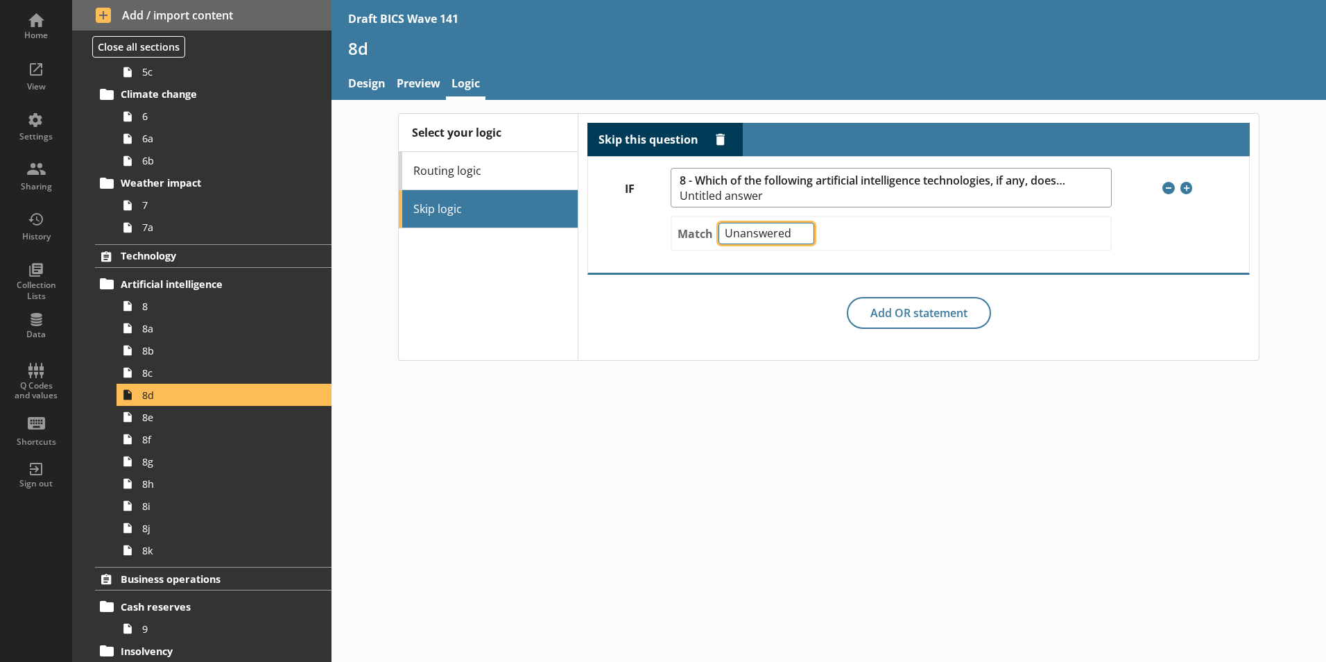
click at [769, 236] on select "Any of Not any of All of Count of Unanswered" at bounding box center [766, 233] width 96 height 21
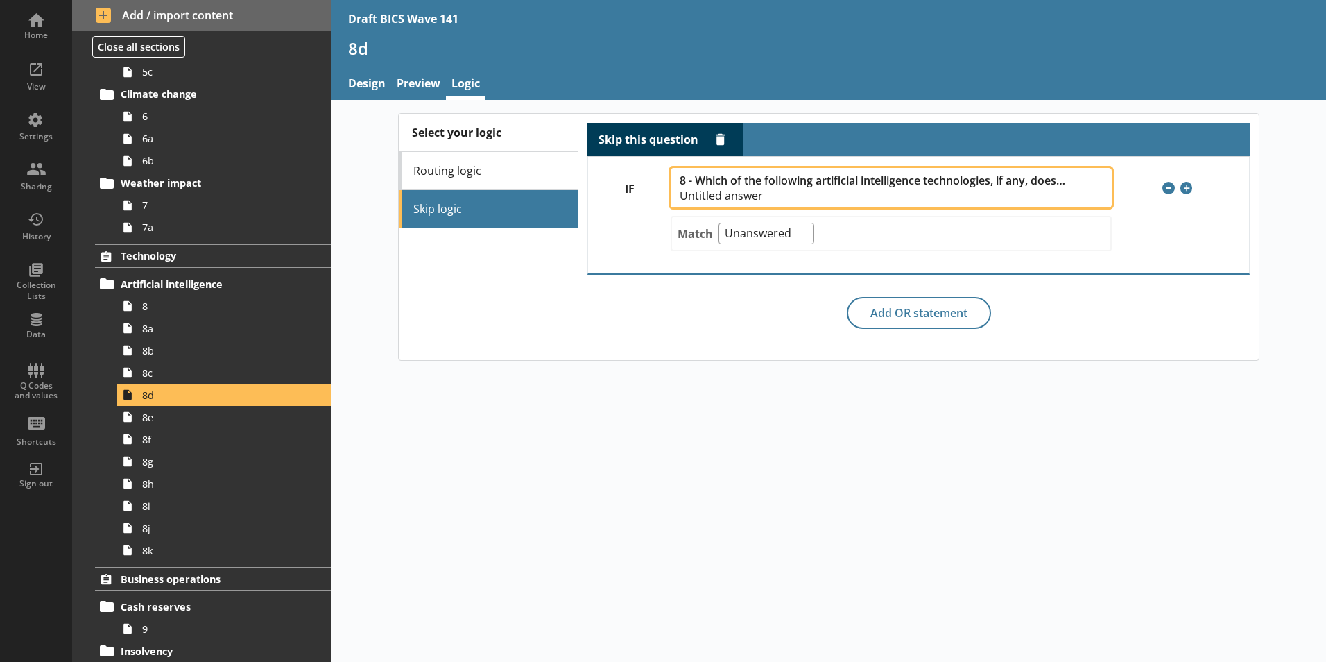
click at [811, 189] on span "8 - Which of the following artificial intelligence technologies, if any, does […" at bounding box center [884, 187] width 408 height 27
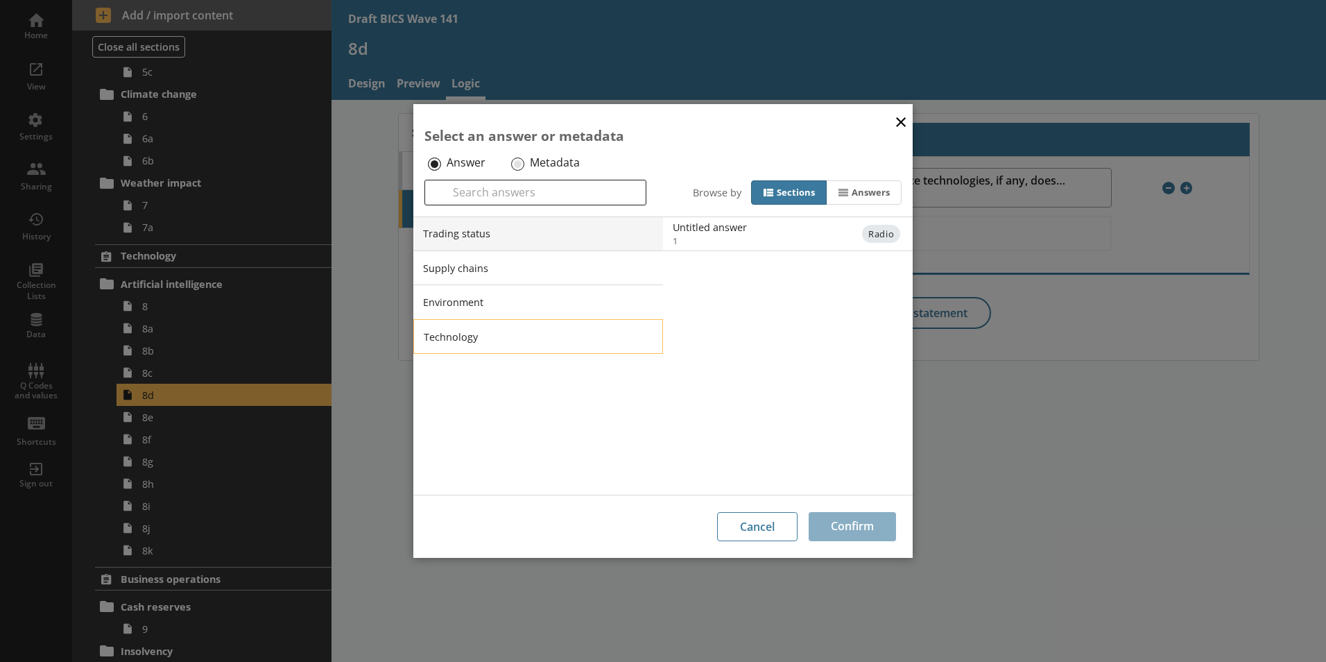
click at [483, 333] on li "Technology" at bounding box center [538, 336] width 250 height 35
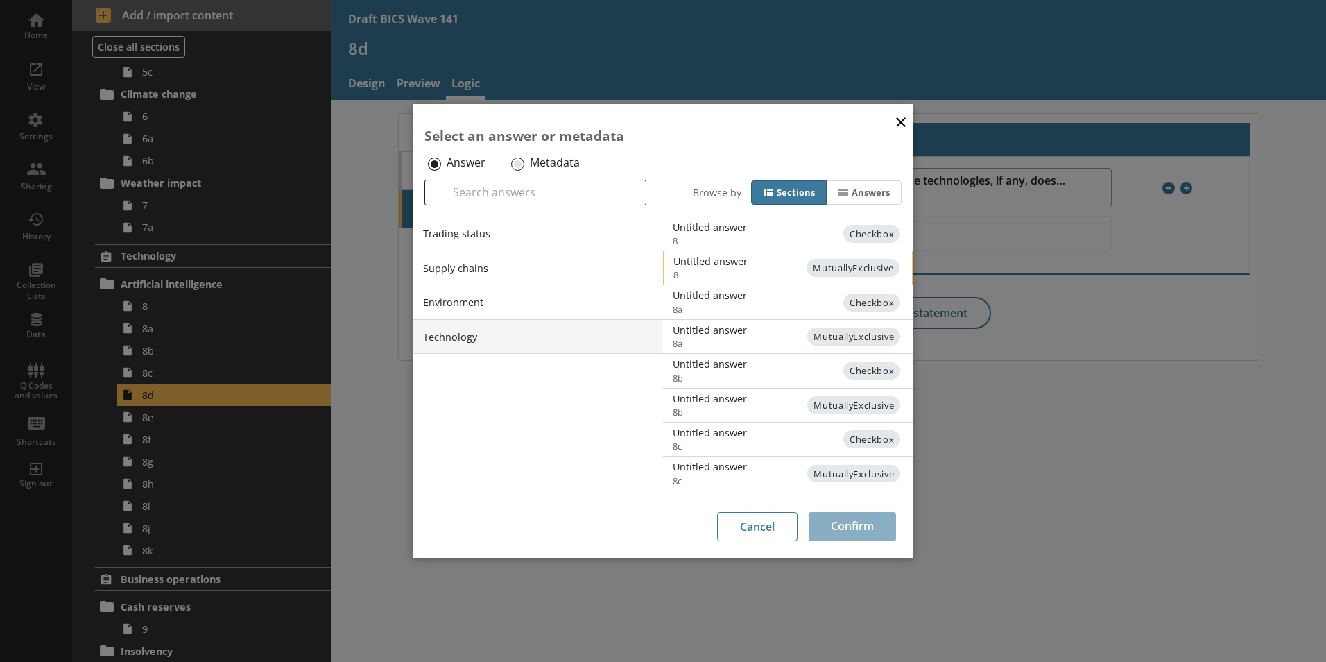
click at [722, 268] on div "Untitled answer" at bounding box center [812, 260] width 279 height 13
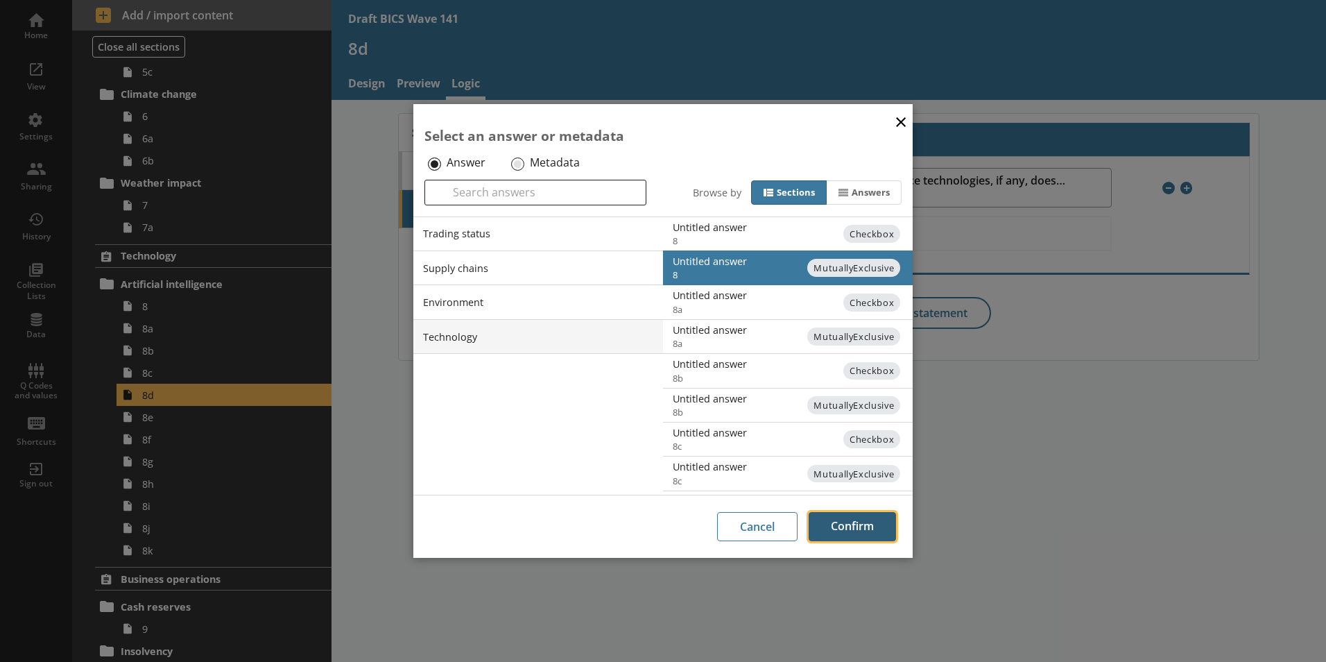
click at [841, 525] on button "Confirm" at bounding box center [852, 526] width 87 height 29
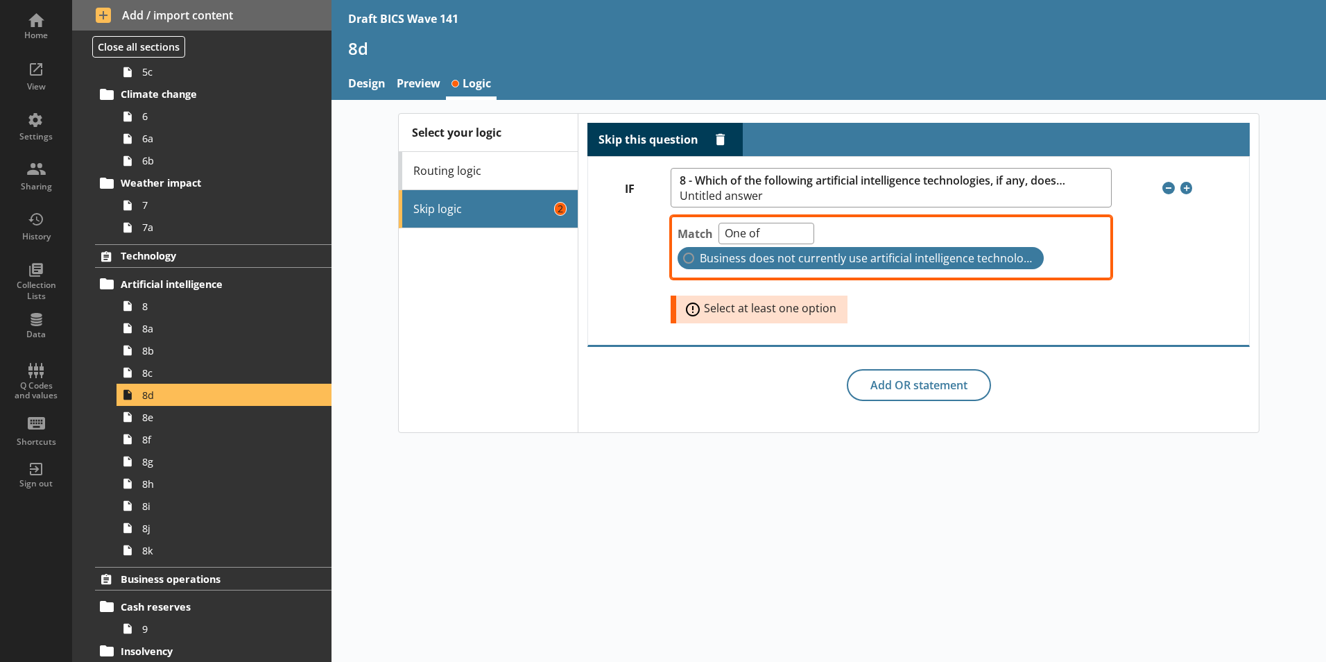
click at [688, 257] on label "Business does not currently use artificial intelligence technologies" at bounding box center [861, 258] width 366 height 22
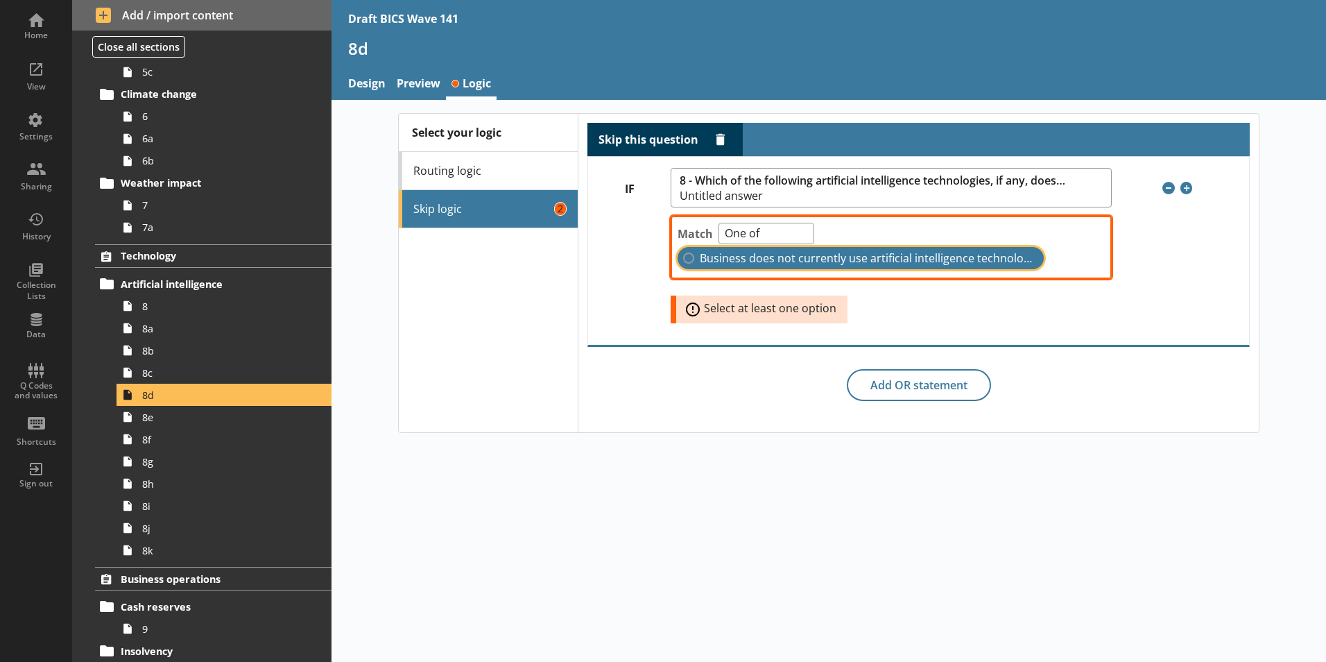
click at [688, 257] on input "Business does not currently use artificial intelligence technologies" at bounding box center [688, 257] width 11 height 11
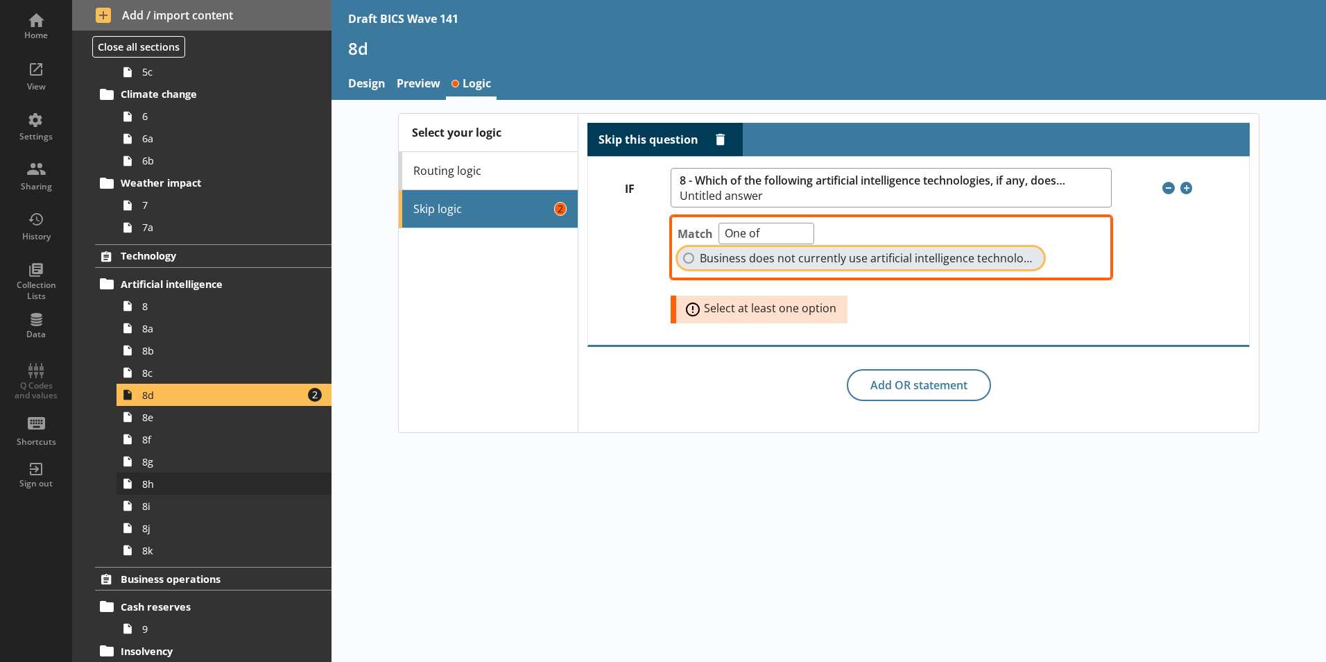
checkbox input "true"
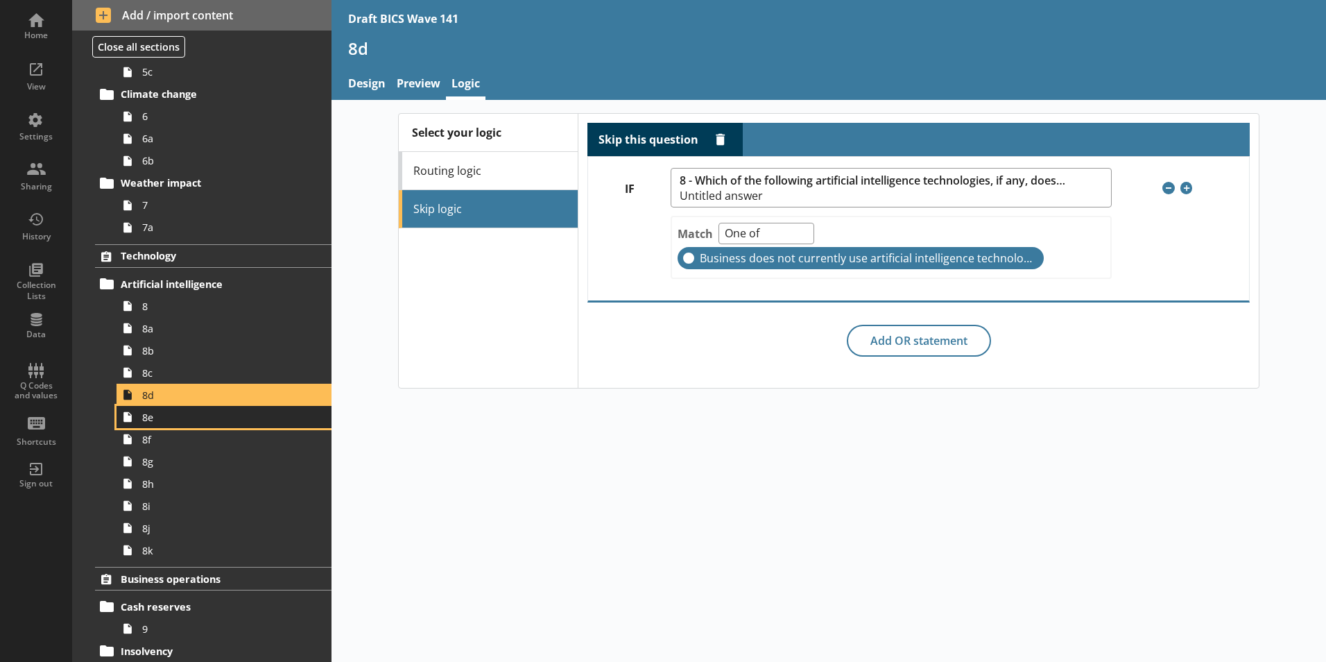
click at [160, 425] on link "8e" at bounding box center [224, 417] width 215 height 22
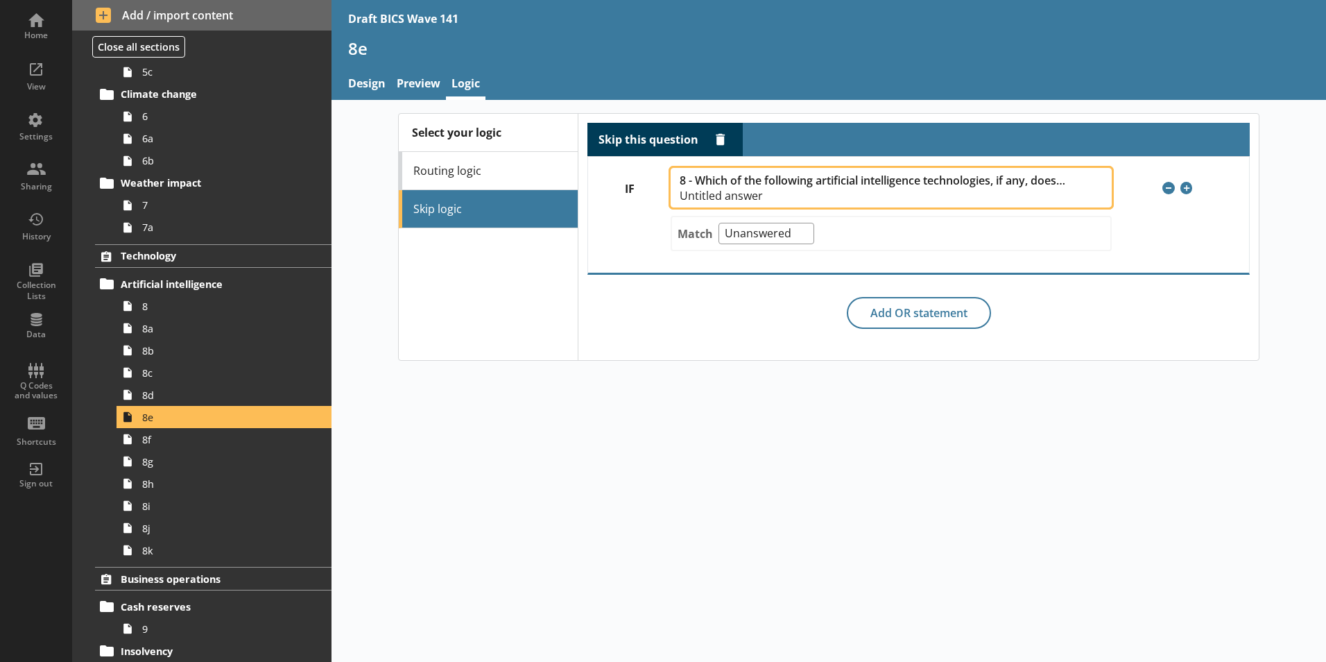
click at [790, 181] on span "8 - Which of the following artificial intelligence technologies, if any, does […" at bounding box center [873, 180] width 386 height 13
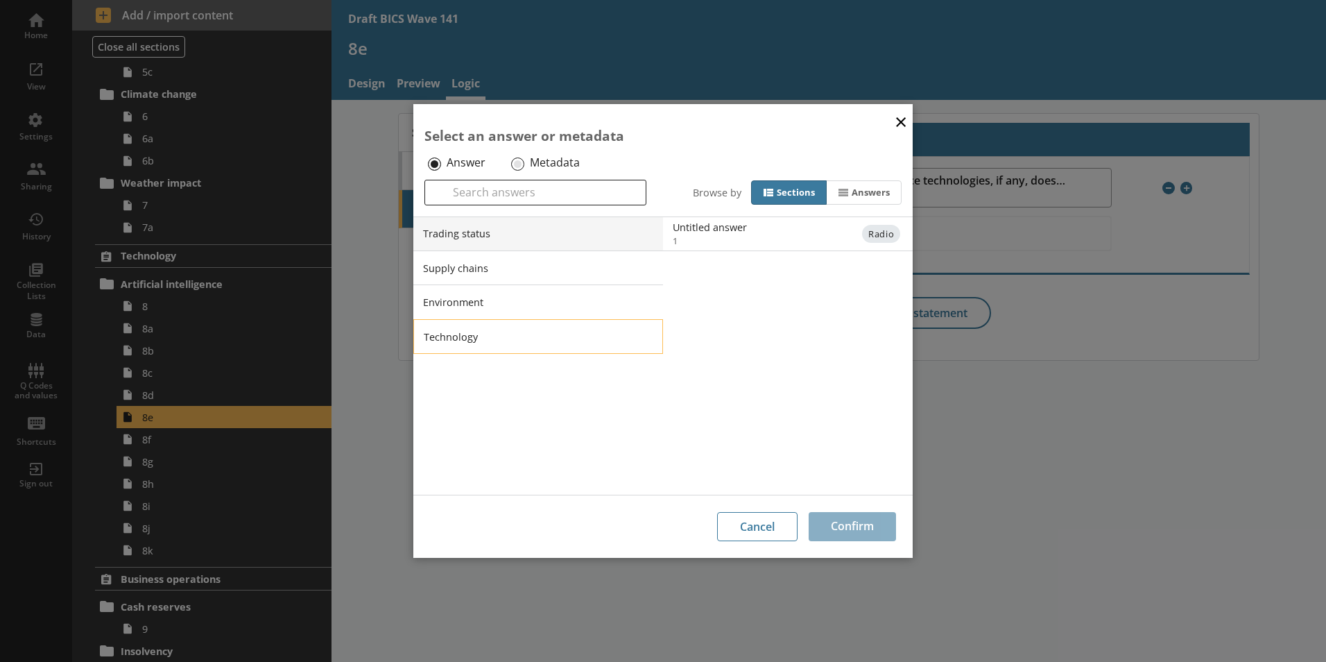
click at [656, 342] on li "Technology" at bounding box center [538, 336] width 250 height 35
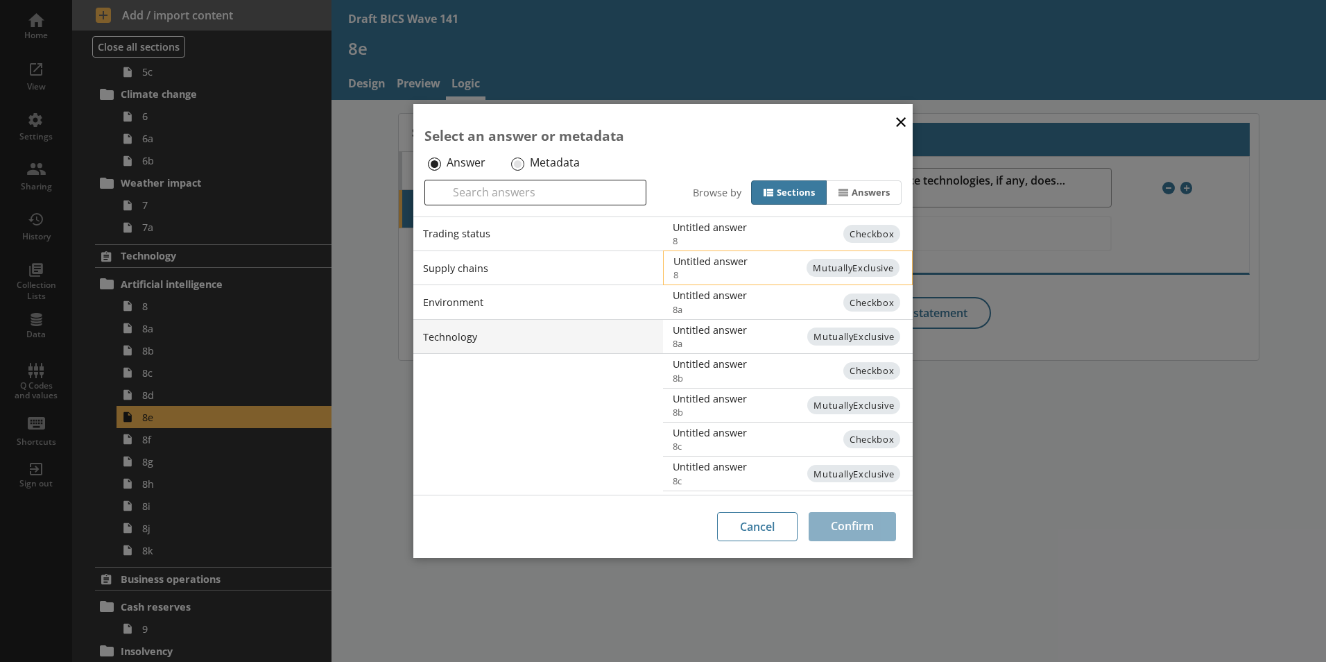
click at [719, 260] on div "Untitled answer" at bounding box center [812, 260] width 279 height 13
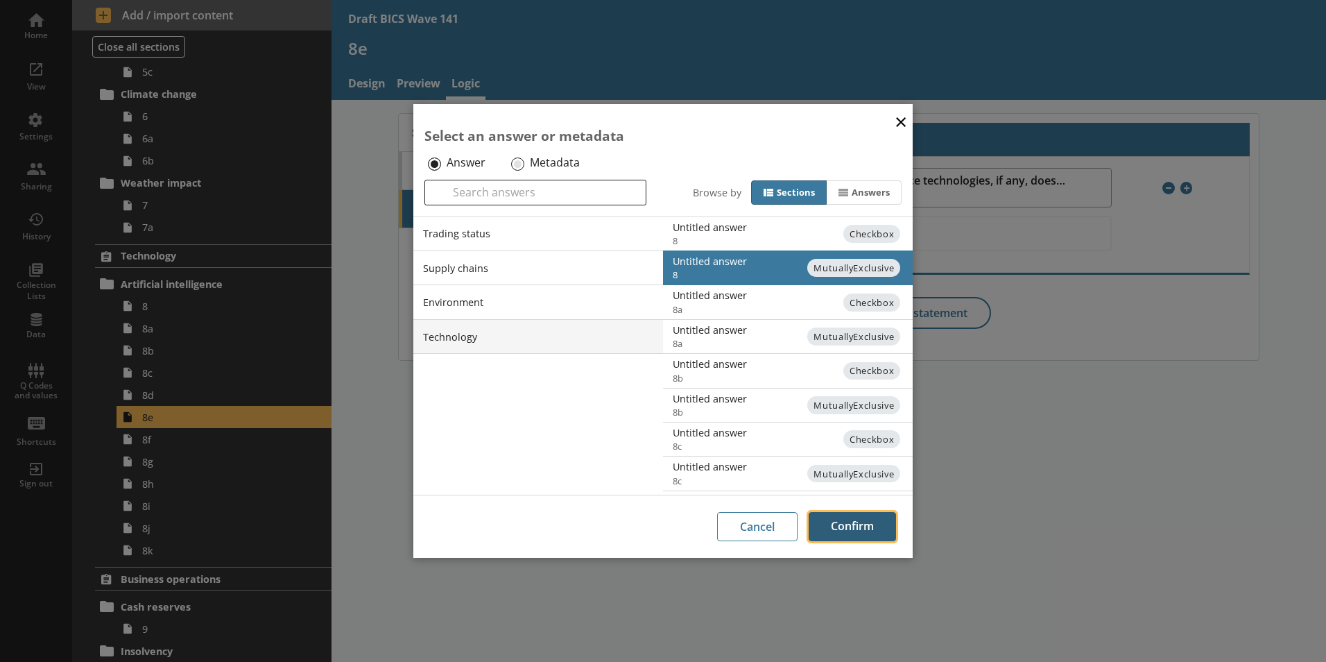
click at [850, 525] on button "Confirm" at bounding box center [852, 526] width 87 height 29
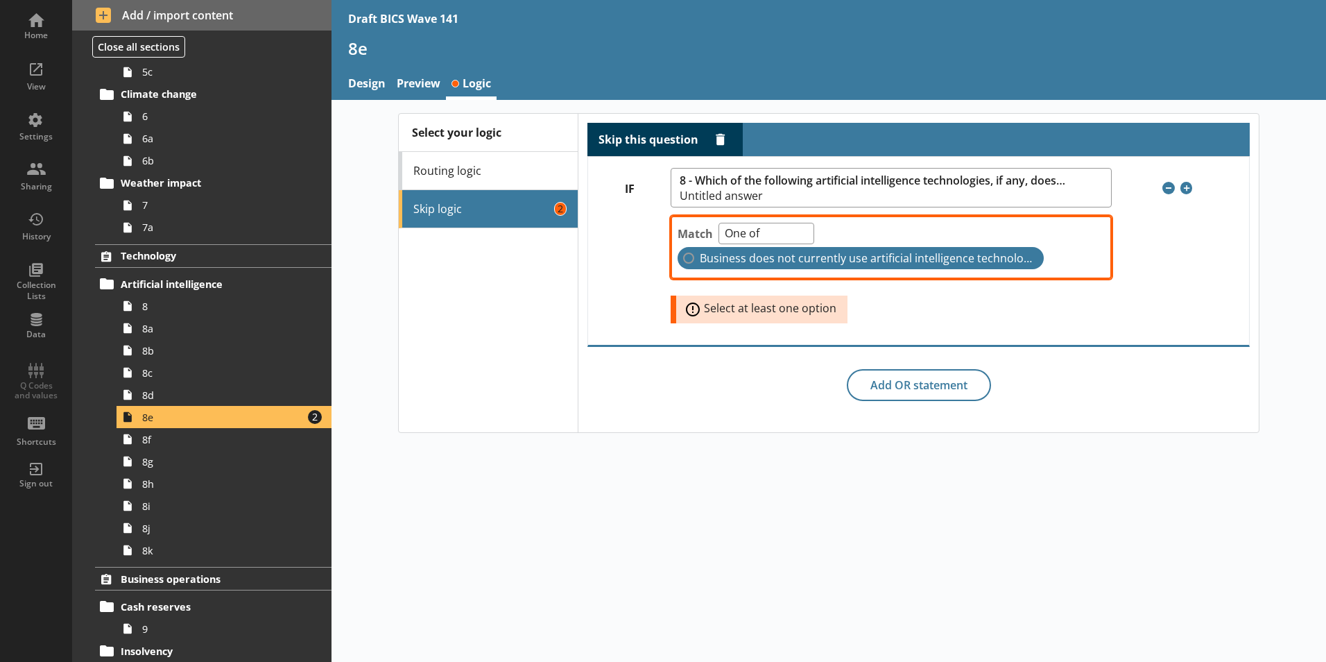
click at [696, 256] on label "Business does not currently use artificial intelligence technologies" at bounding box center [861, 258] width 366 height 22
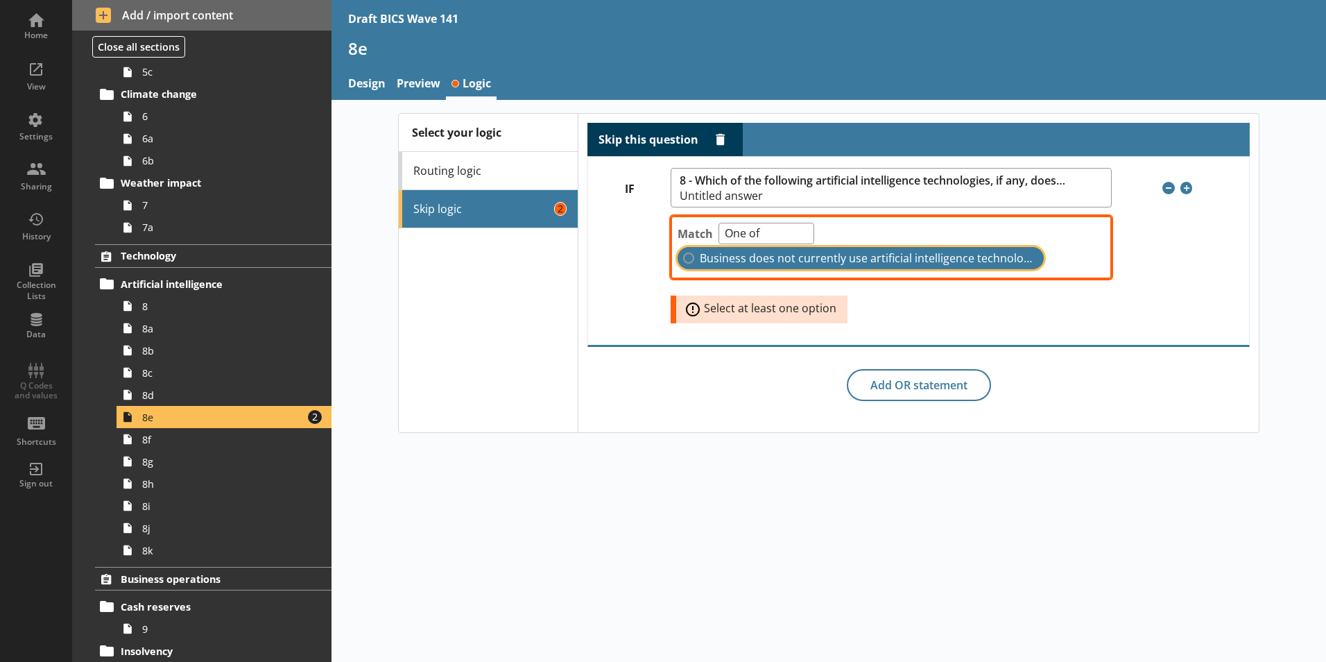
click at [694, 256] on input "Business does not currently use artificial intelligence technologies" at bounding box center [688, 257] width 11 height 11
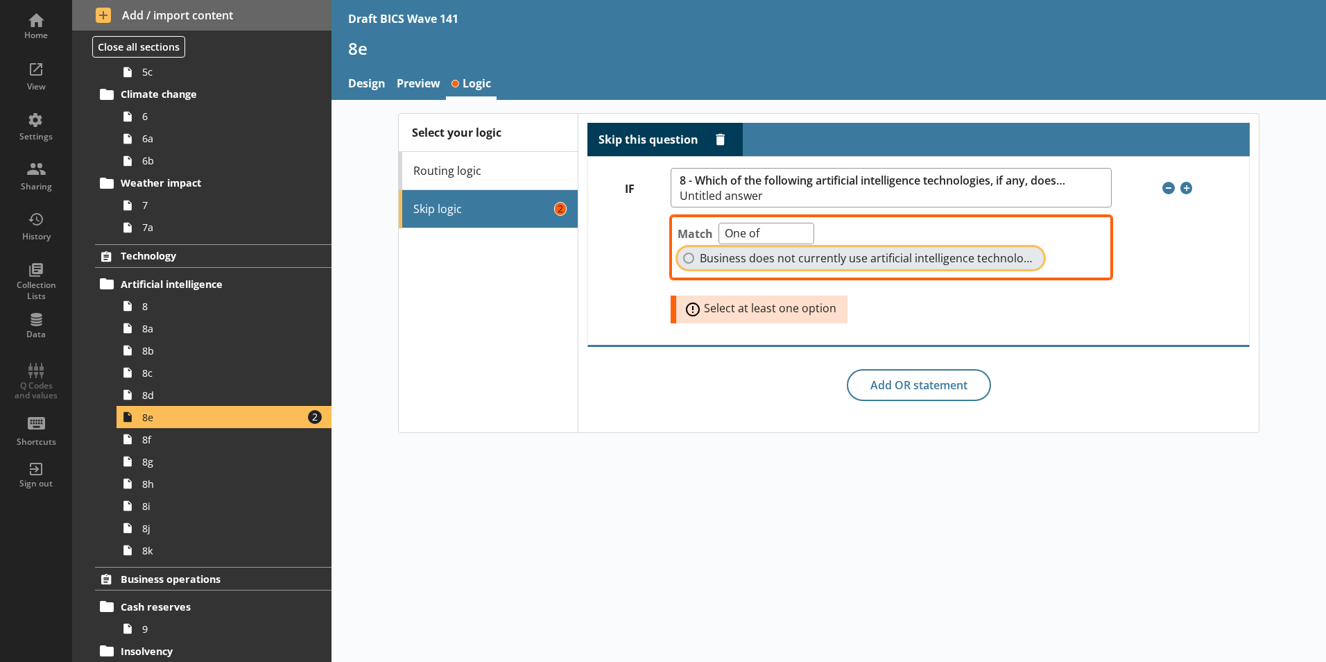
checkbox input "true"
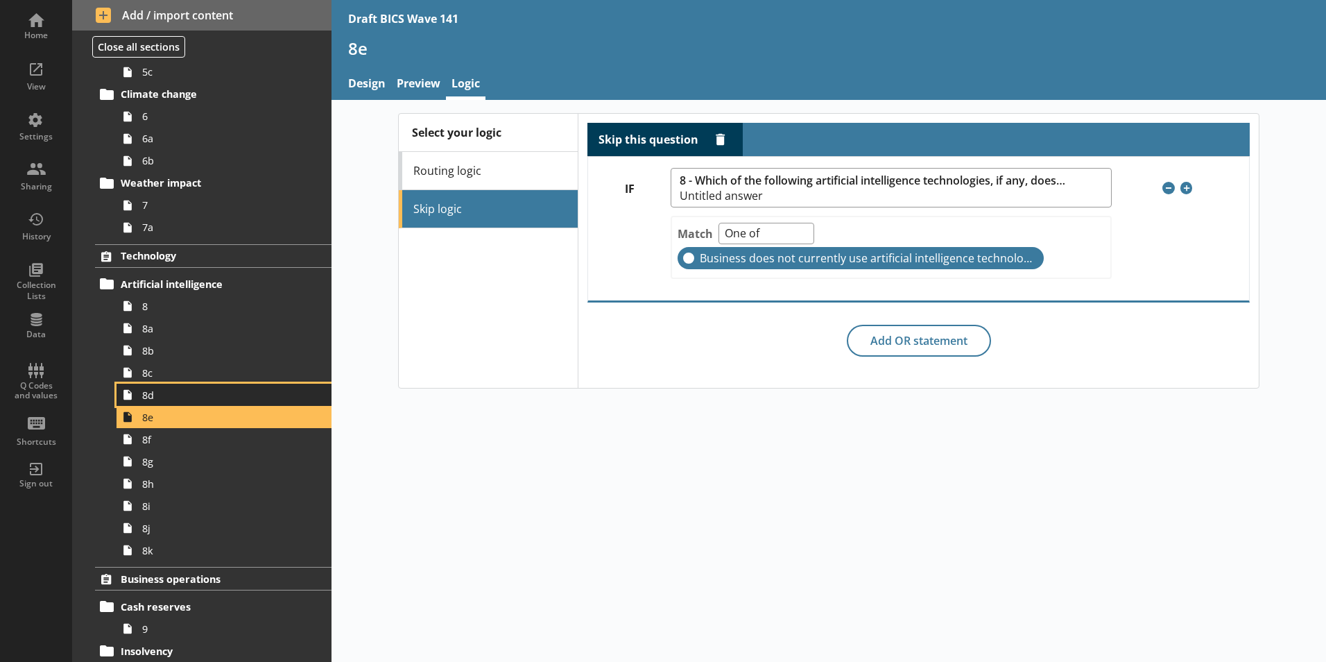
click at [150, 402] on link "8d" at bounding box center [224, 394] width 215 height 22
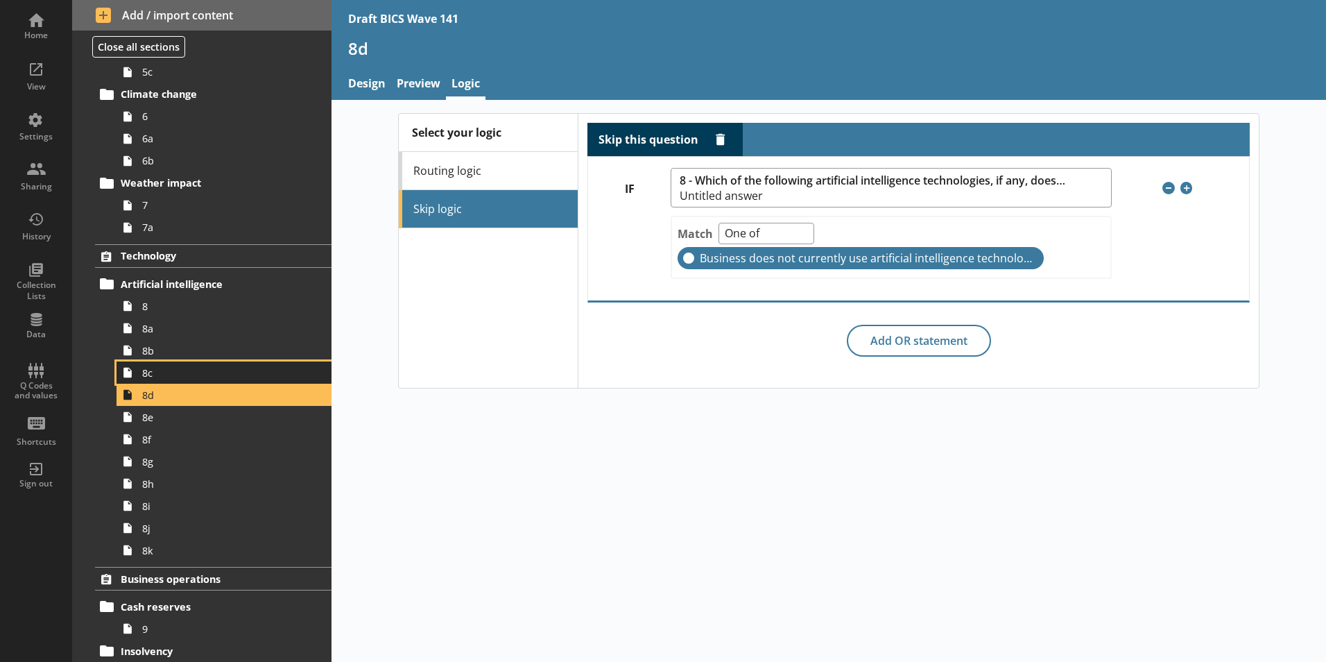
click at [157, 369] on span "8c" at bounding box center [219, 372] width 154 height 13
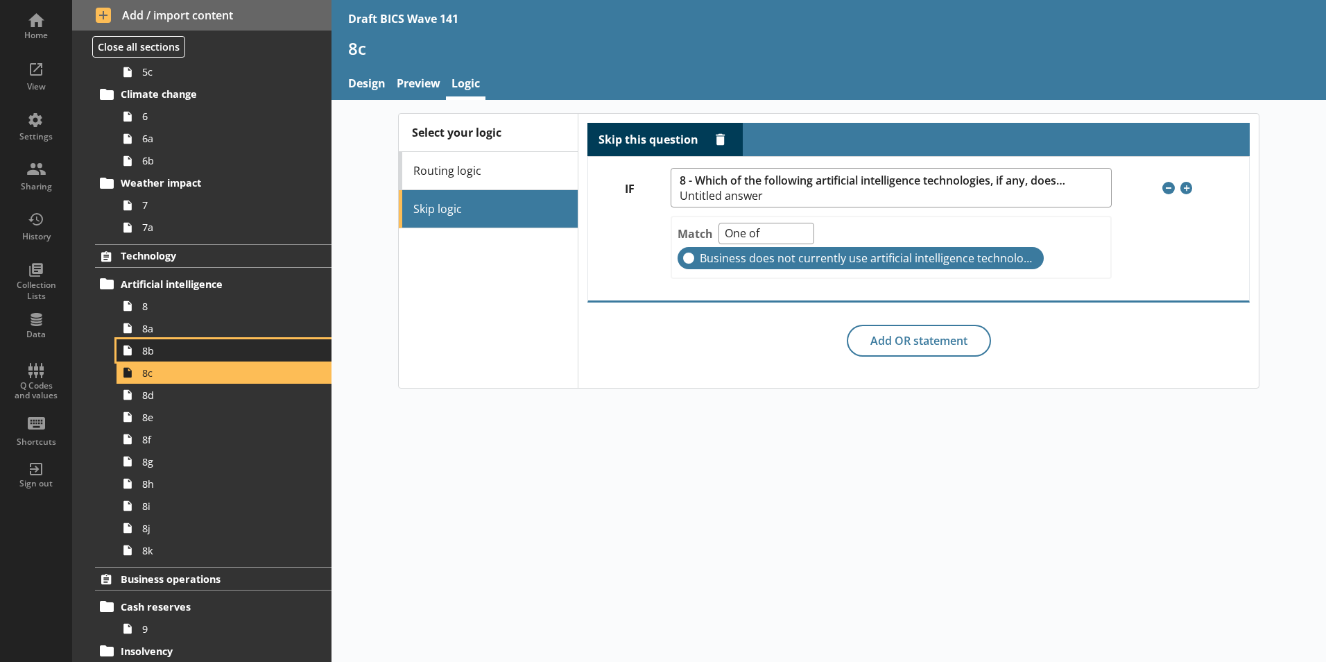
click at [159, 354] on span "8b" at bounding box center [219, 350] width 154 height 13
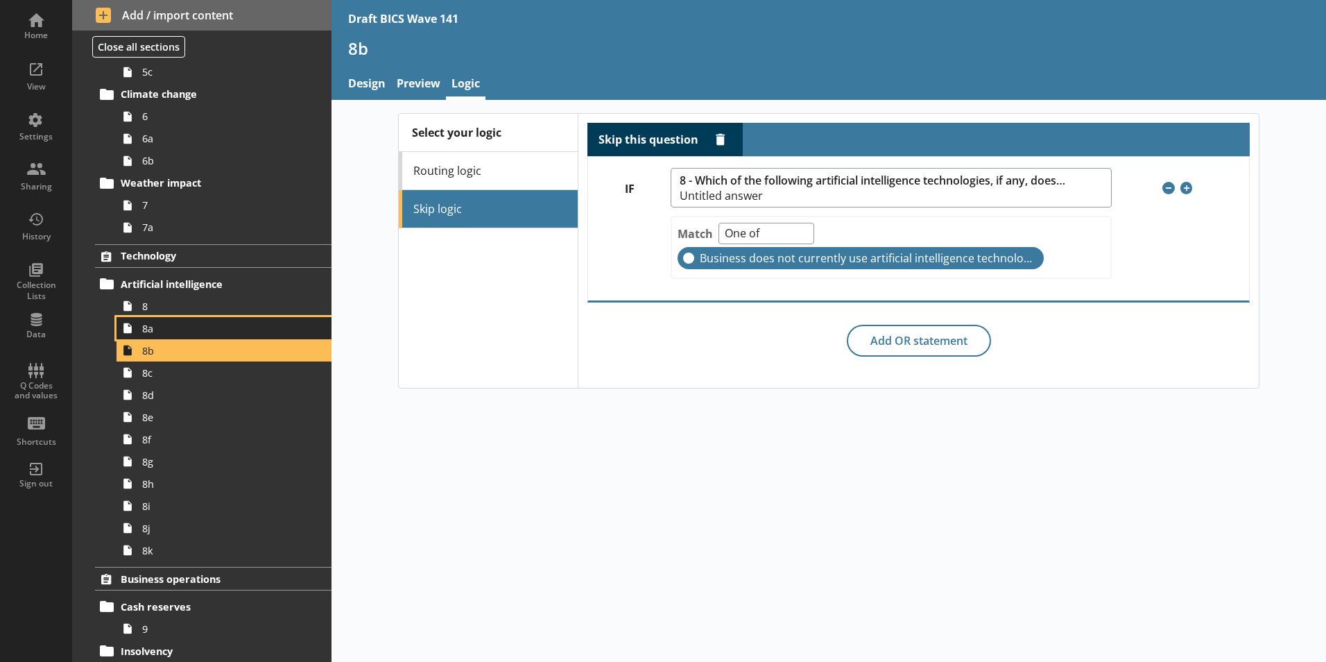
click at [158, 334] on span "8a" at bounding box center [219, 328] width 154 height 13
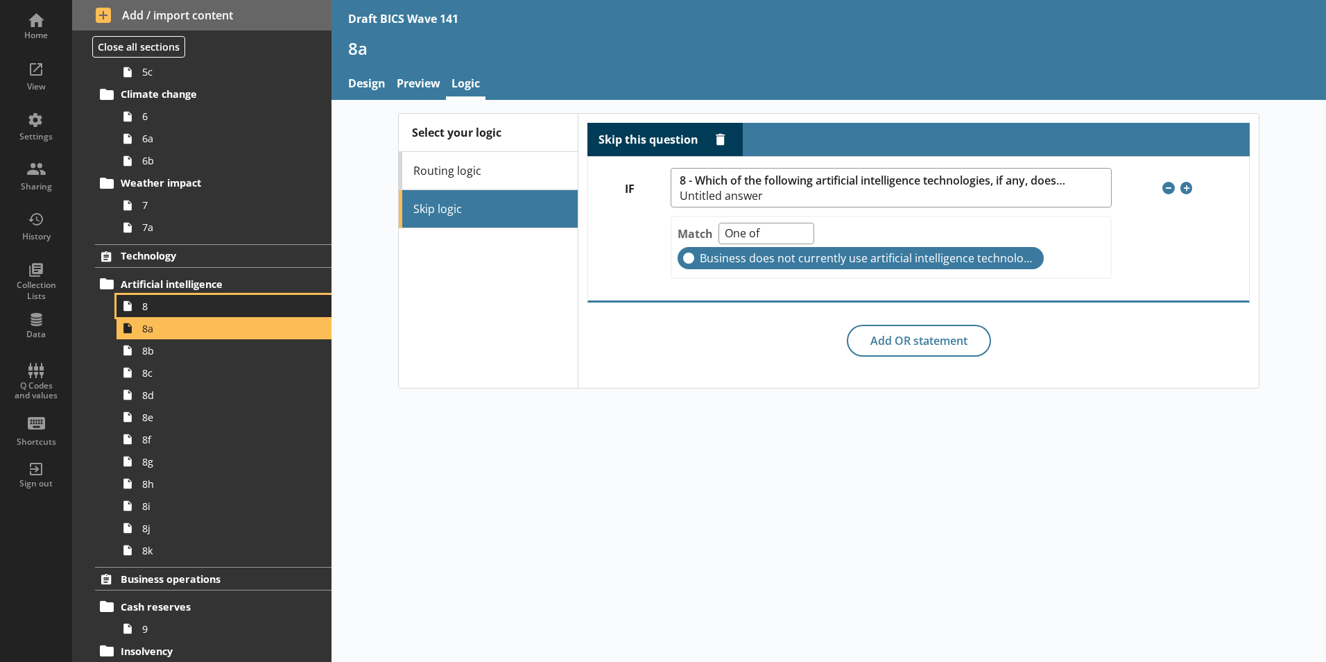
click at [150, 309] on span "8" at bounding box center [219, 306] width 154 height 13
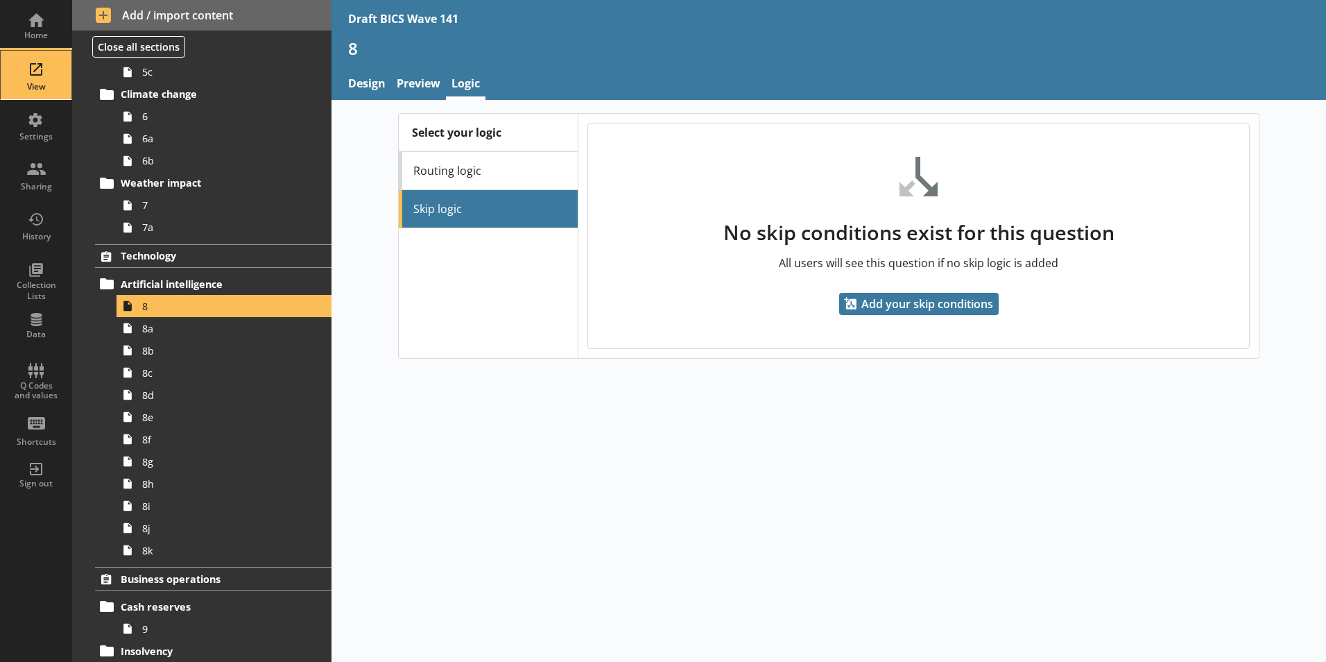
click at [44, 68] on div "View" at bounding box center [36, 75] width 49 height 49
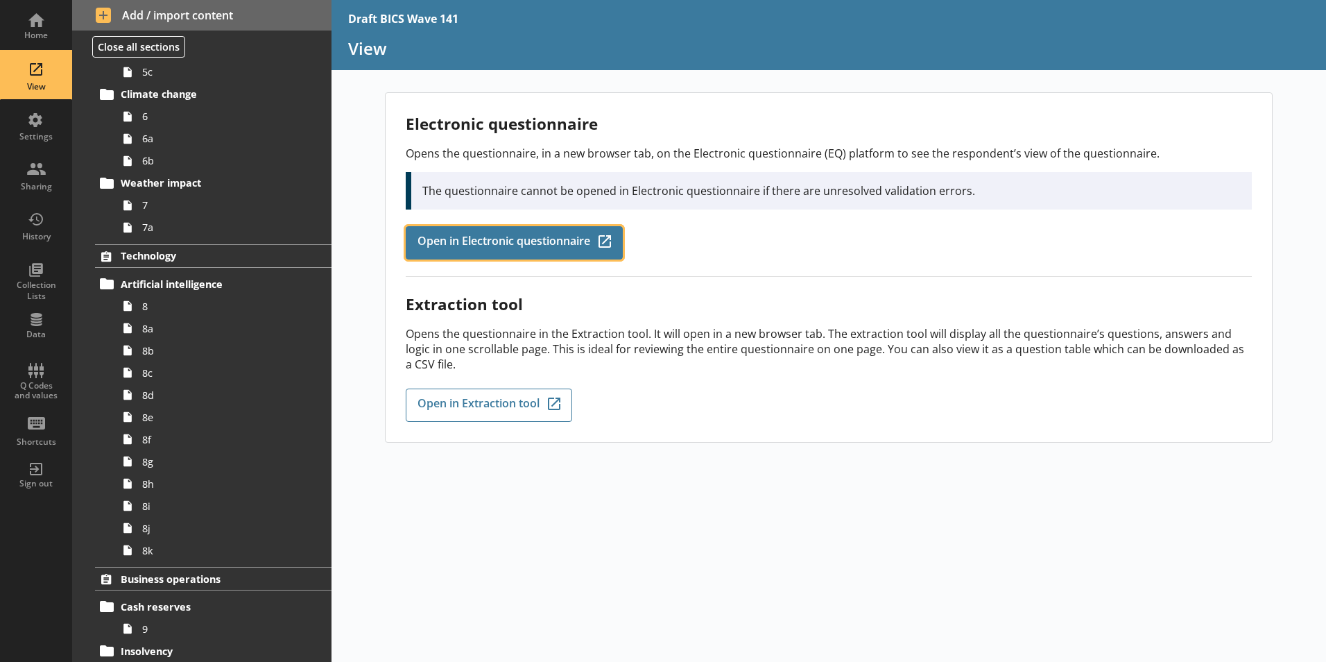
click at [519, 231] on link "Open in Electronic questionnaire Q-Codes_Icon Created with Sketch." at bounding box center [514, 242] width 217 height 33
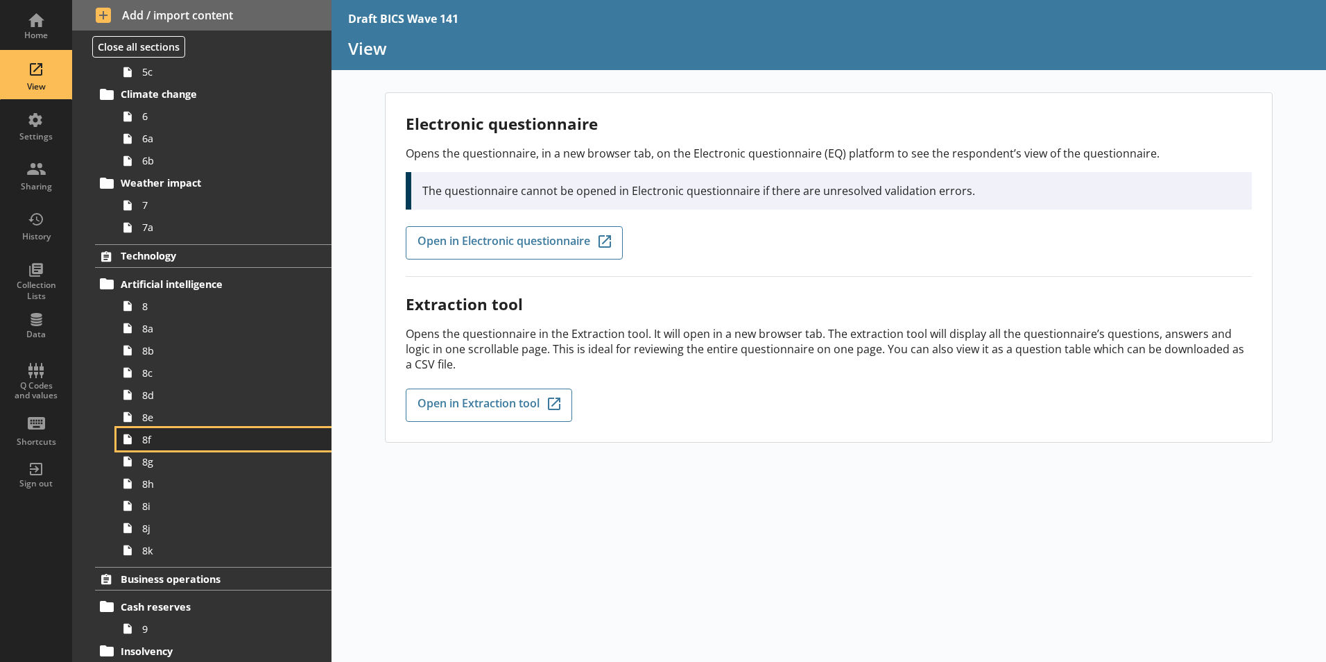
click at [153, 445] on span "8f" at bounding box center [219, 439] width 154 height 13
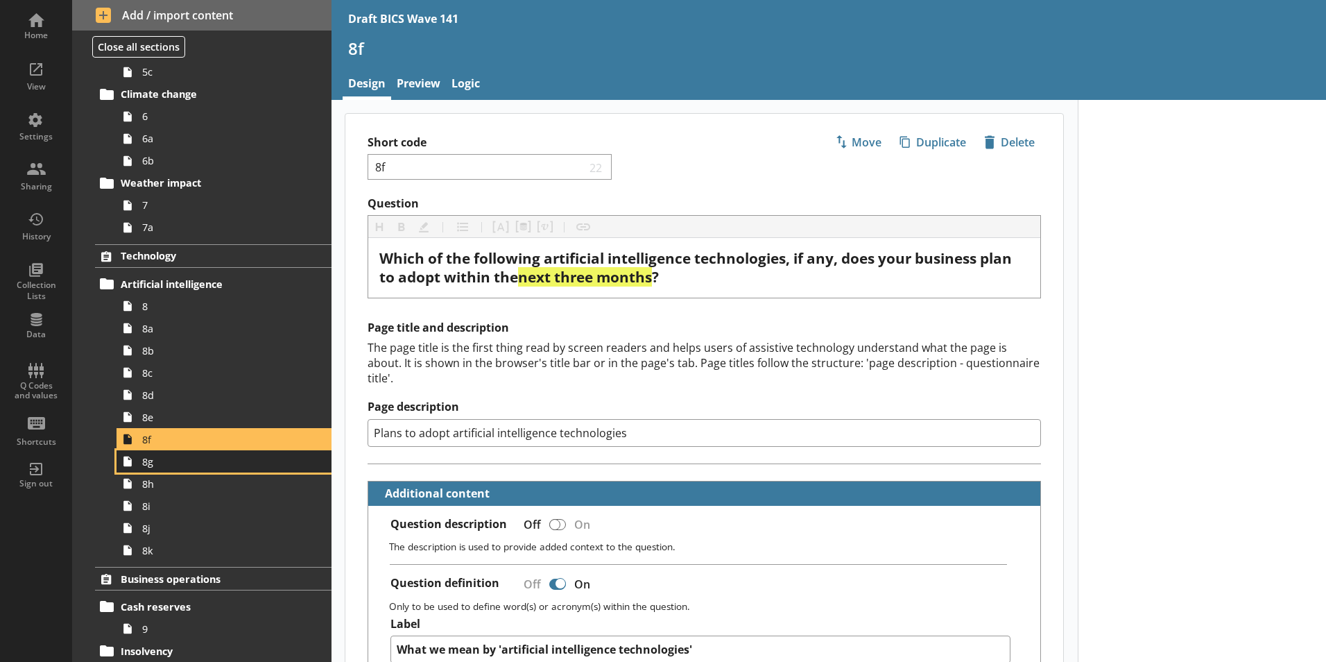
click at [170, 467] on span "8g" at bounding box center [219, 461] width 154 height 13
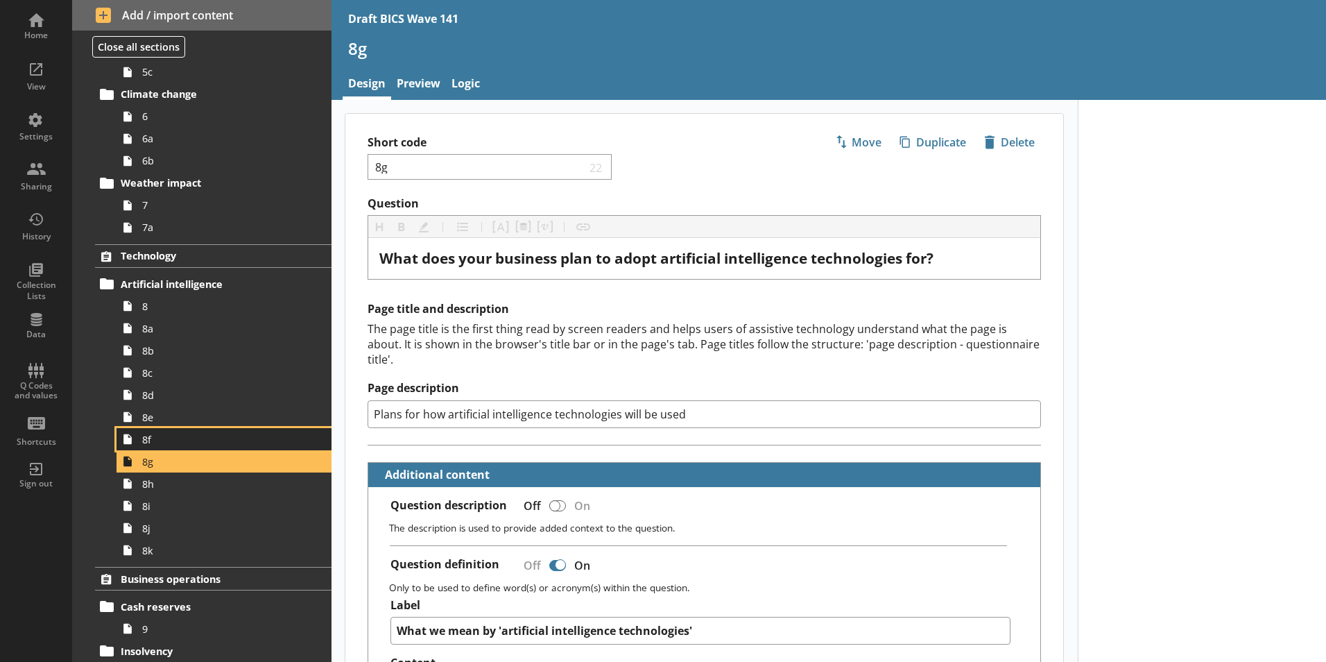
click at [155, 442] on span "8f" at bounding box center [219, 439] width 154 height 13
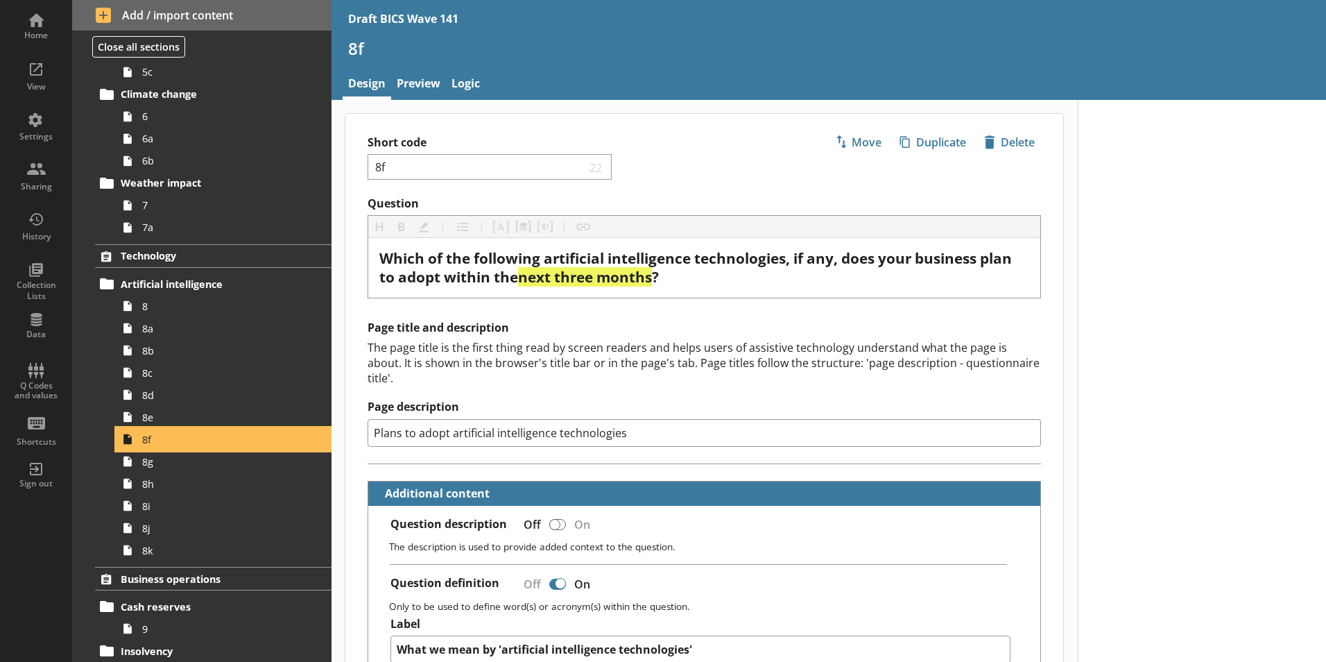
type textarea "x"
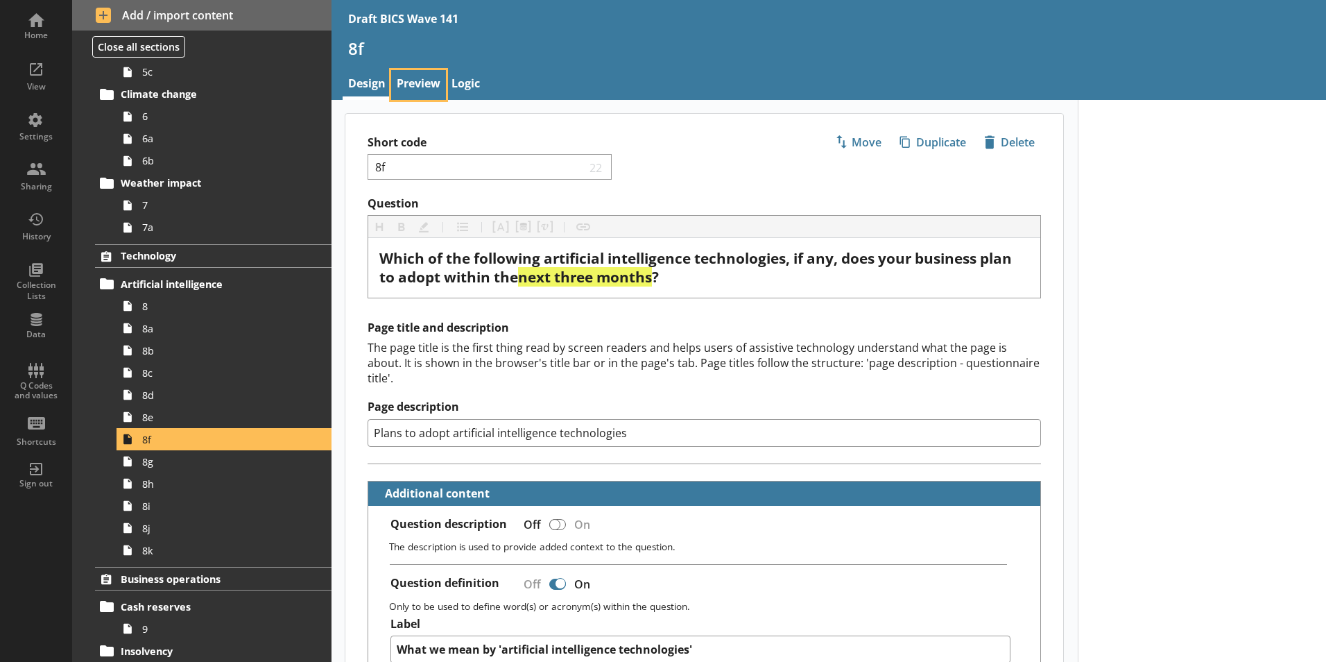
click at [417, 83] on link "Preview" at bounding box center [418, 85] width 55 height 30
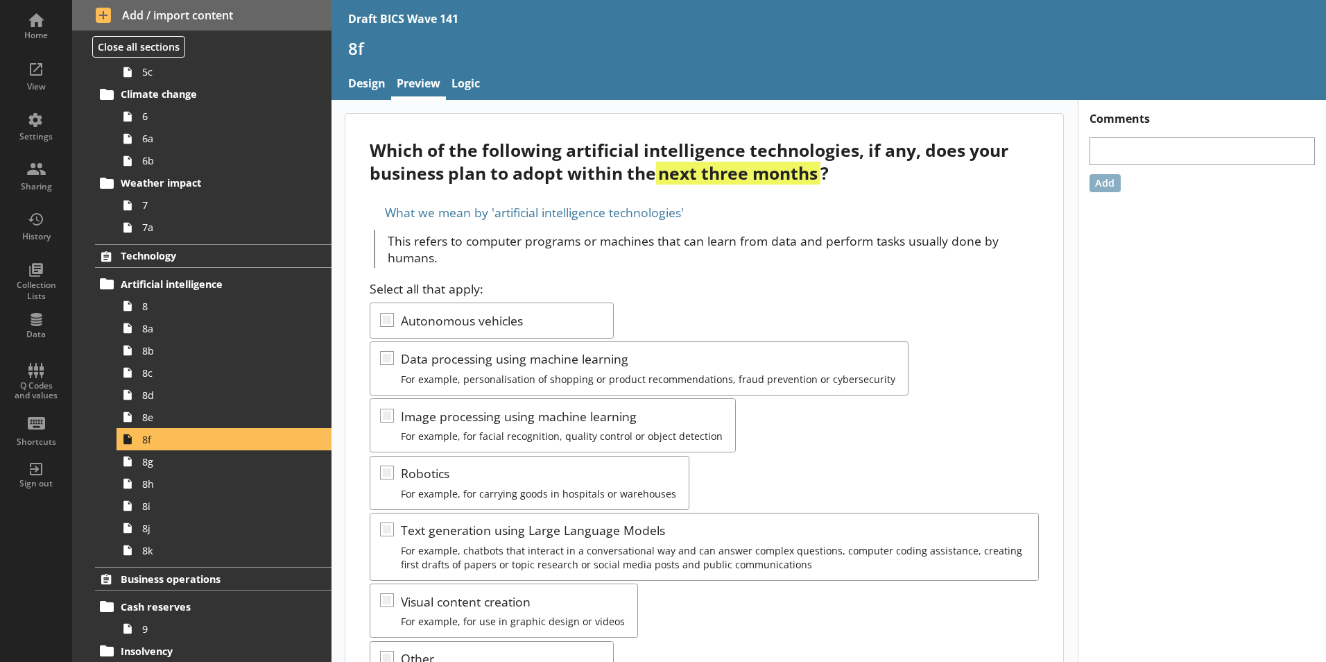
scroll to position [208, 0]
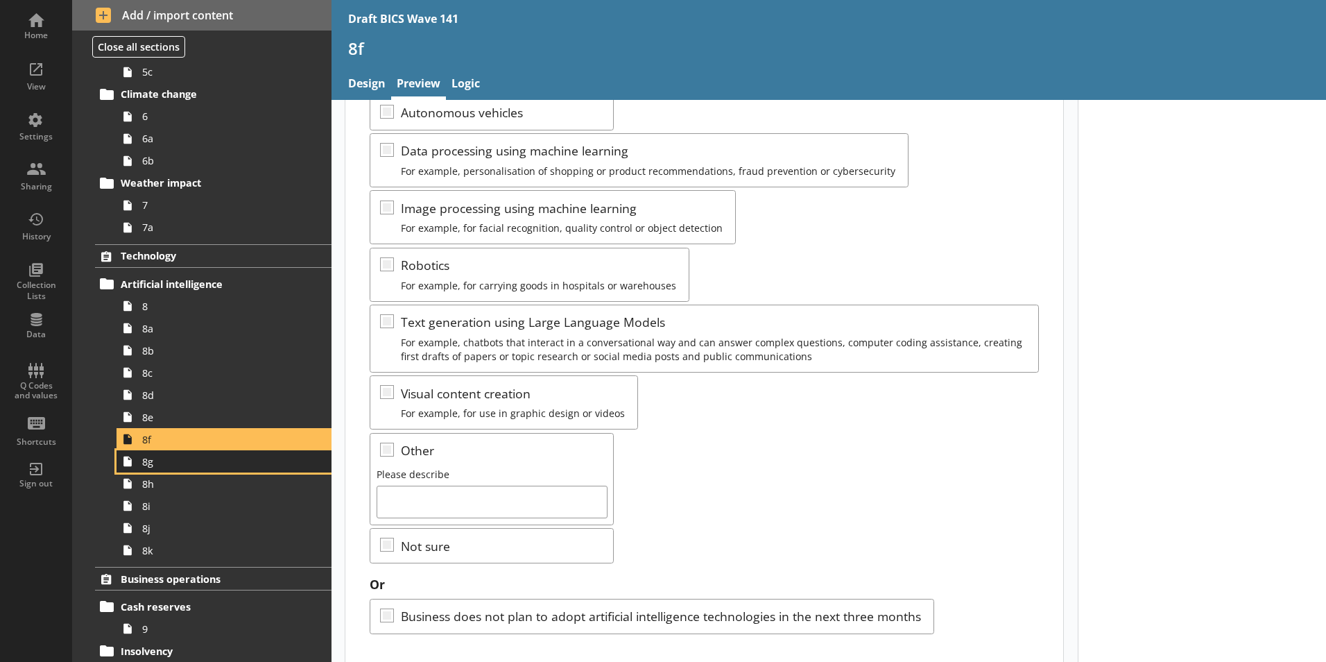
click at [159, 466] on span "8g" at bounding box center [219, 461] width 154 height 13
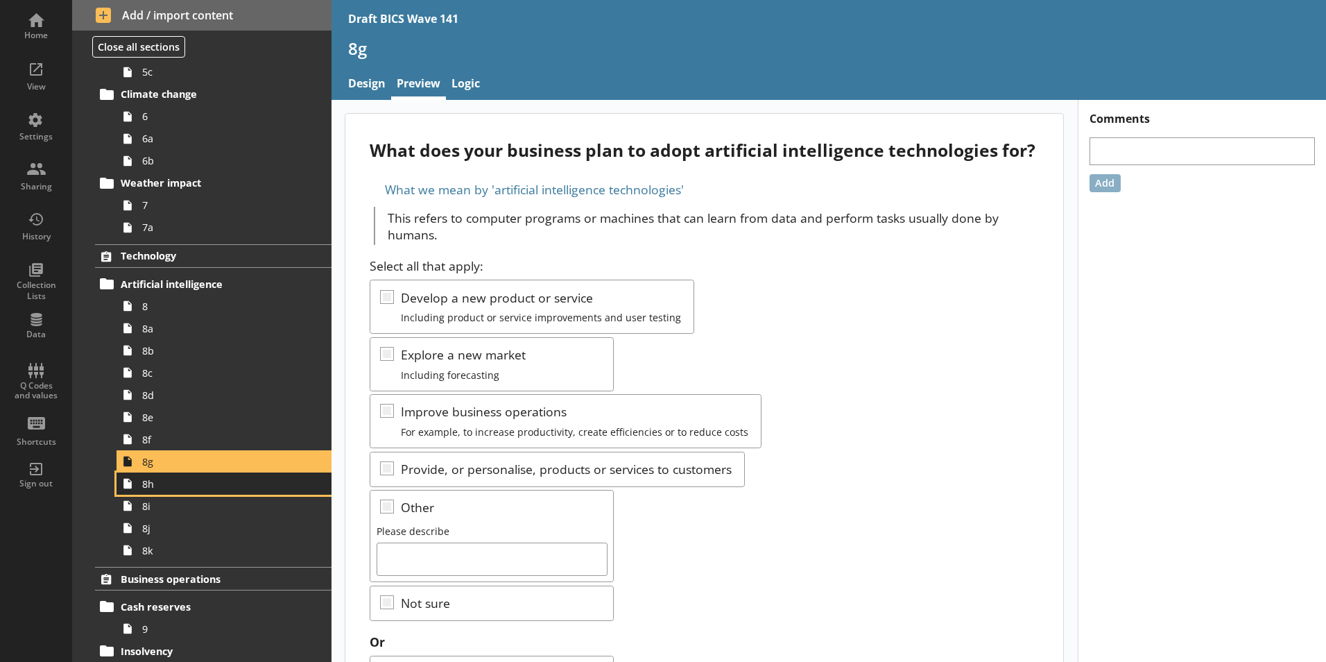
click at [143, 490] on link "8h" at bounding box center [224, 483] width 215 height 22
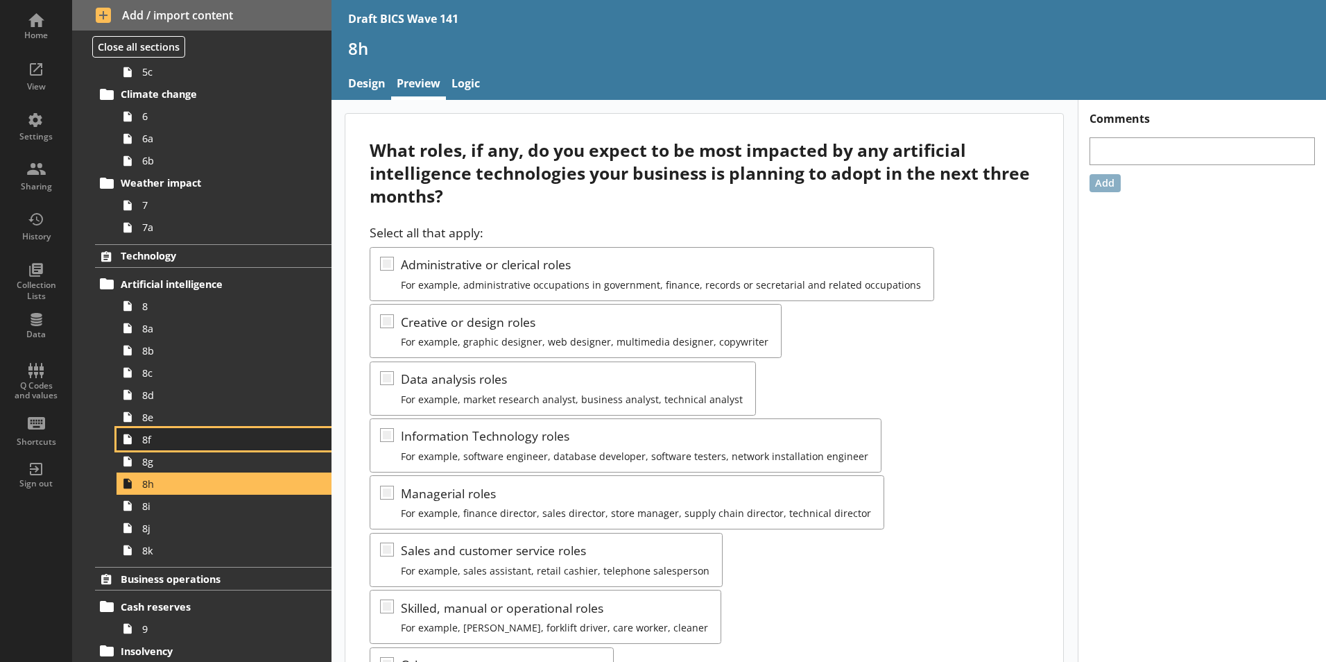
click at [153, 441] on span "8f" at bounding box center [219, 439] width 154 height 13
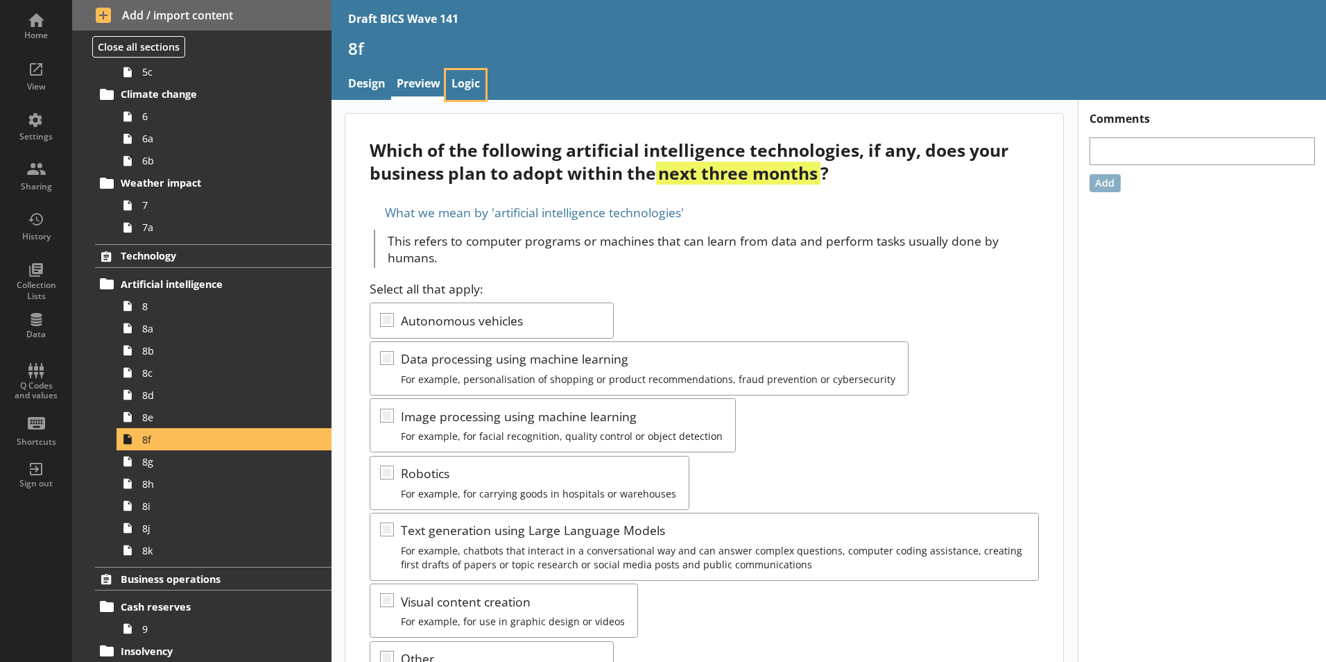
click at [460, 83] on link "Logic" at bounding box center [466, 85] width 40 height 30
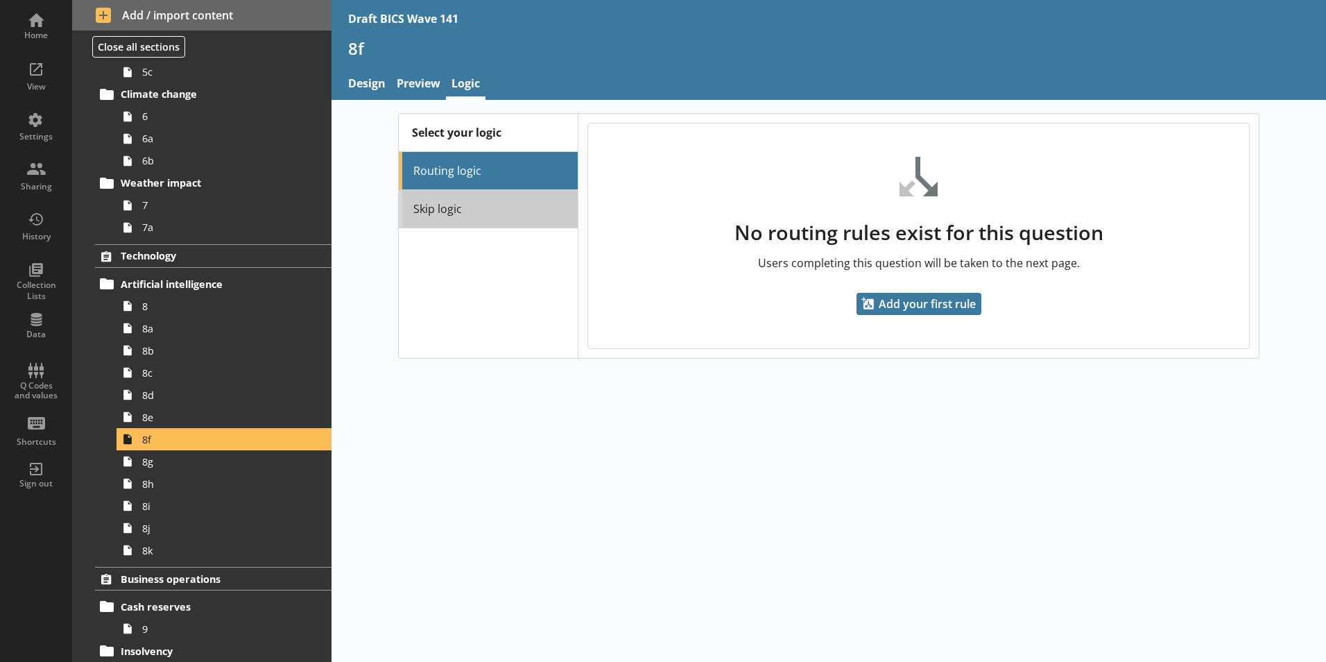
click at [472, 209] on link "Skip logic" at bounding box center [488, 209] width 179 height 38
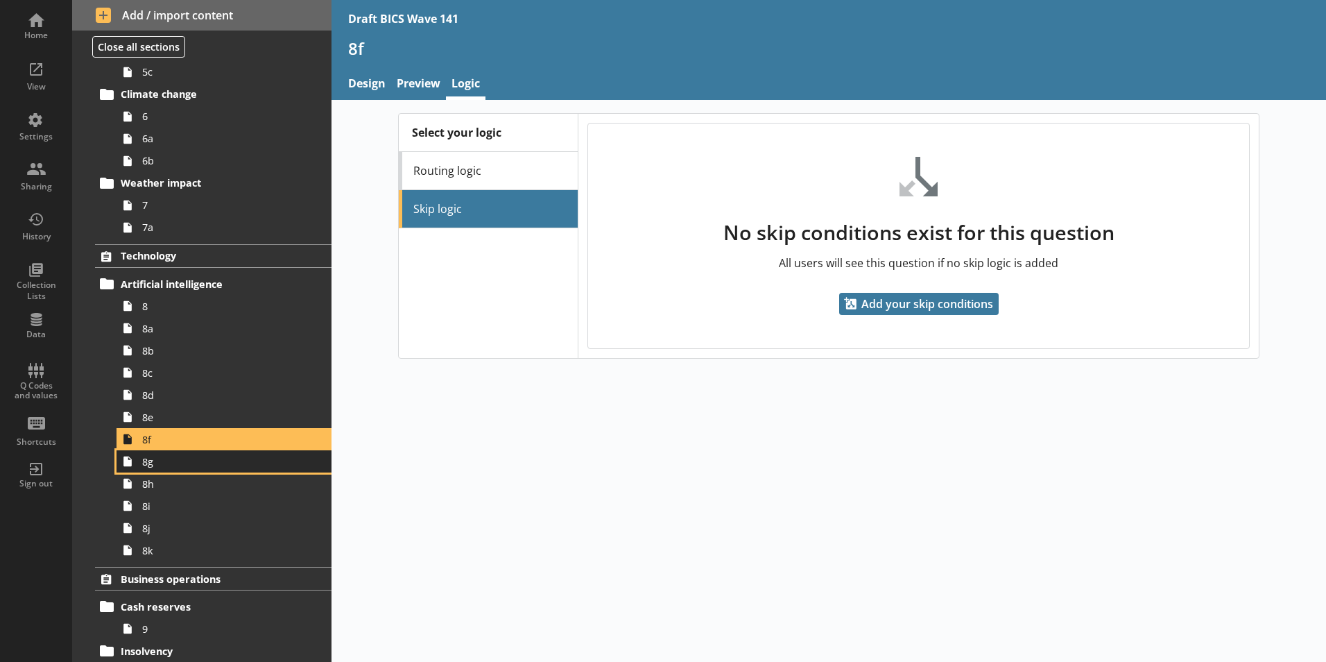
click at [175, 470] on link "8g" at bounding box center [224, 461] width 215 height 22
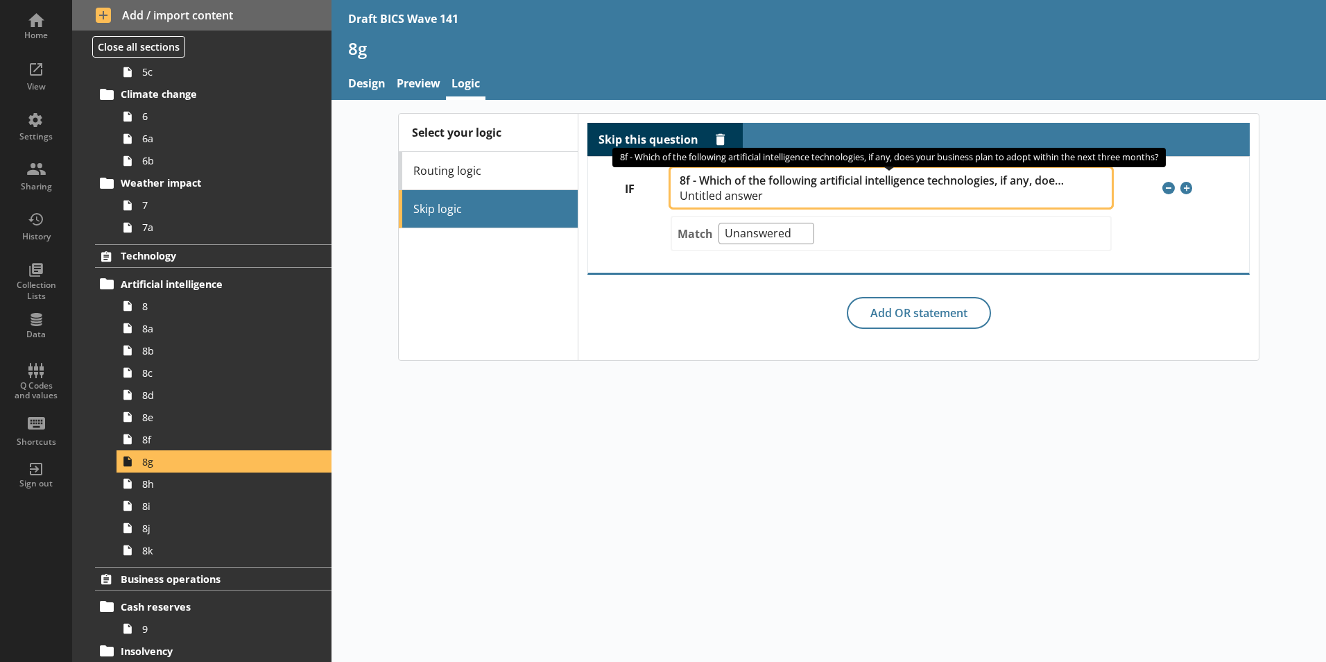
click at [936, 190] on span "Untitled answer" at bounding box center [873, 195] width 386 height 11
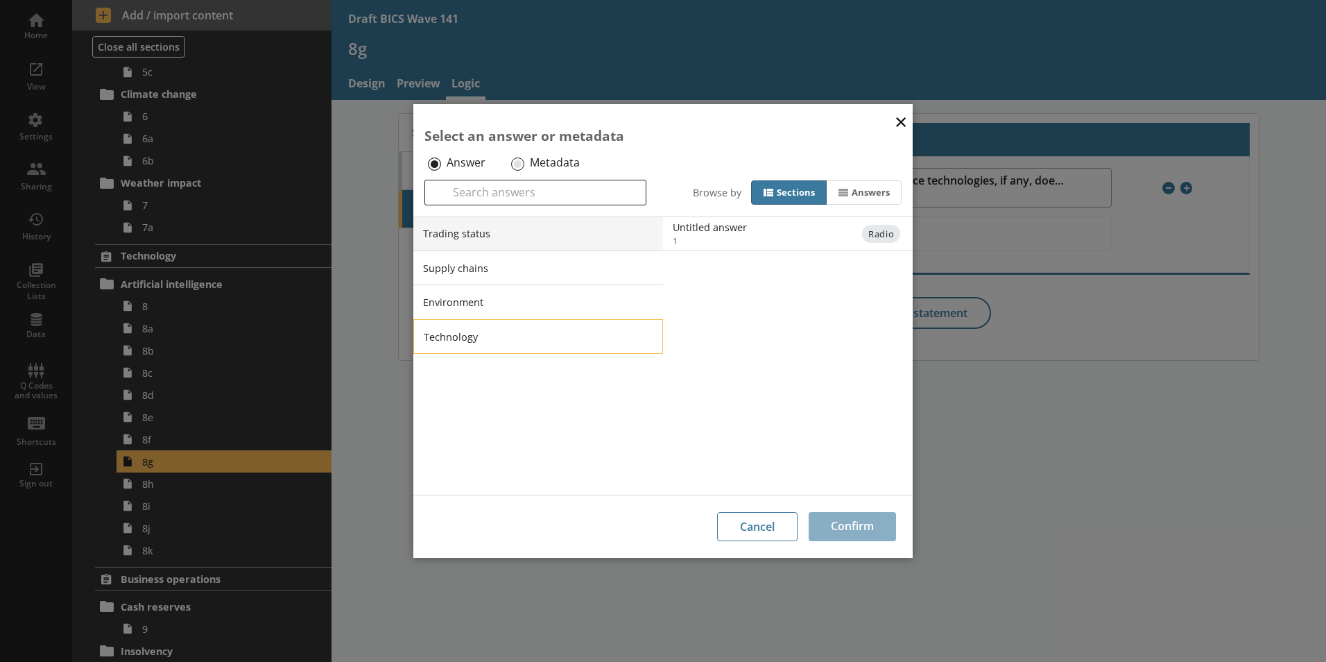
click at [618, 337] on li "Technology" at bounding box center [538, 336] width 250 height 35
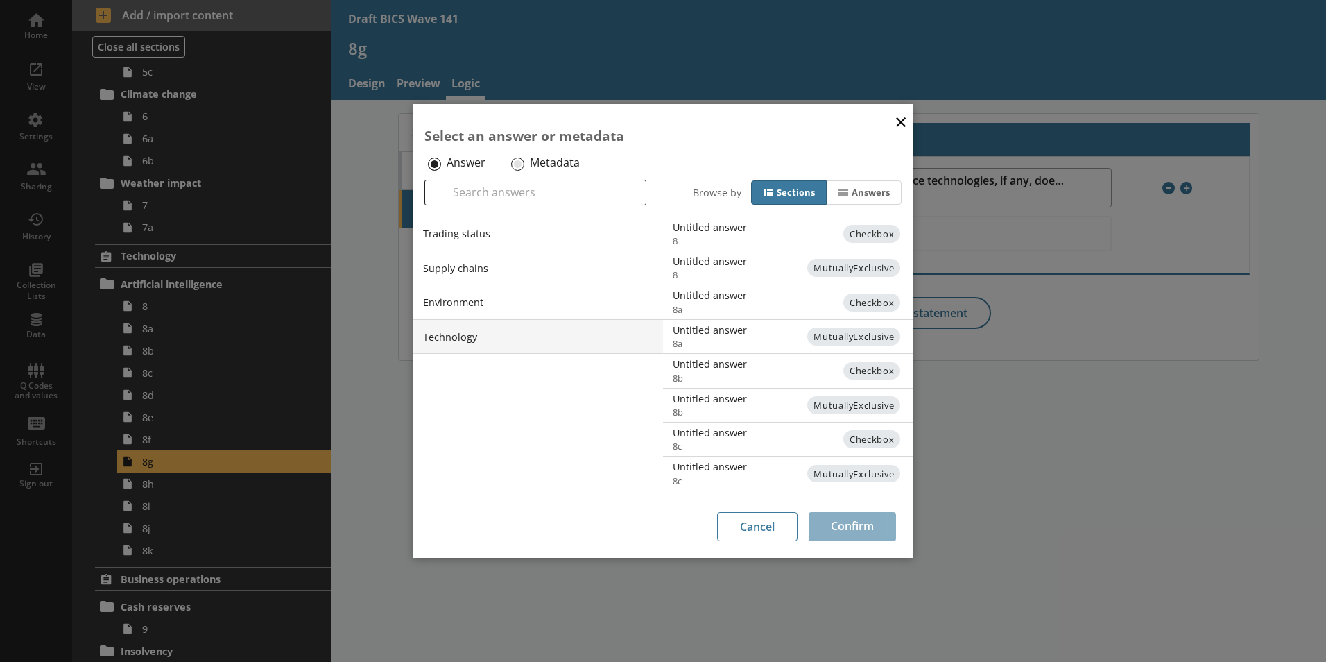
scroll to position [168, 0]
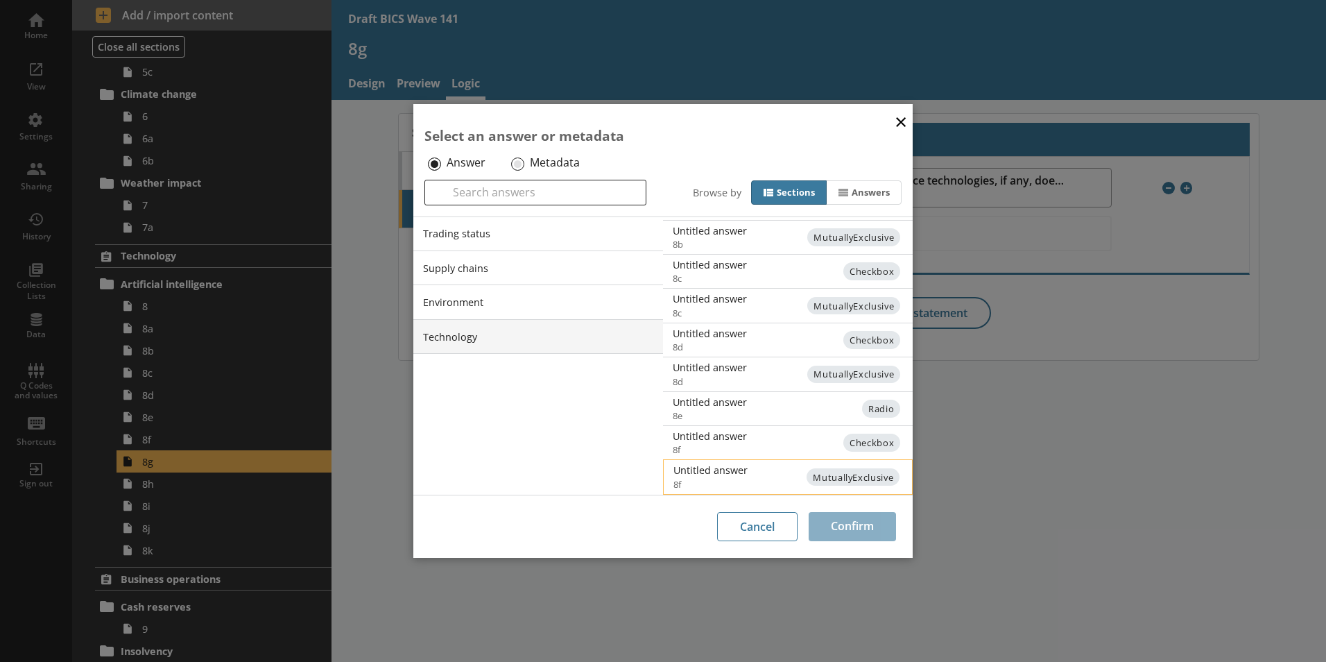
click at [737, 474] on div "Untitled answer" at bounding box center [812, 469] width 279 height 13
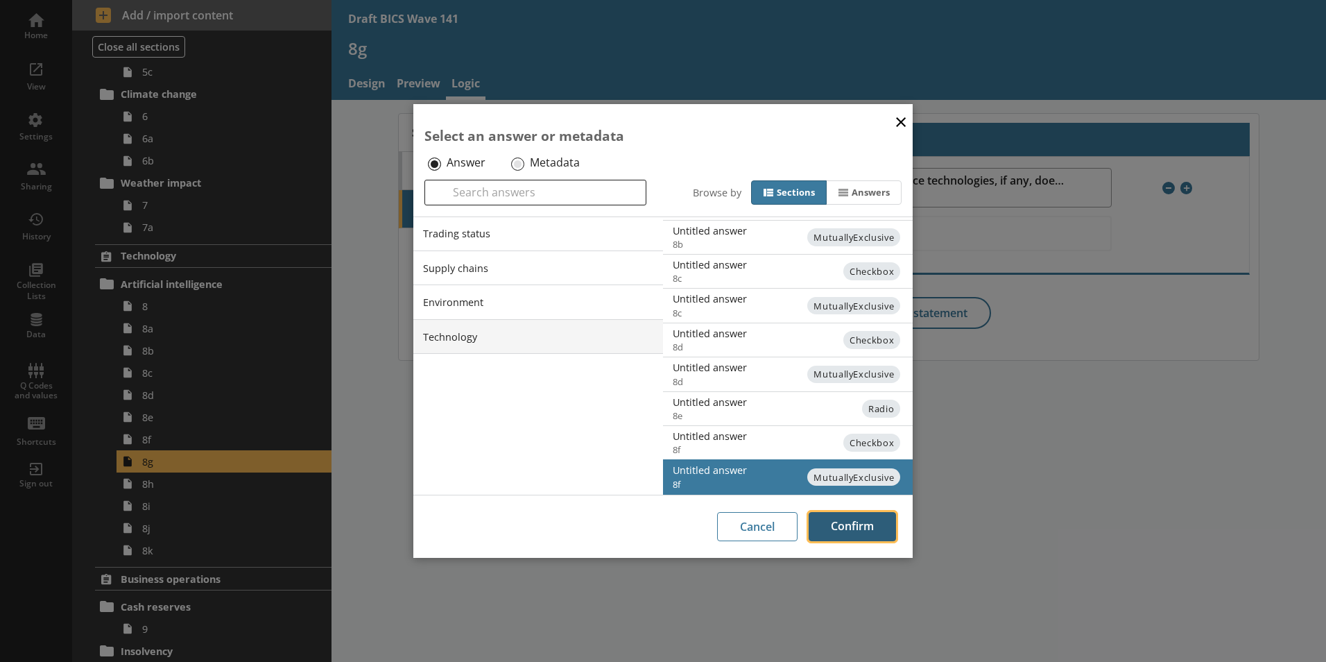
click at [865, 529] on button "Confirm" at bounding box center [852, 526] width 87 height 29
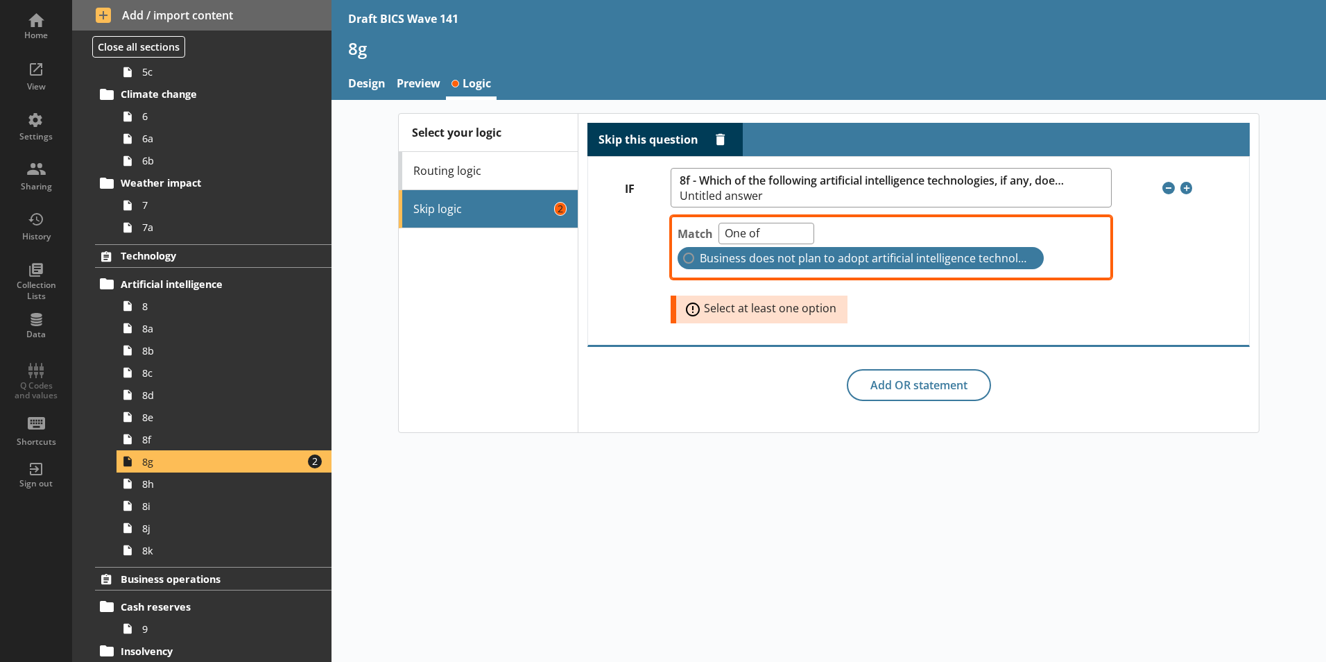
click at [688, 257] on label "Business does not plan to adopt artificial intelligence technologies in the nex…" at bounding box center [861, 258] width 366 height 22
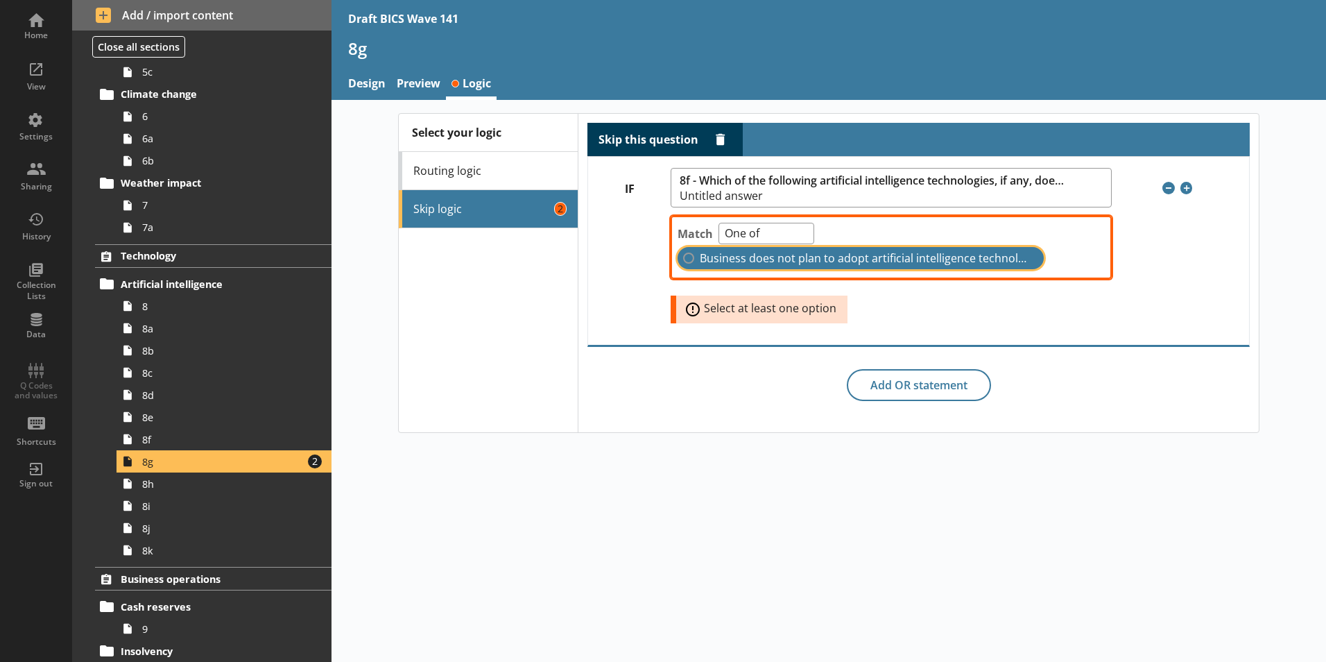
click at [688, 257] on input "Business does not plan to adopt artificial intelligence technologies in the nex…" at bounding box center [688, 257] width 11 height 11
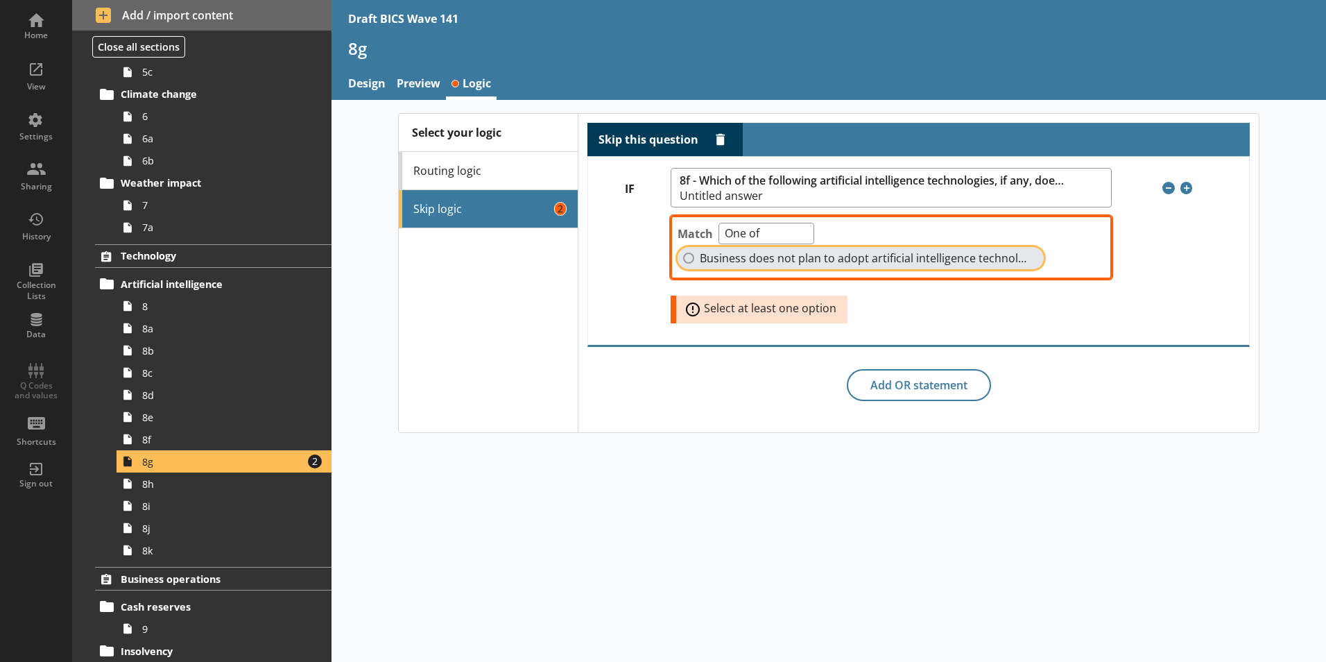
checkbox input "true"
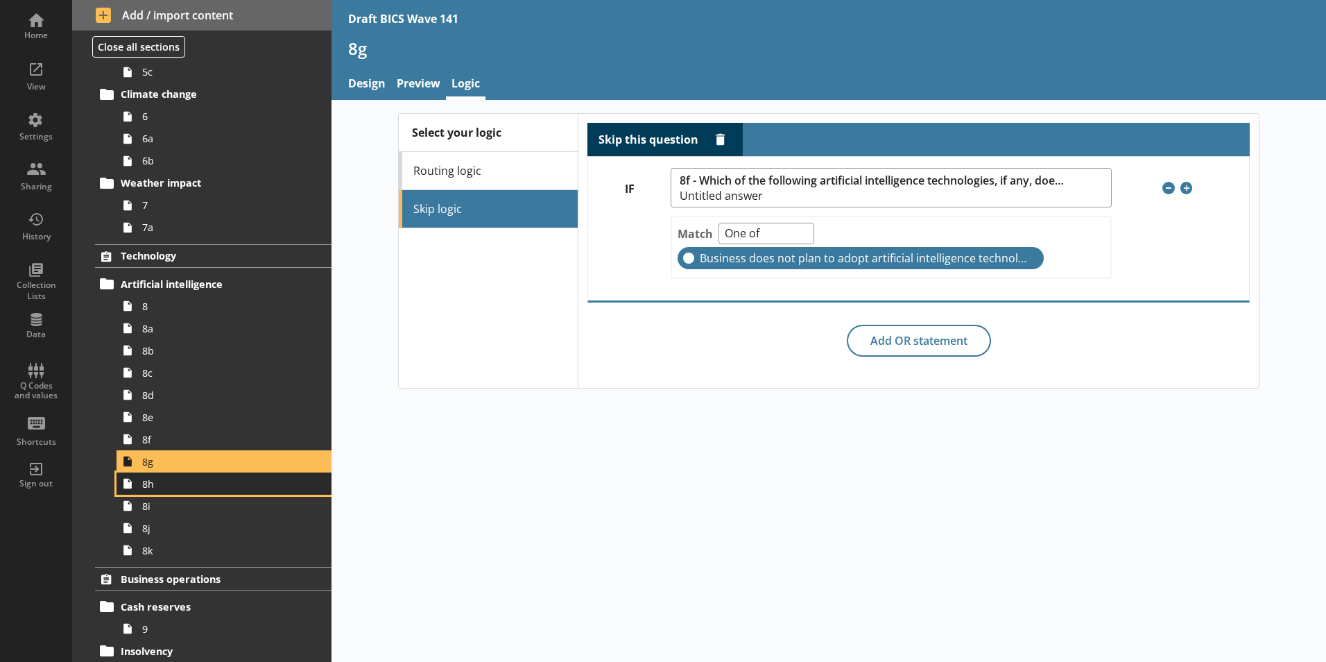
click at [159, 488] on span "8h" at bounding box center [219, 483] width 154 height 13
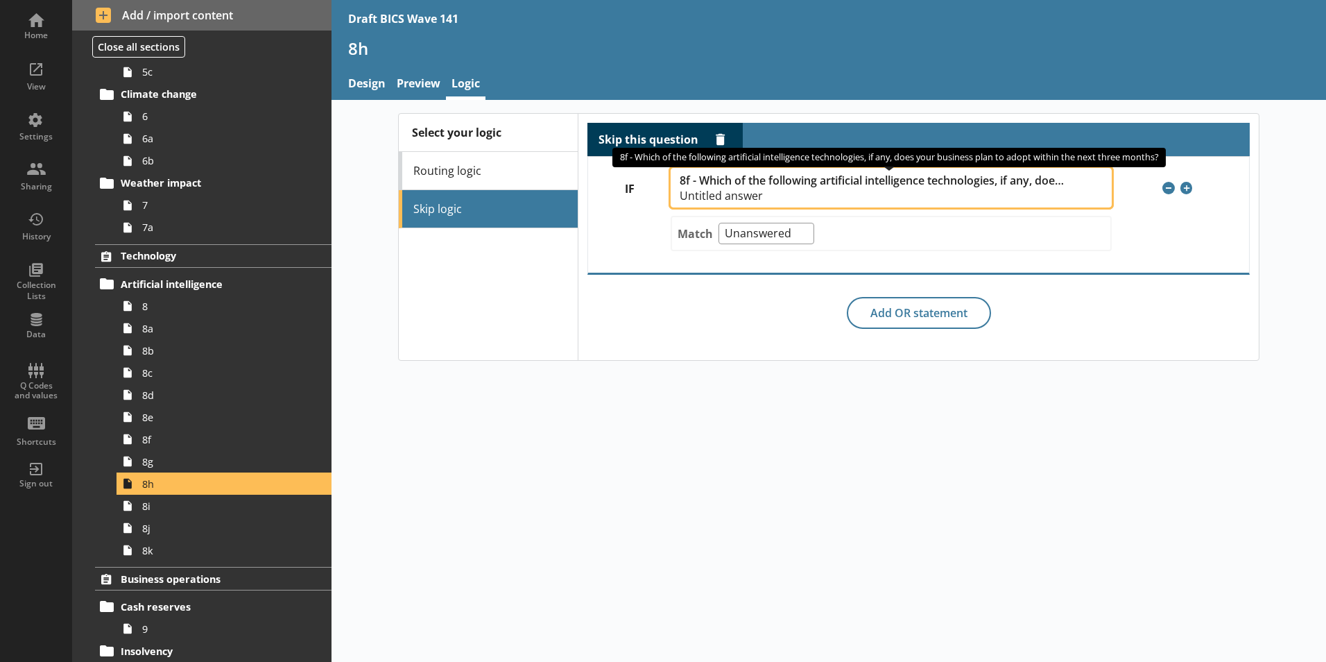
click at [824, 186] on span "8f - Which of the following artificial intelligence technologies, if any, does …" at bounding box center [873, 180] width 386 height 13
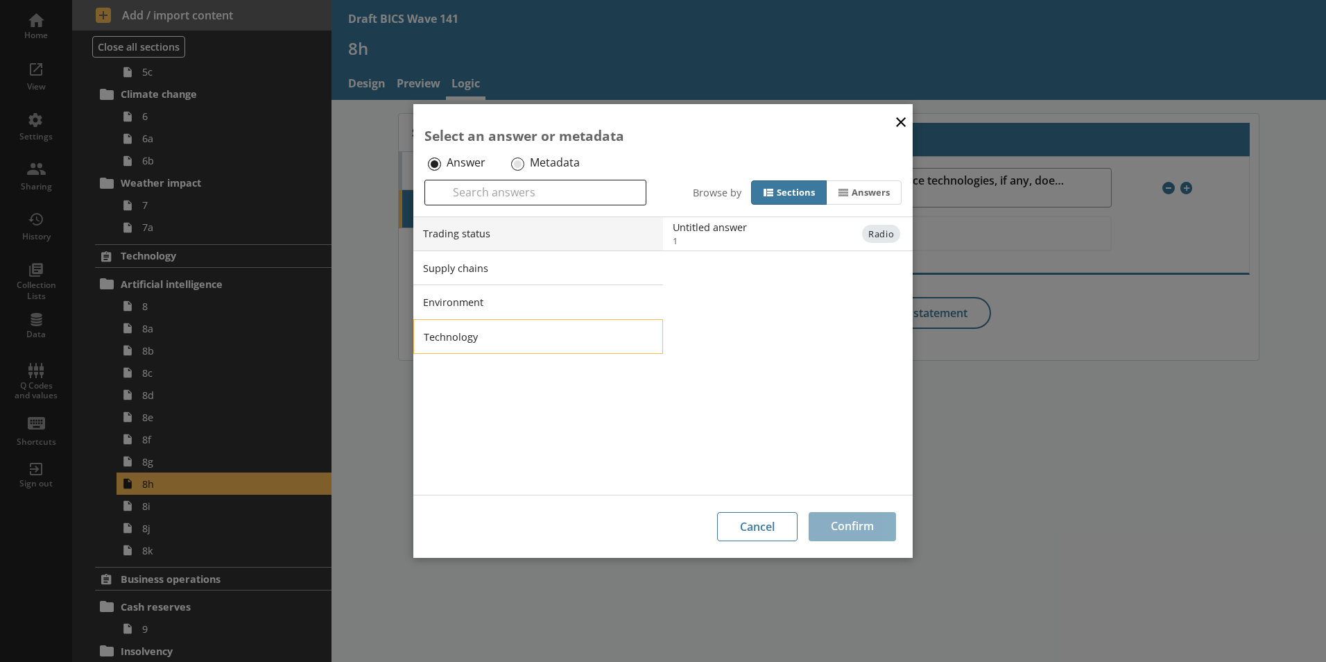
click at [506, 339] on li "Technology" at bounding box center [538, 336] width 250 height 35
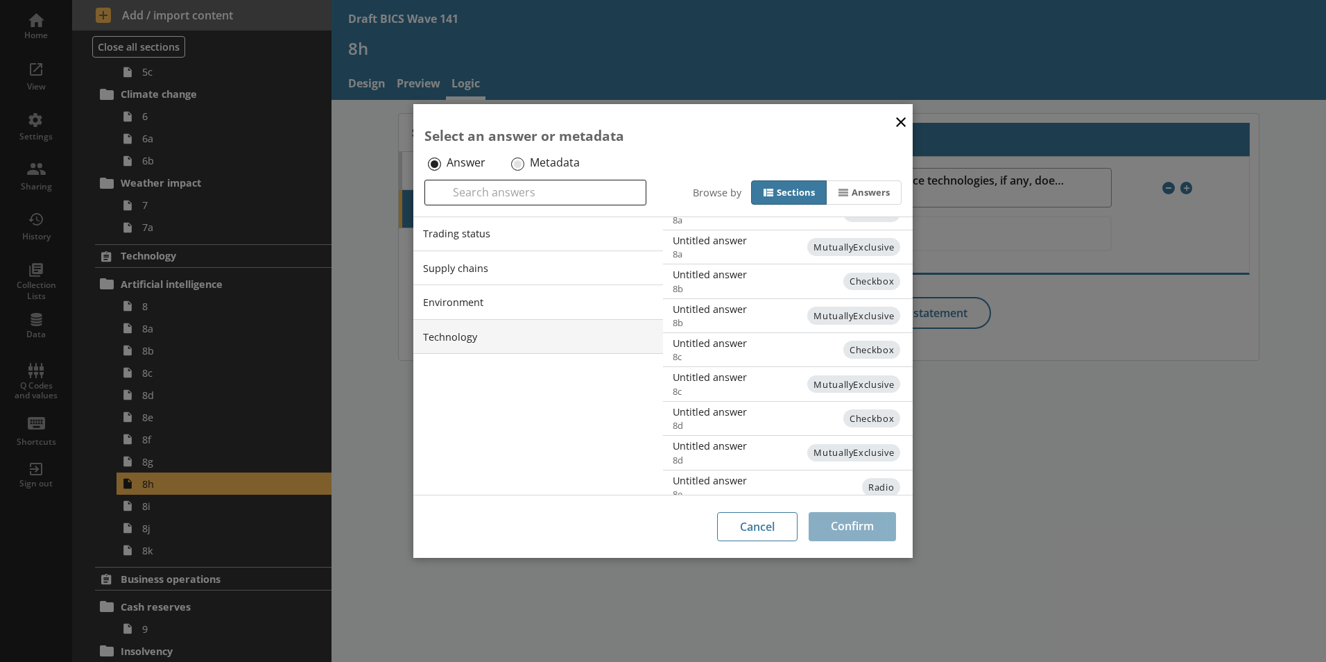
scroll to position [236, 0]
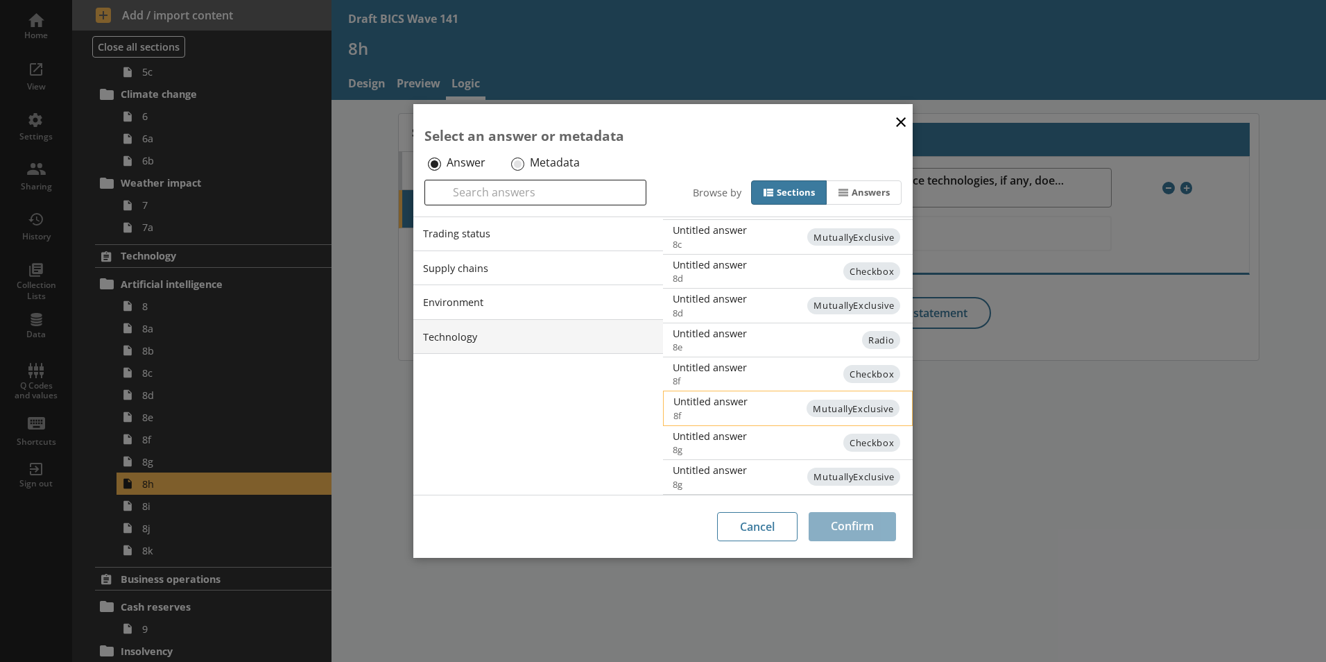
click at [722, 407] on div "Untitled answer" at bounding box center [812, 401] width 279 height 13
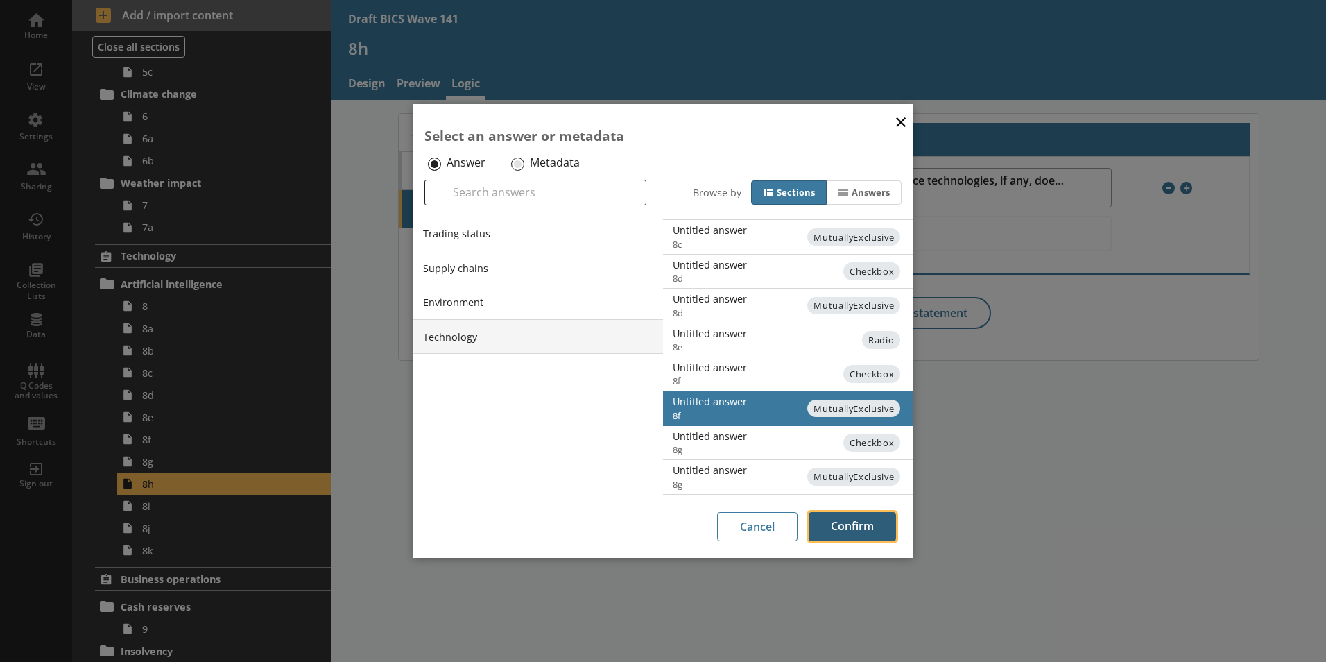
click at [868, 521] on button "Confirm" at bounding box center [852, 526] width 87 height 29
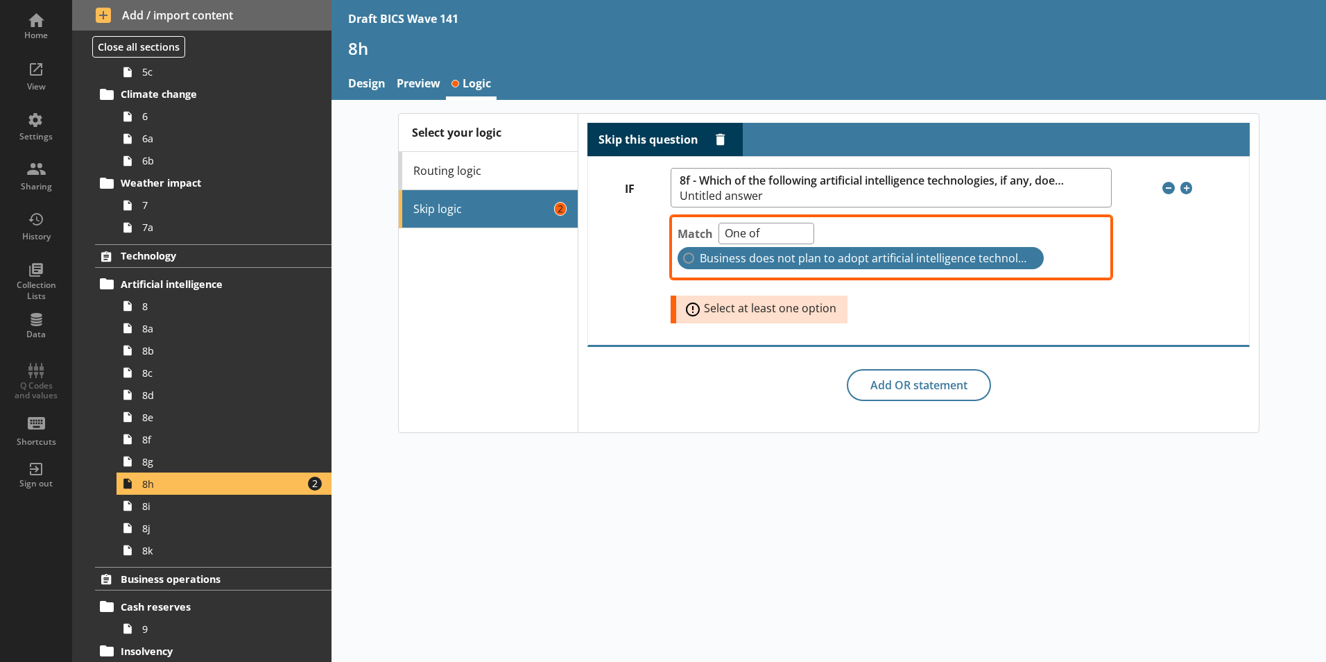
click at [693, 258] on label "Business does not plan to adopt artificial intelligence technologies in the nex…" at bounding box center [861, 258] width 366 height 22
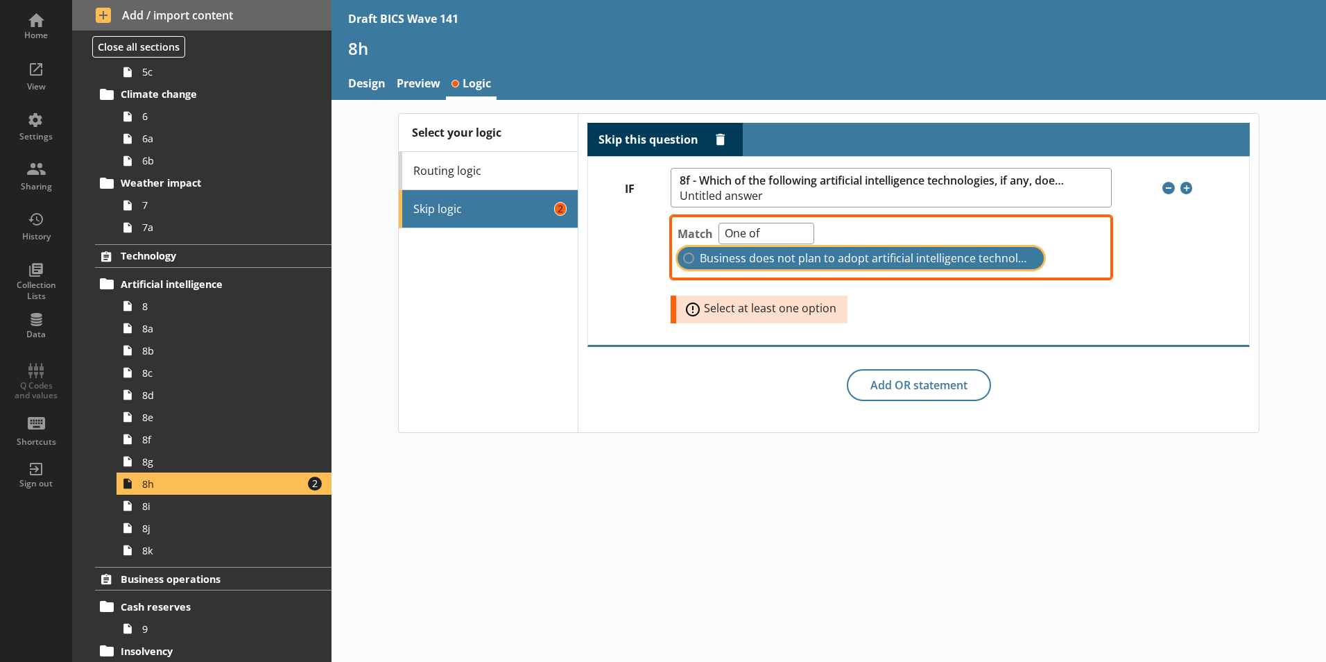
click at [693, 258] on input "Business does not plan to adopt artificial intelligence technologies in the nex…" at bounding box center [688, 257] width 11 height 11
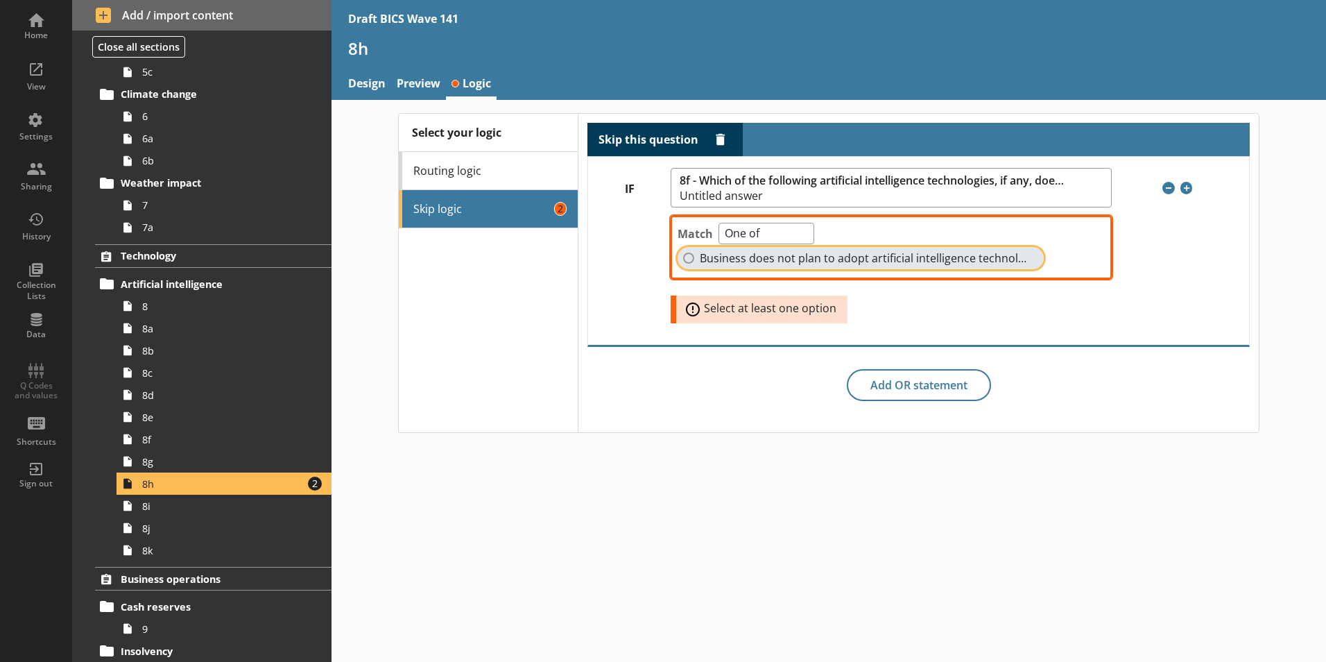
checkbox input "true"
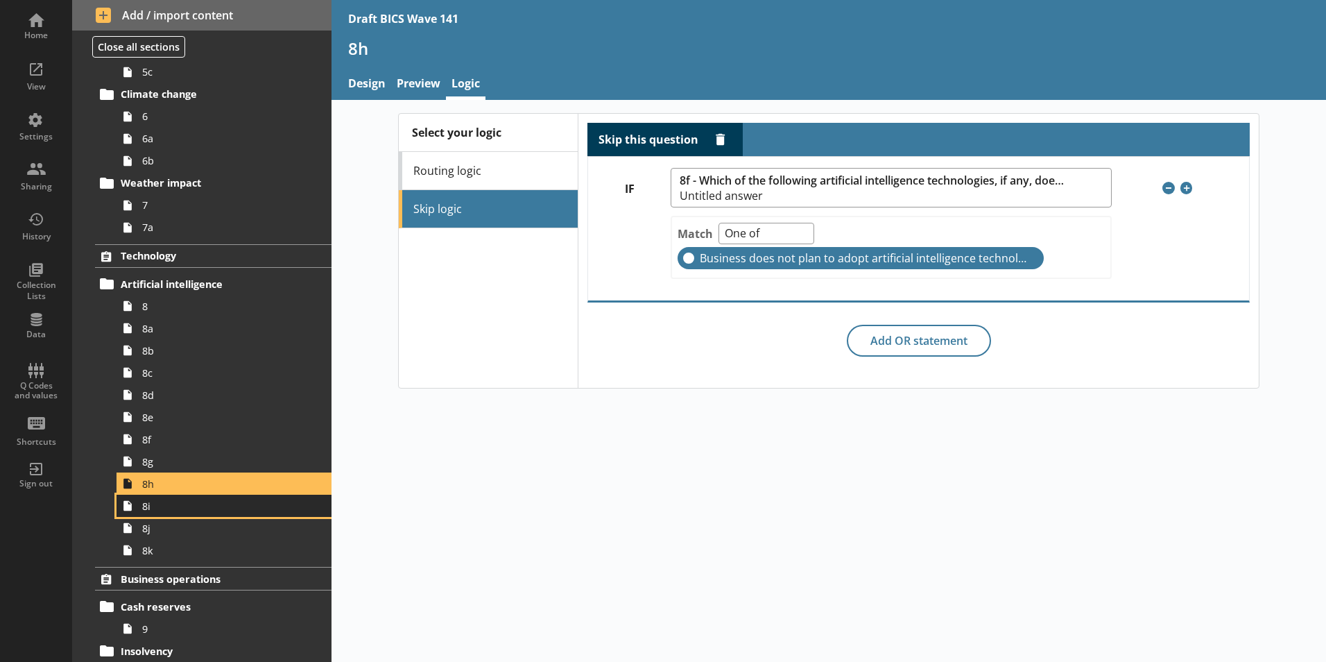
click at [146, 513] on link "8i" at bounding box center [224, 505] width 215 height 22
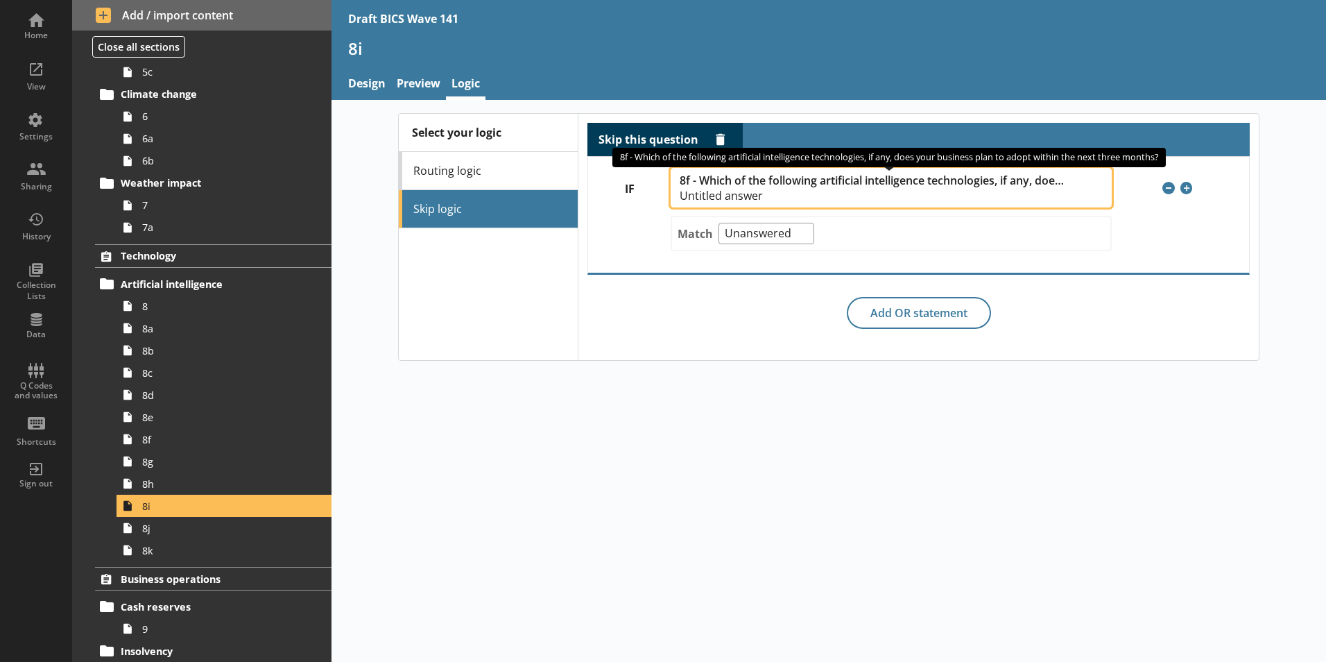
click at [784, 182] on span "8f - Which of the following artificial intelligence technologies, if any, does …" at bounding box center [873, 180] width 386 height 13
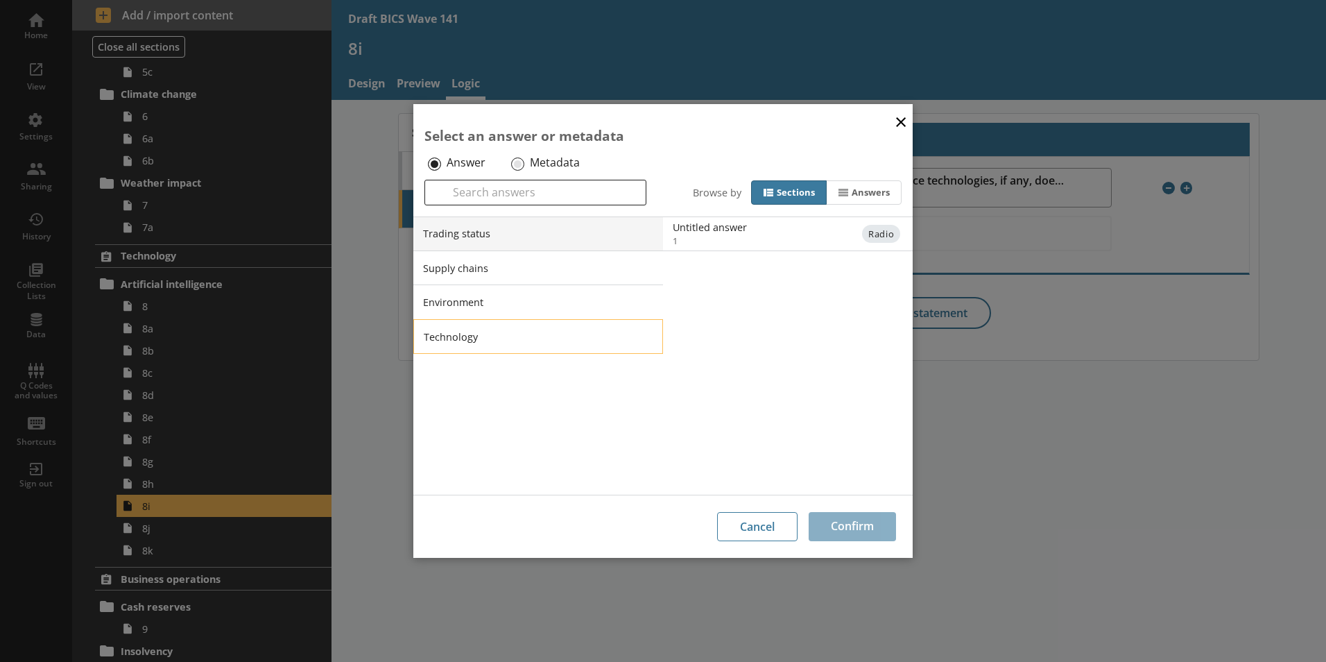
click at [471, 330] on li "Technology" at bounding box center [538, 336] width 250 height 35
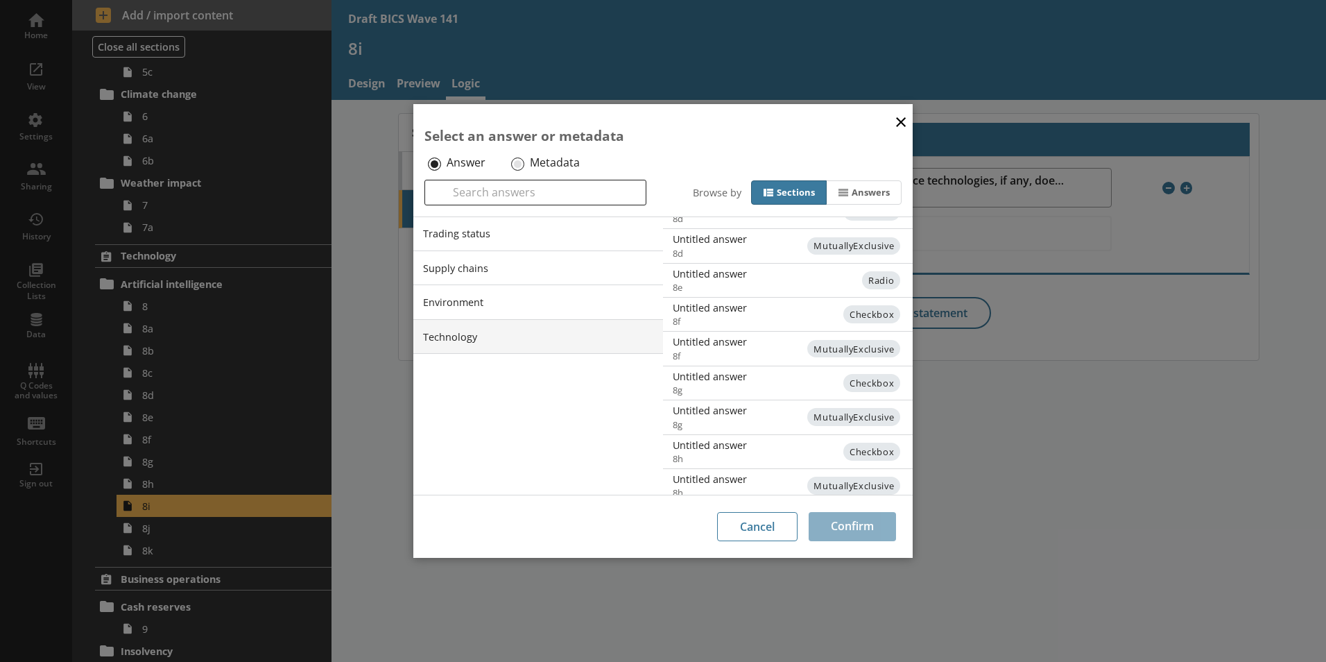
scroll to position [304, 0]
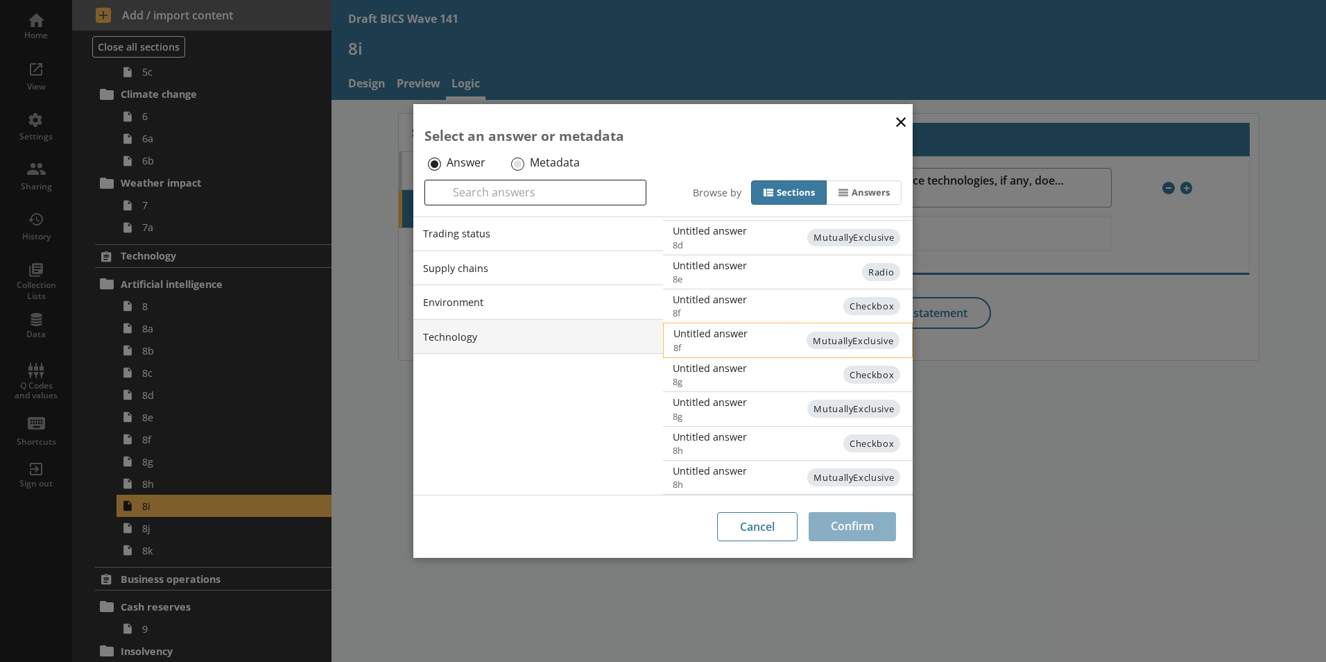
click at [714, 339] on div "Untitled answer" at bounding box center [812, 333] width 279 height 13
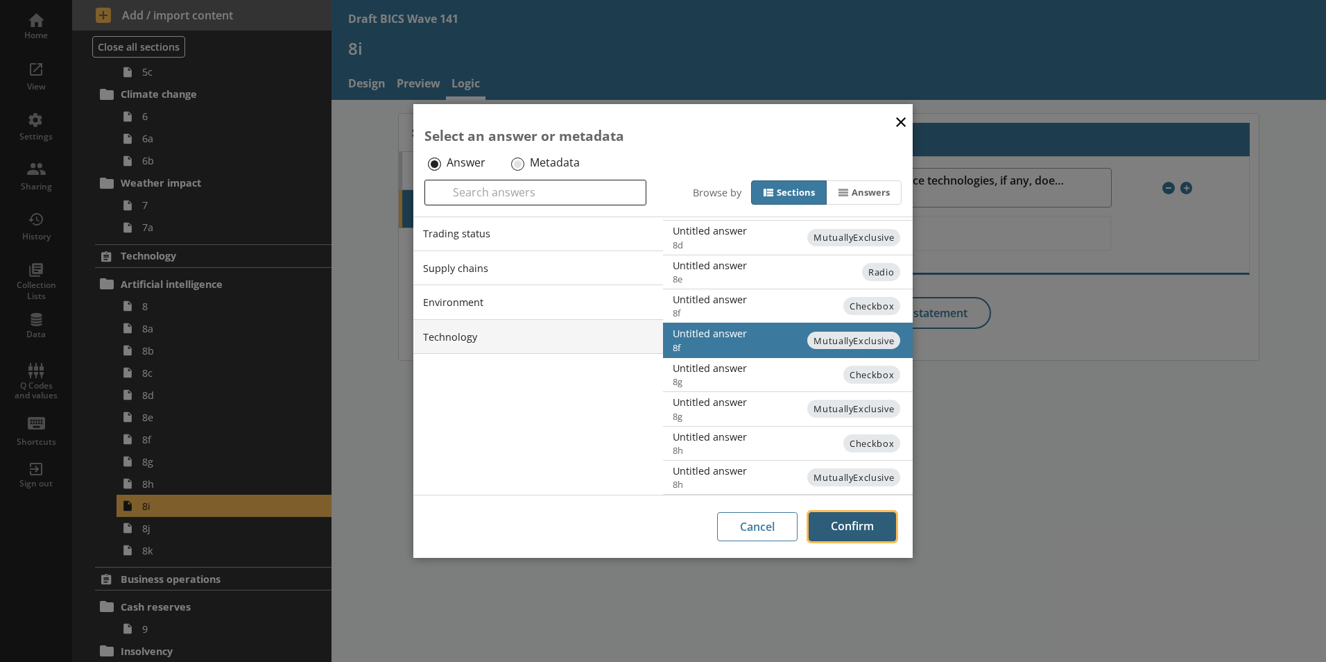
click at [847, 530] on button "Confirm" at bounding box center [852, 526] width 87 height 29
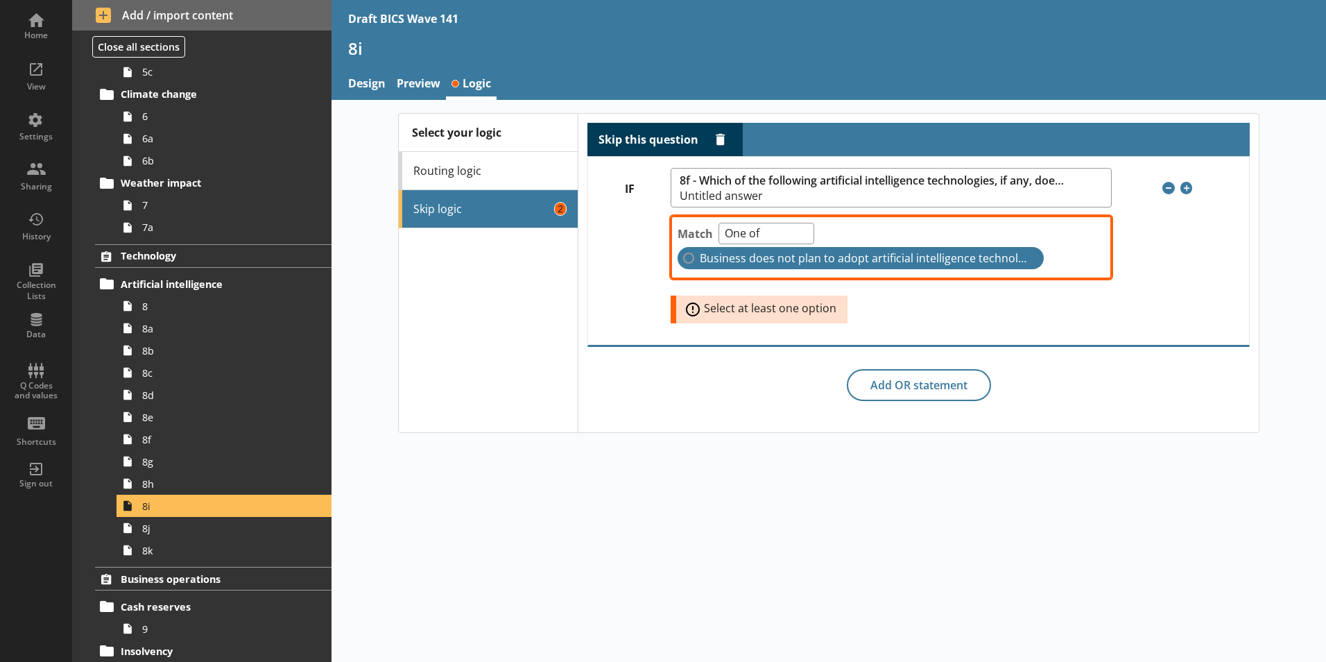
click at [689, 260] on label "Business does not plan to adopt artificial intelligence technologies in the nex…" at bounding box center [861, 258] width 366 height 22
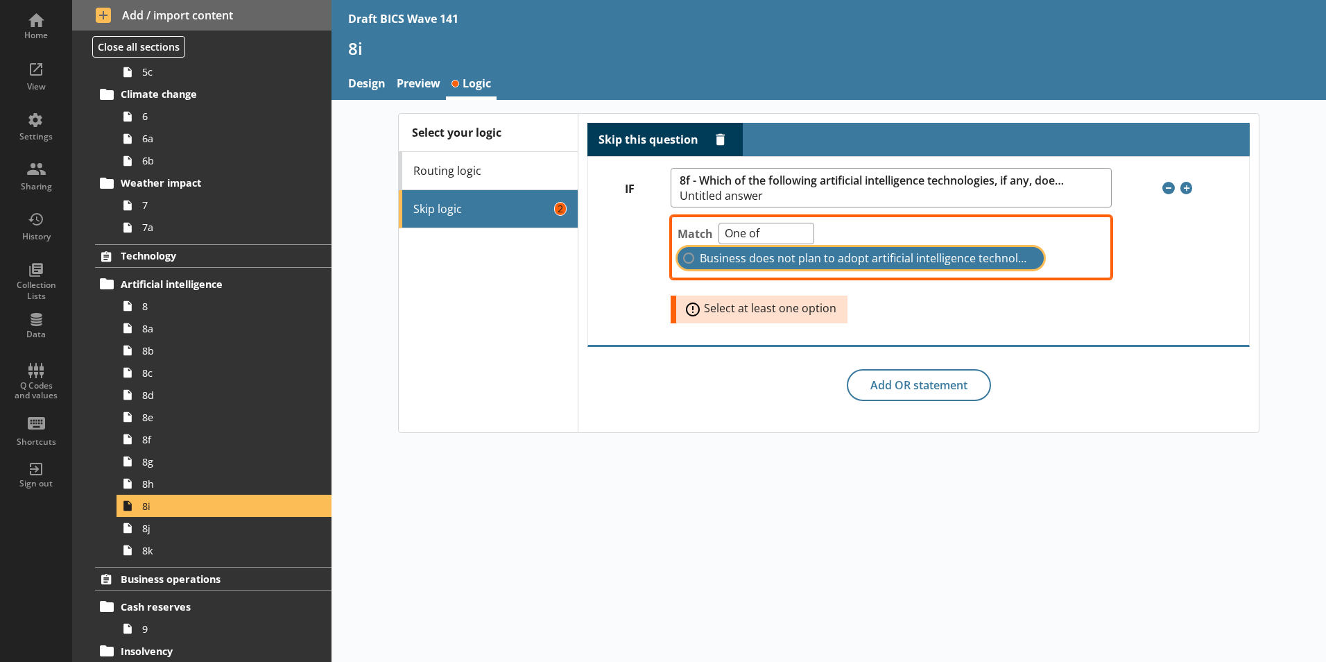
click at [689, 260] on input "Business does not plan to adopt artificial intelligence technologies in the nex…" at bounding box center [688, 257] width 11 height 11
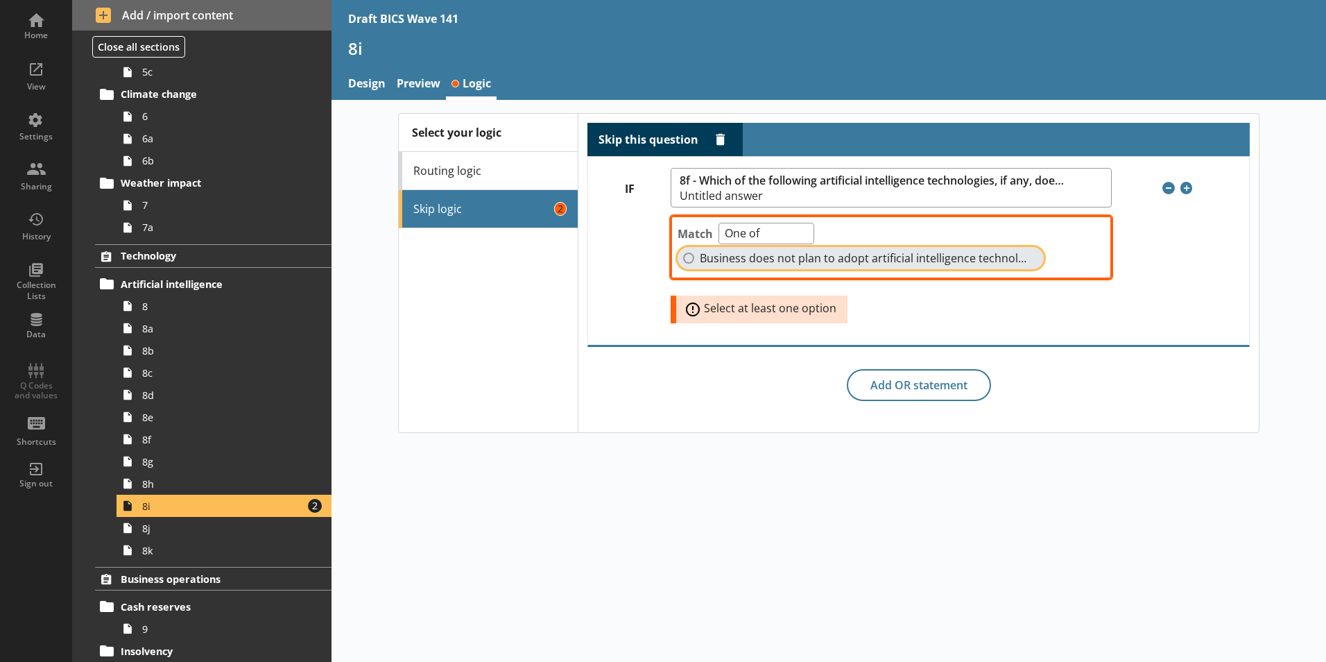
checkbox input "true"
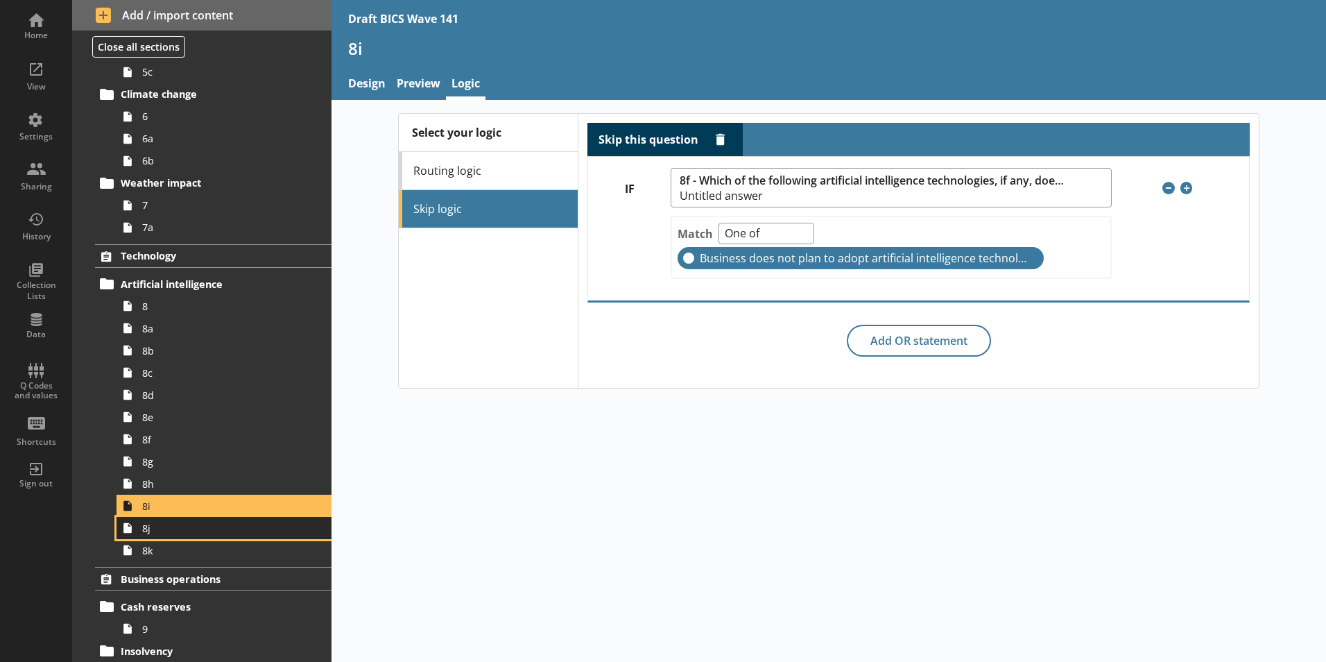
click at [155, 534] on span "8j" at bounding box center [219, 527] width 154 height 13
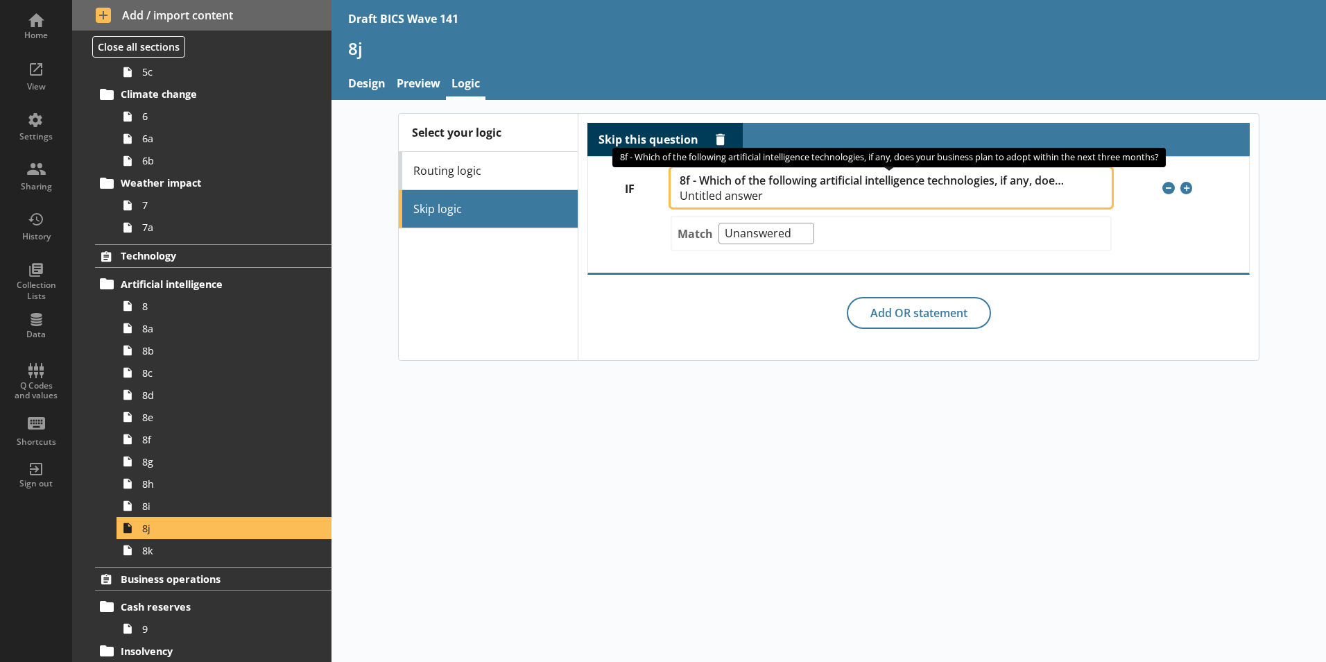
click at [1010, 187] on span "8f - Which of the following artificial intelligence technologies, if any, does …" at bounding box center [873, 180] width 386 height 13
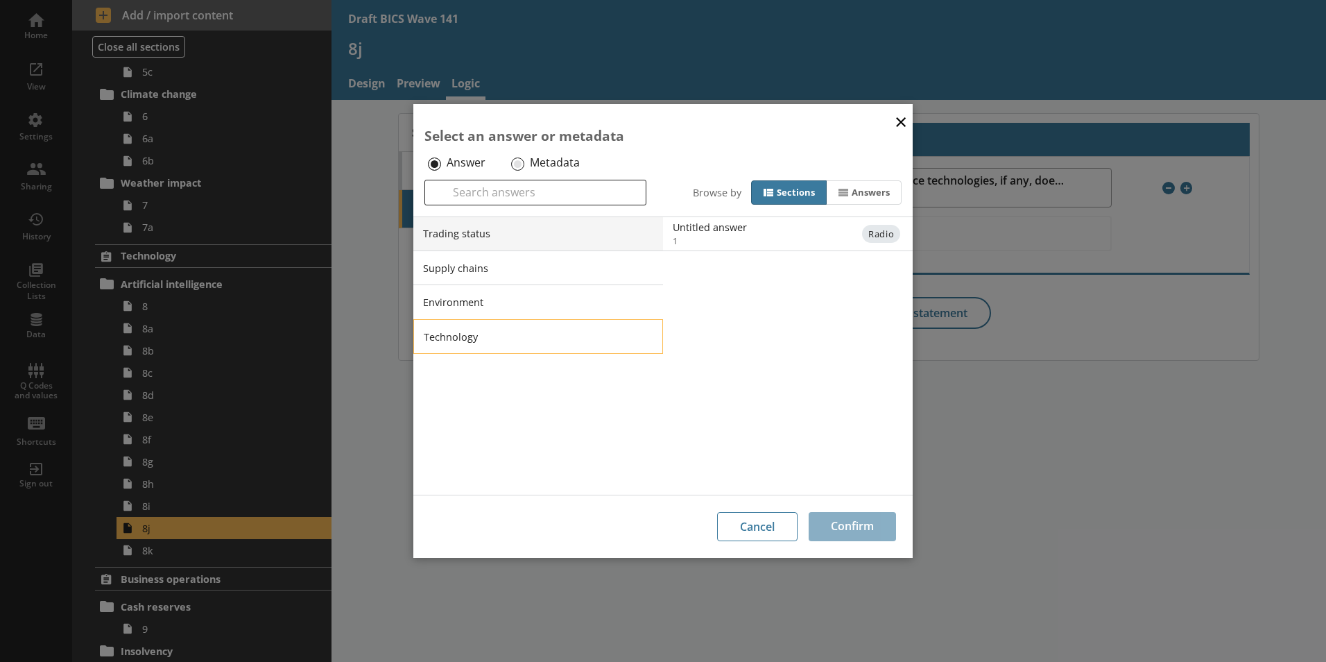
click at [644, 340] on li "Technology" at bounding box center [538, 336] width 250 height 35
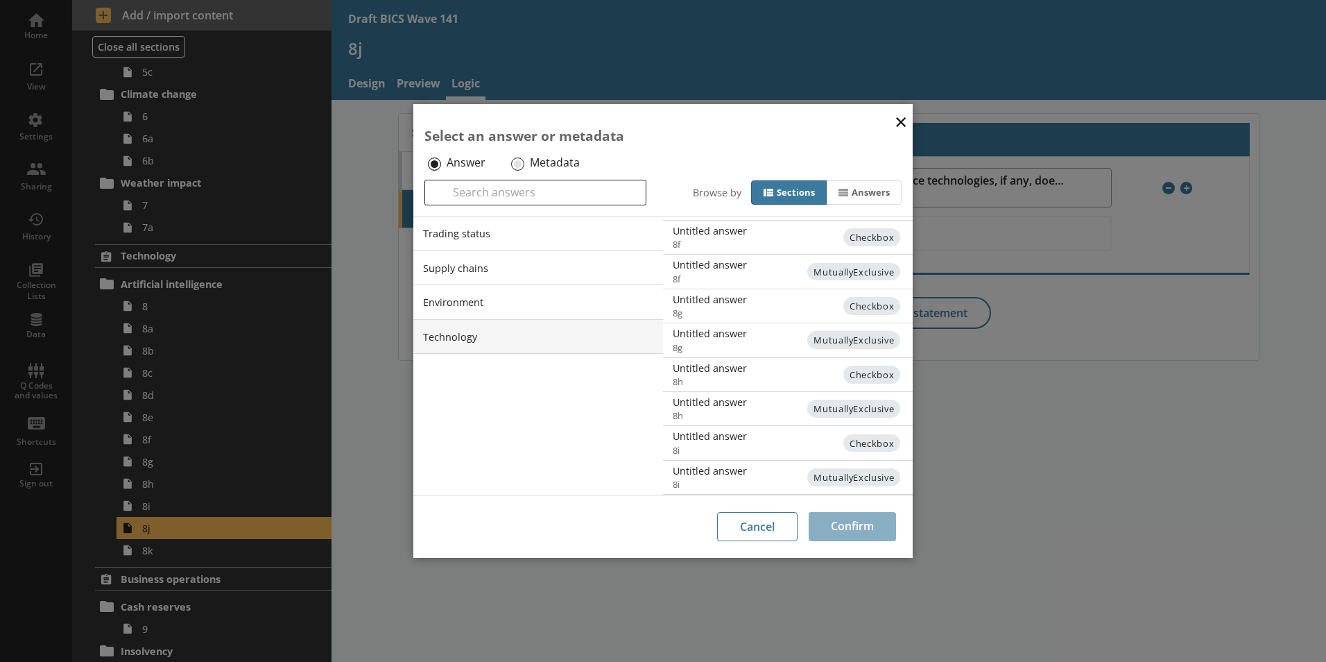
scroll to position [234, 0]
click at [714, 406] on div "Untitled answer" at bounding box center [812, 403] width 279 height 13
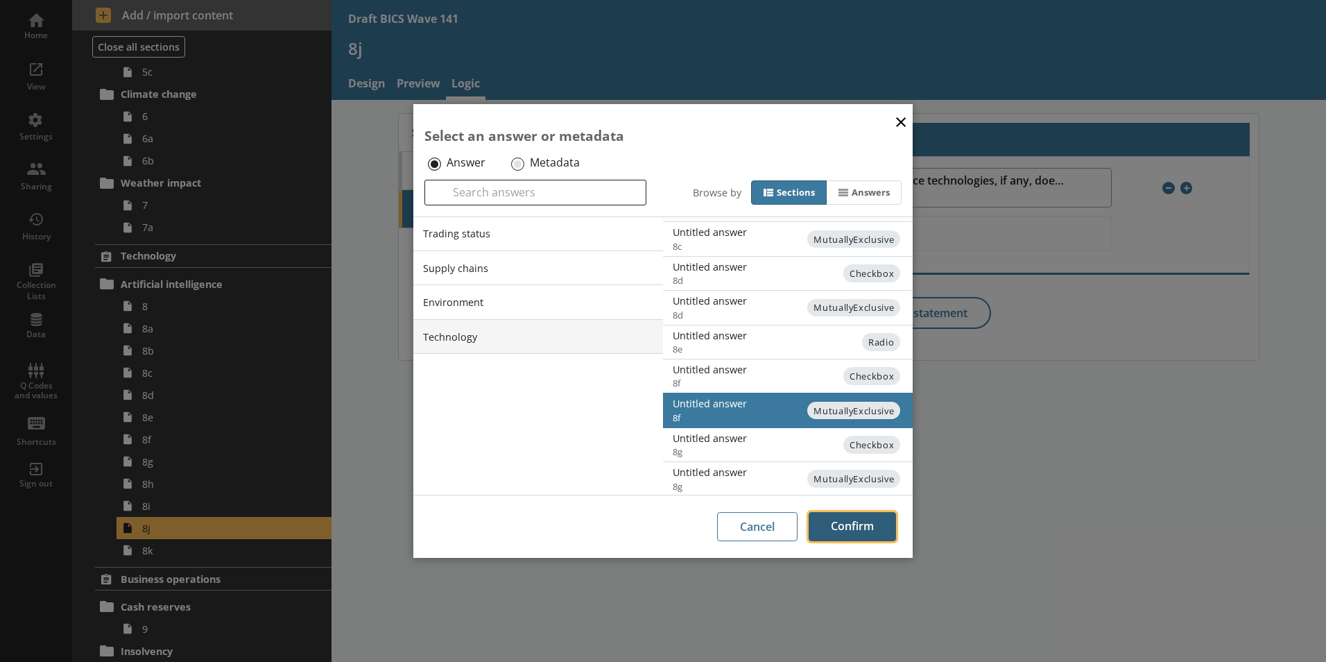
click at [858, 531] on button "Confirm" at bounding box center [852, 526] width 87 height 29
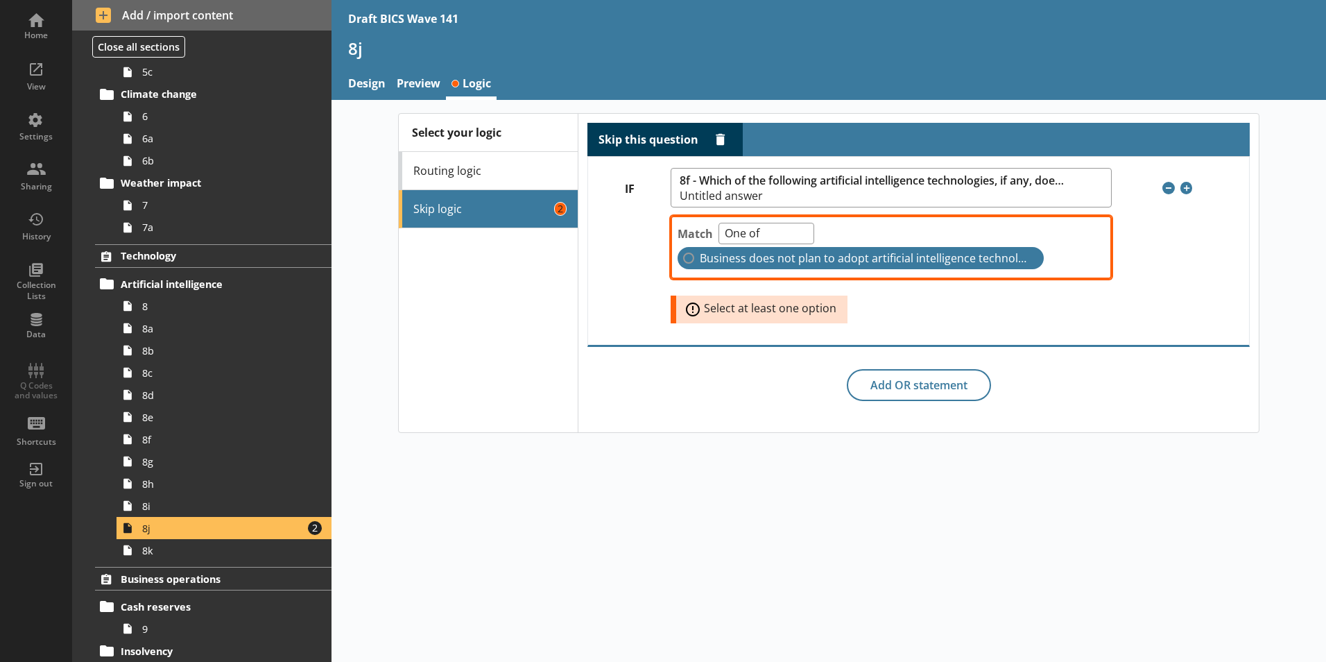
click at [695, 256] on label "Business does not plan to adopt artificial intelligence technologies in the nex…" at bounding box center [861, 258] width 366 height 22
click at [694, 256] on input "Business does not plan to adopt artificial intelligence technologies in the nex…" at bounding box center [688, 257] width 11 height 11
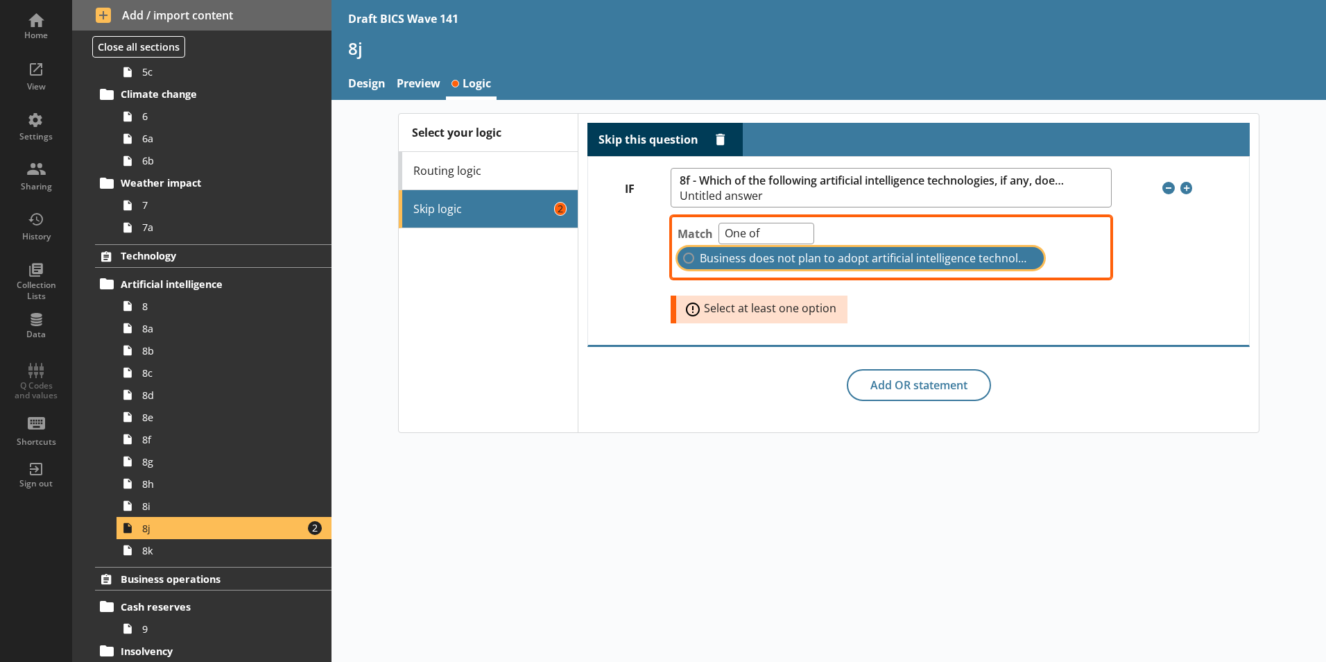
checkbox input "true"
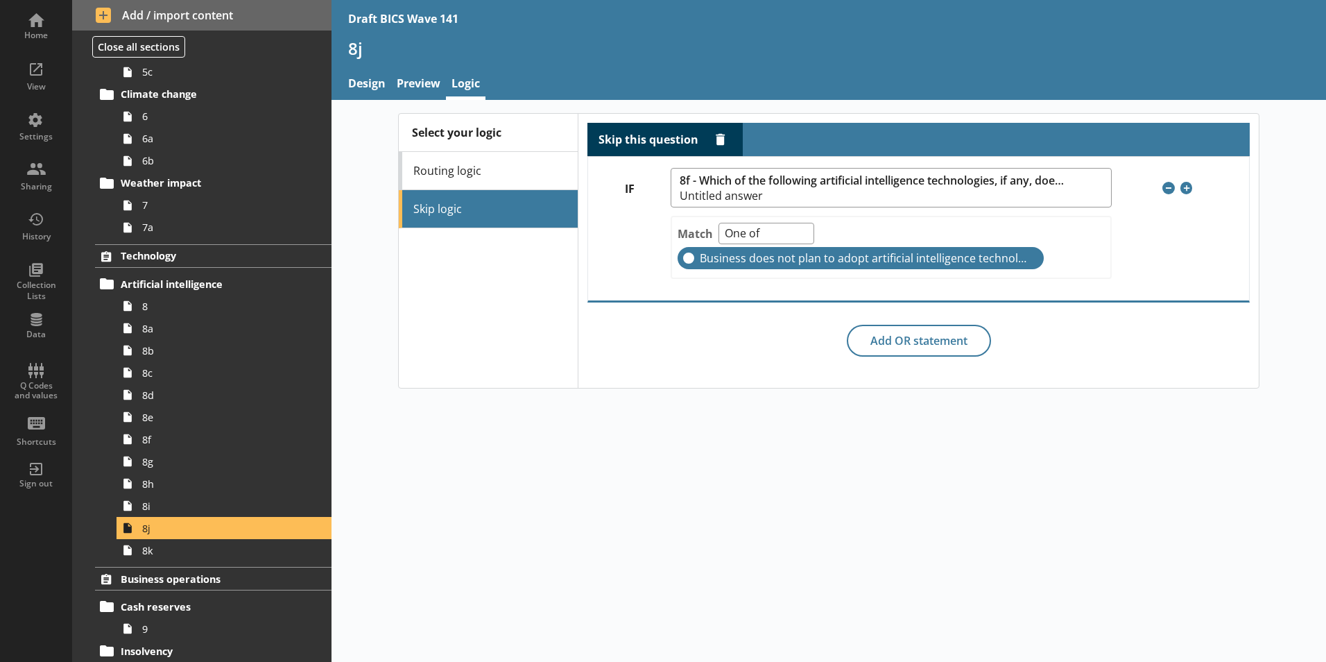
click at [758, 426] on div "Select your logic Routing logic Skip logic Skip this question Delete rule IF 8f…" at bounding box center [828, 381] width 994 height 562
click at [43, 76] on div "View" at bounding box center [36, 75] width 49 height 49
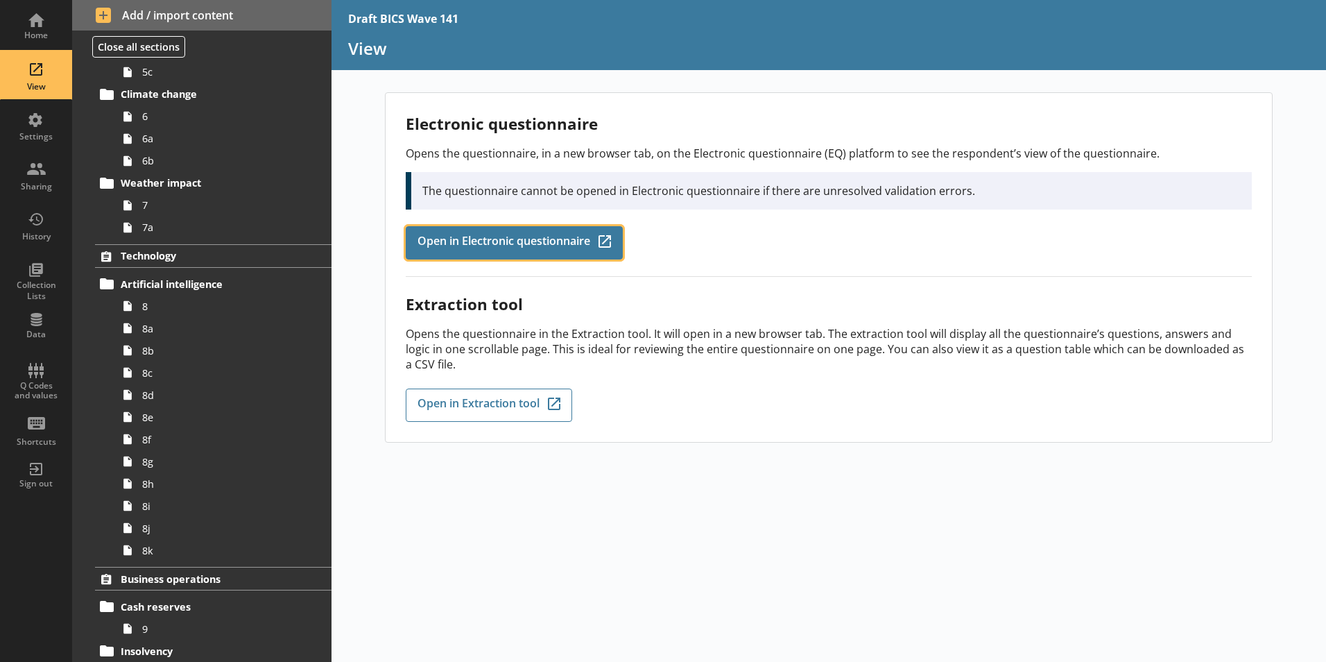
click at [494, 241] on span "Open in Electronic questionnaire" at bounding box center [503, 242] width 173 height 15
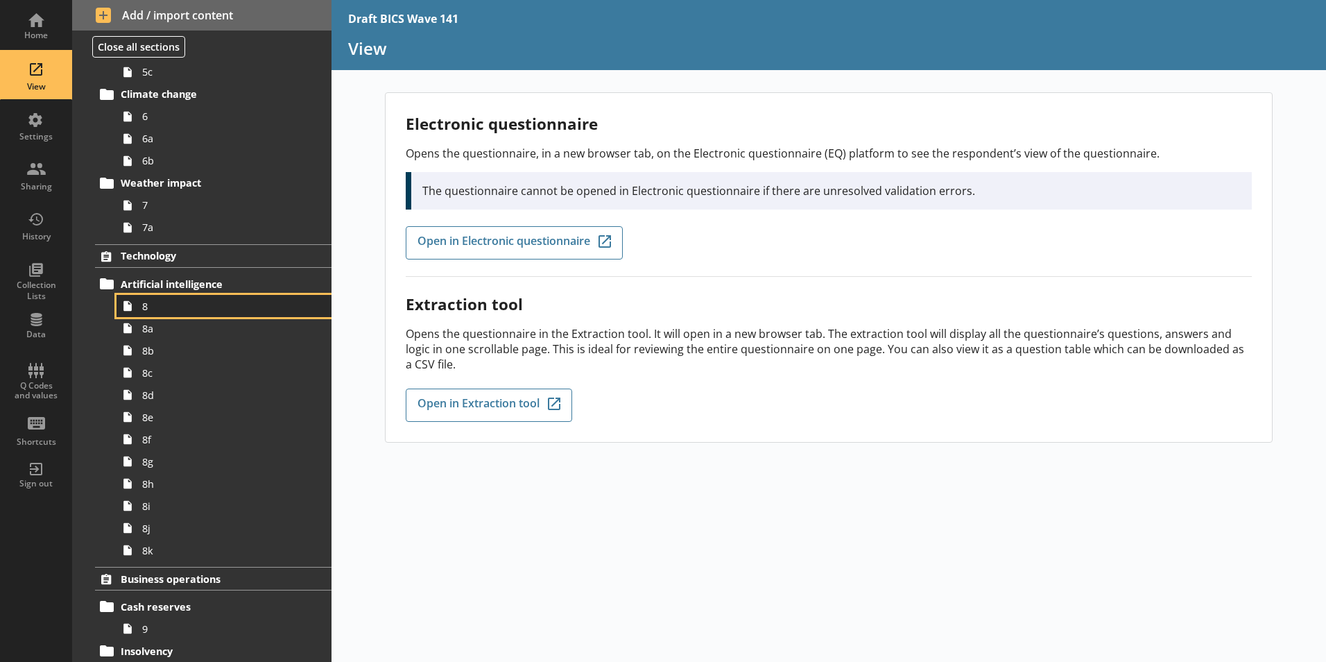
click at [150, 308] on span "8" at bounding box center [219, 306] width 154 height 13
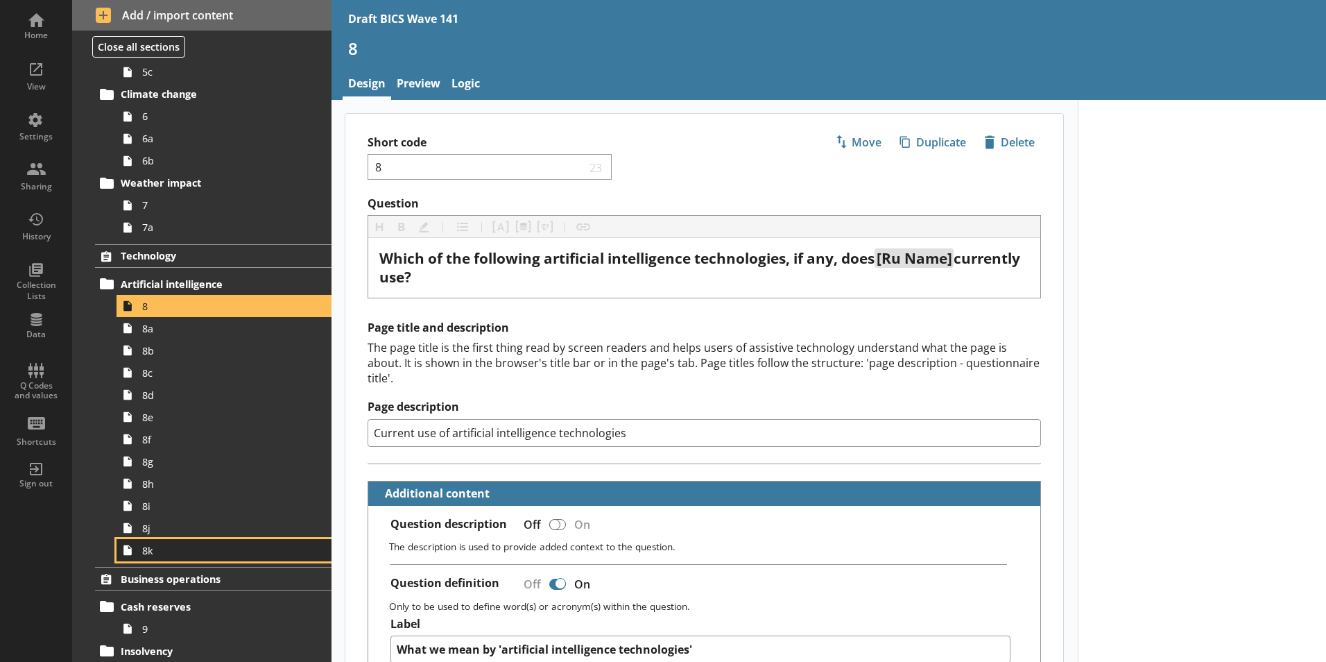
click at [150, 553] on span "8k" at bounding box center [219, 550] width 154 height 13
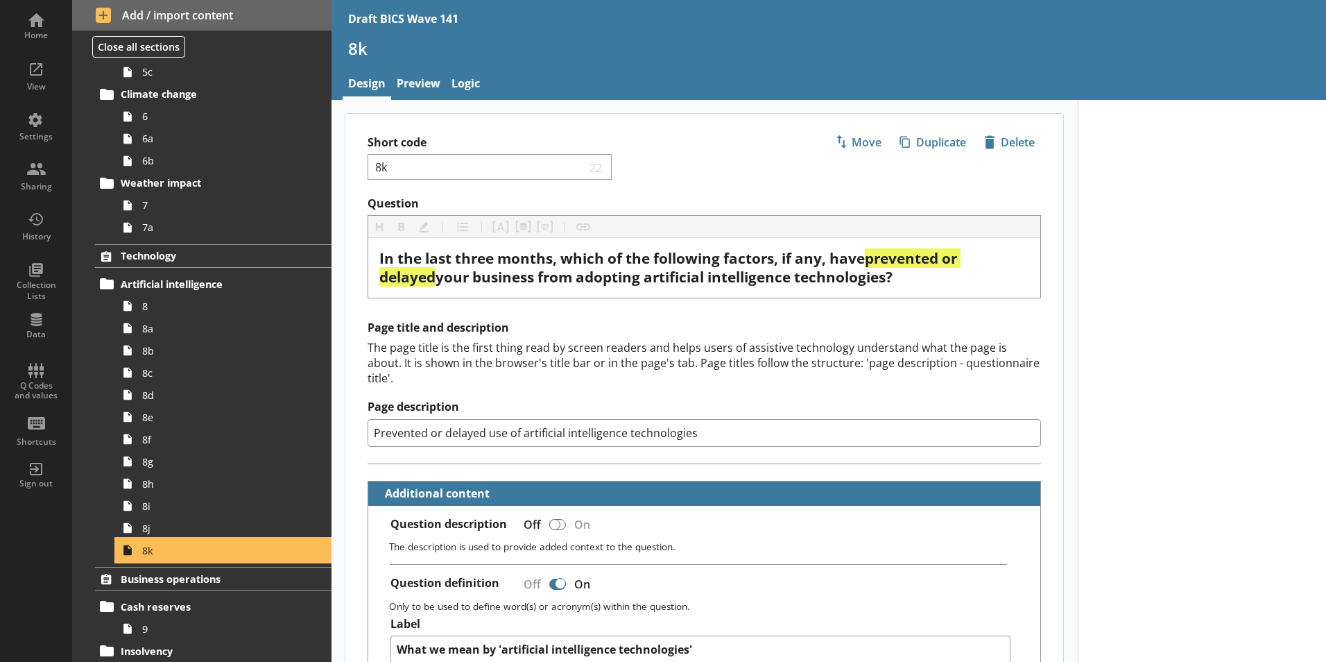
scroll to position [416, 0]
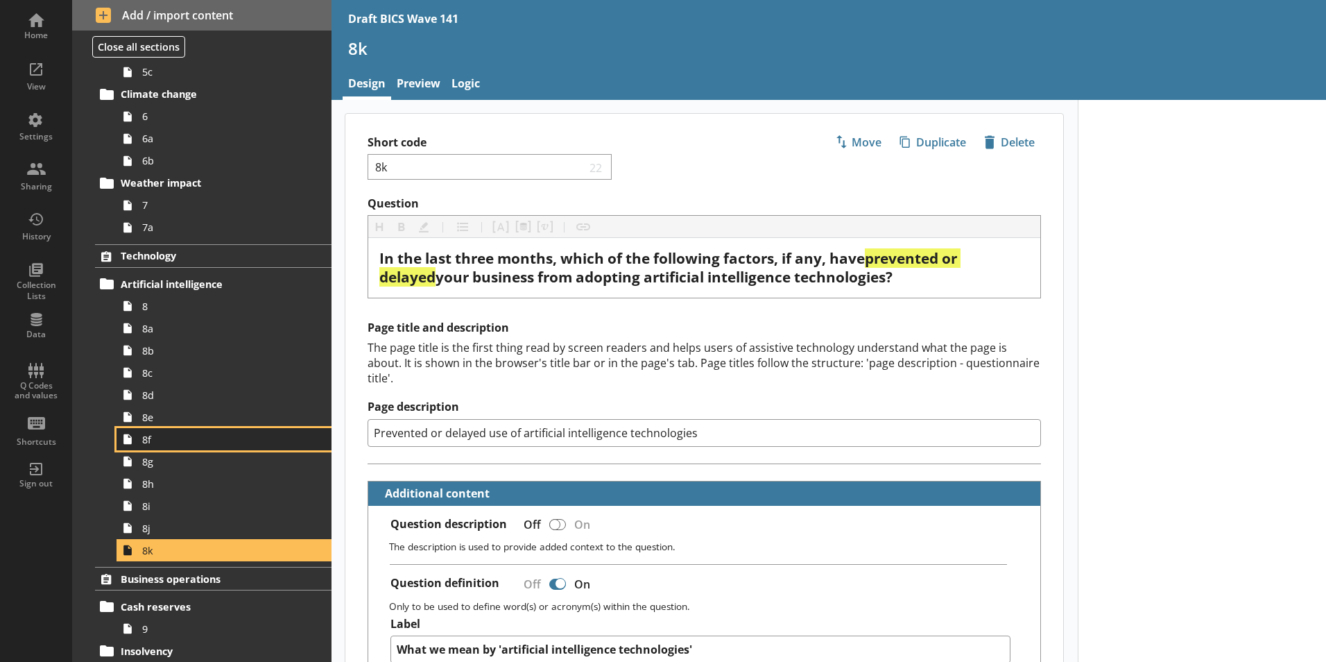
click at [139, 447] on link "8f" at bounding box center [224, 439] width 215 height 22
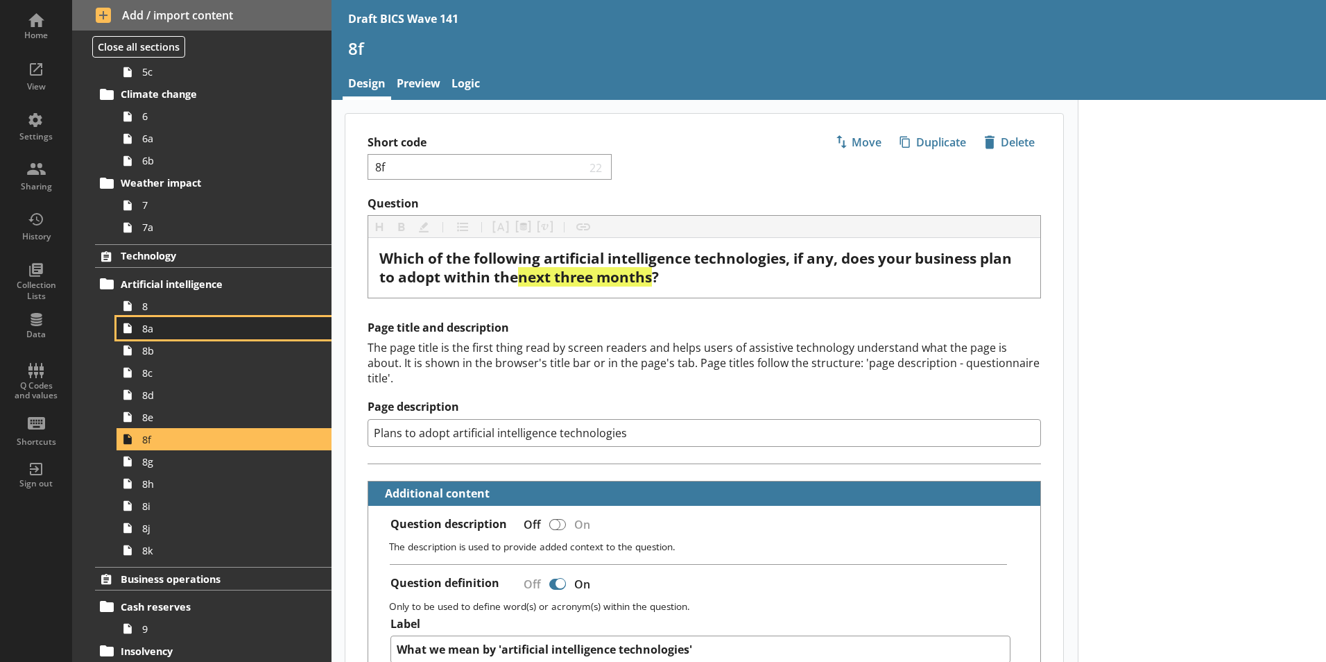
click at [148, 331] on span "8a" at bounding box center [219, 328] width 154 height 13
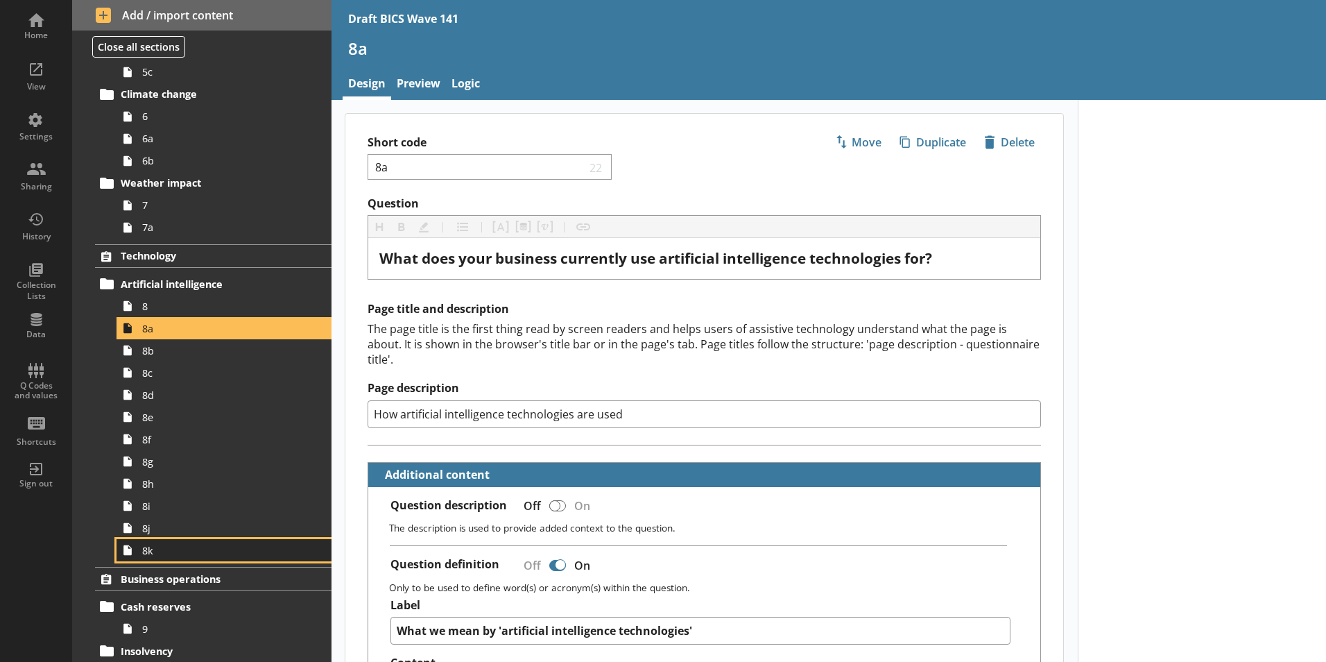
click at [144, 555] on span "8k" at bounding box center [219, 550] width 154 height 13
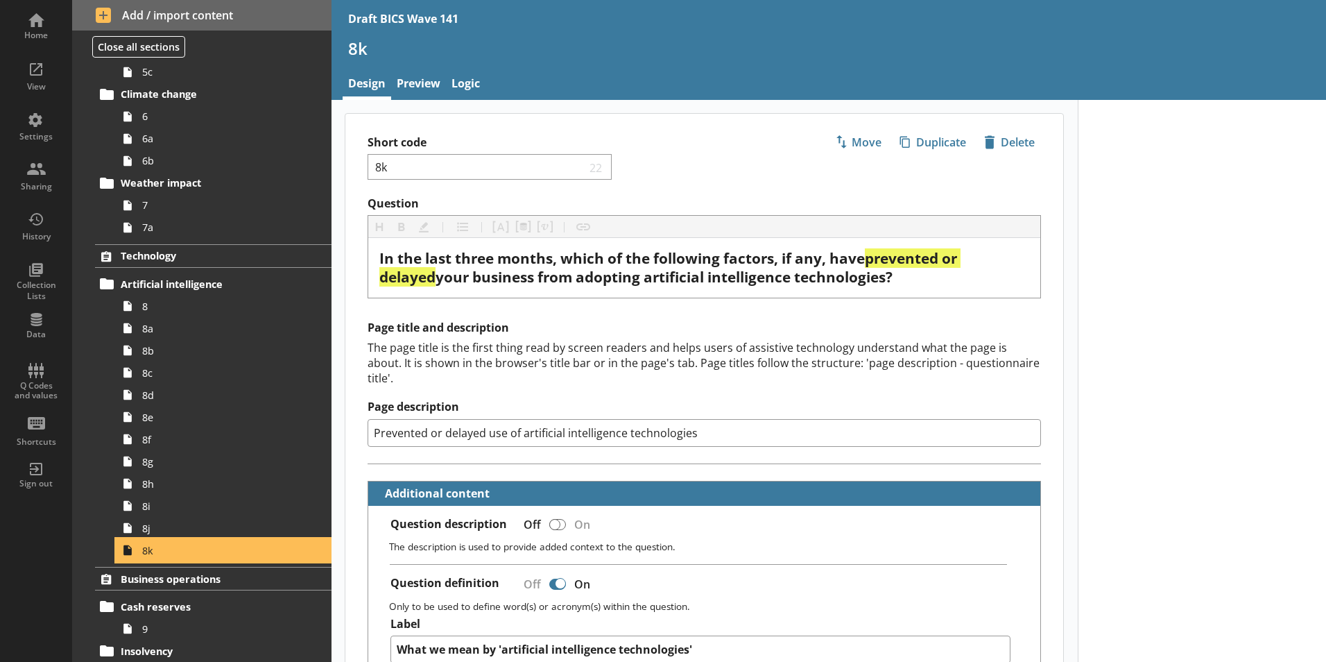
type textarea "x"
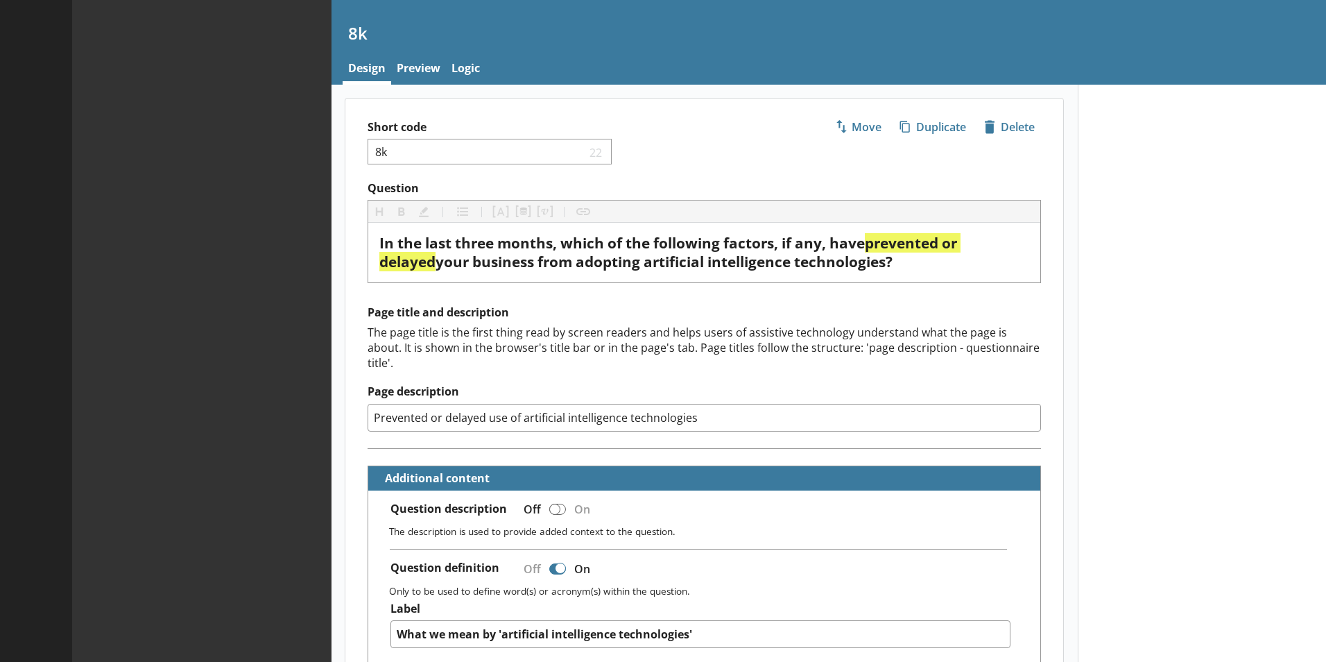
type textarea "x"
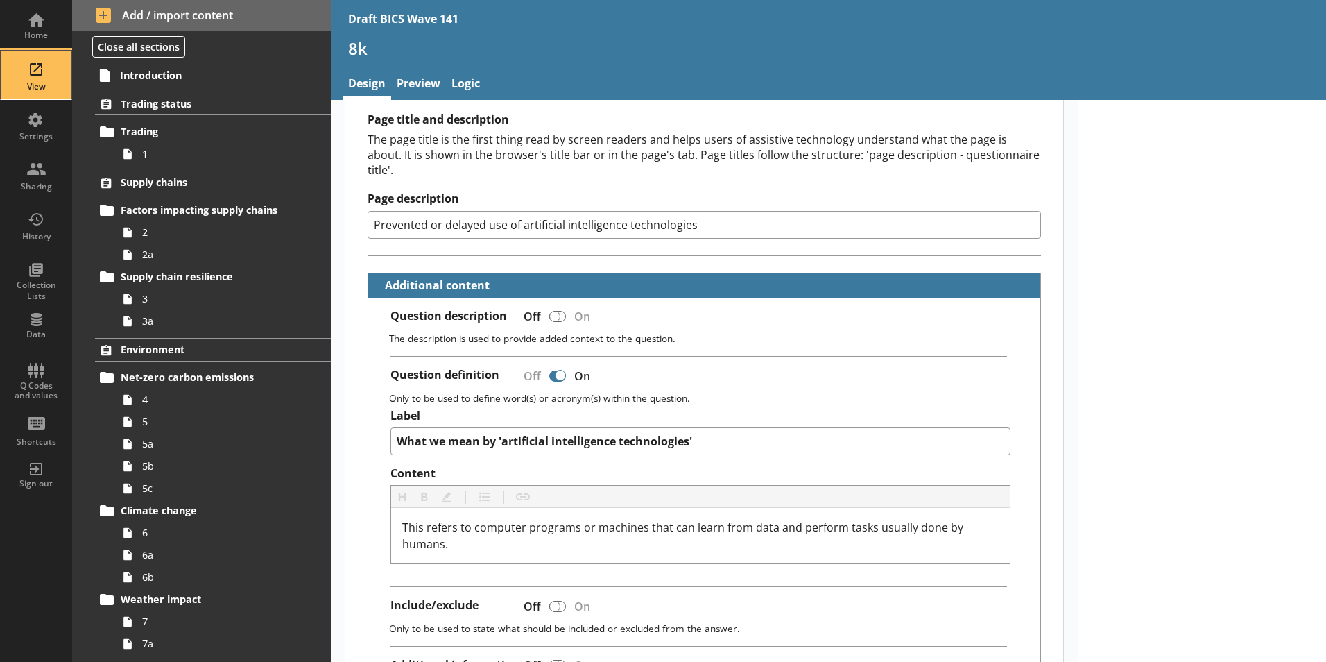
click at [36, 79] on div "View" at bounding box center [36, 75] width 49 height 49
